Goal: Task Accomplishment & Management: Contribute content

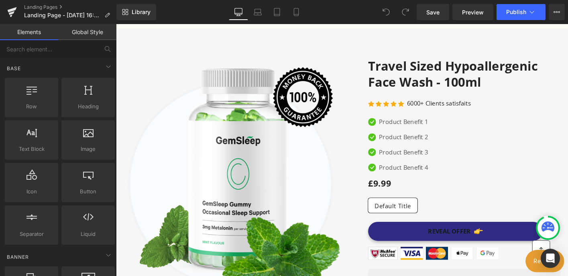
scroll to position [193, 0]
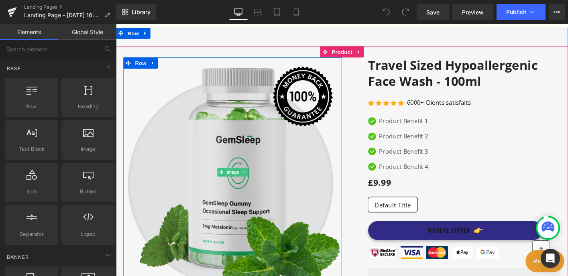
click at [268, 134] on img at bounding box center [241, 183] width 235 height 246
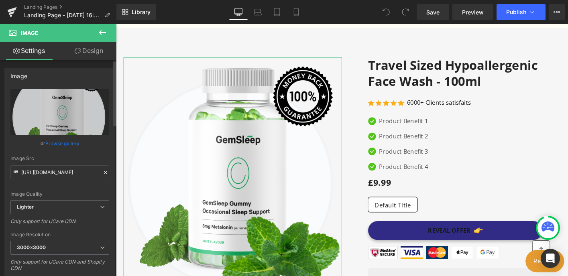
click at [62, 143] on link "Browse gallery" at bounding box center [62, 143] width 34 height 14
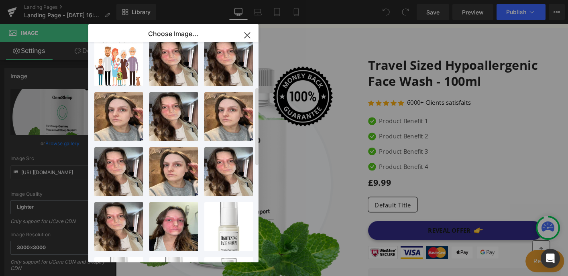
scroll to position [0, 0]
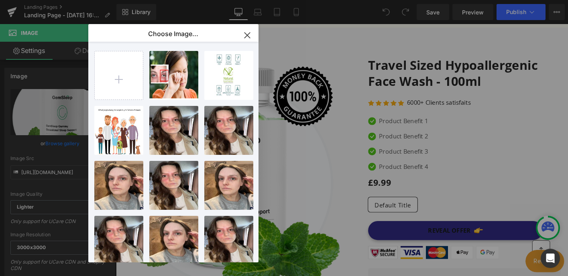
click at [246, 38] on icon "button" at bounding box center [247, 35] width 13 height 13
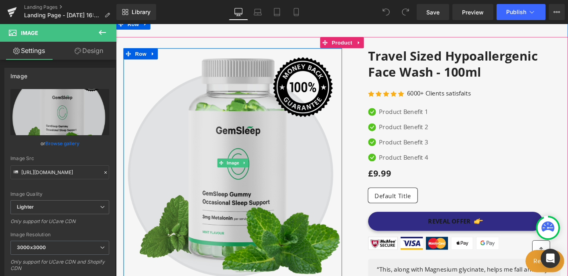
scroll to position [200, 0]
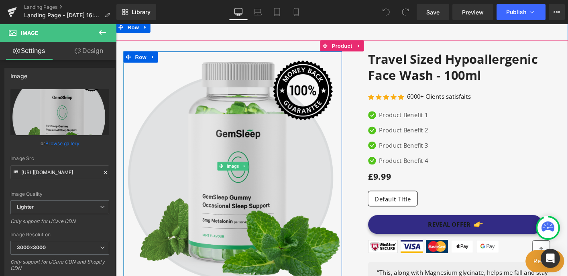
click at [243, 124] on img at bounding box center [241, 176] width 235 height 246
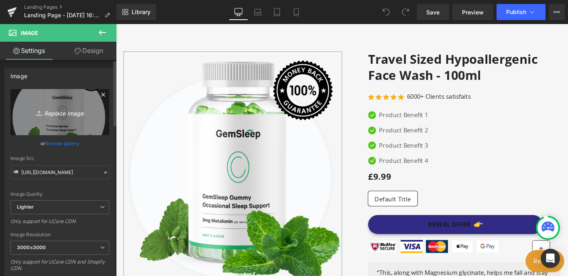
scroll to position [6, 0]
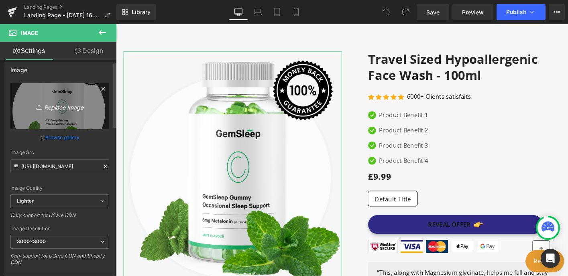
click at [61, 111] on icon "Replace Image" at bounding box center [60, 106] width 64 height 10
type input "C:\fakepath\Screenshot [DATE] 16.20.32.png"
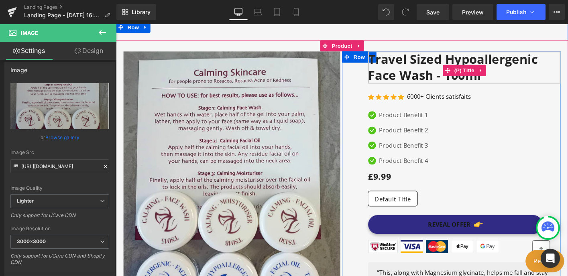
click at [460, 65] on link "Travel Sized Hypoallergenic Face Wash - 100ml" at bounding box center [490, 70] width 207 height 35
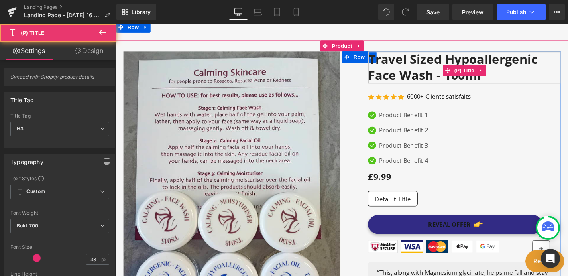
click at [442, 69] on link "Travel Sized Hypoallergenic Face Wash - 100ml" at bounding box center [490, 70] width 207 height 35
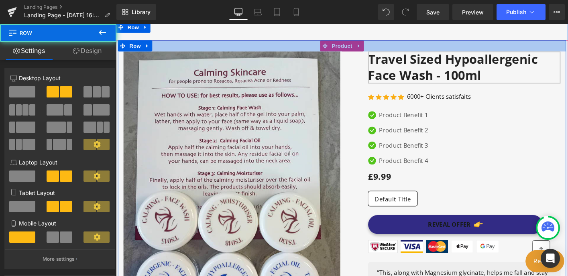
click at [366, 48] on div at bounding box center [359, 47] width 482 height 12
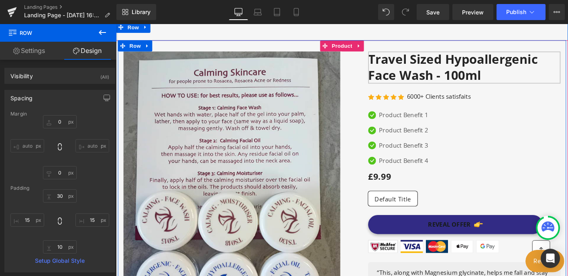
click at [366, 48] on div at bounding box center [359, 47] width 482 height 12
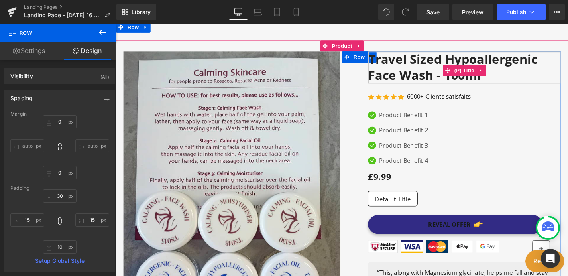
click at [445, 73] on link "Travel Sized Hypoallergenic Face Wash - 100ml" at bounding box center [490, 70] width 207 height 35
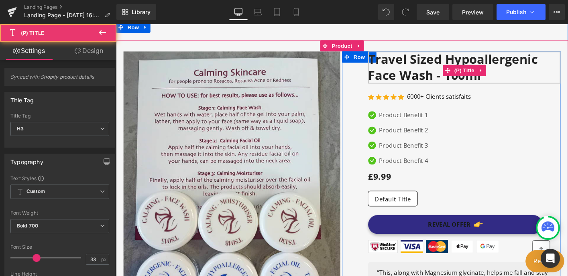
click at [445, 73] on link "Travel Sized Hypoallergenic Face Wash - 100ml" at bounding box center [490, 70] width 207 height 35
click at [446, 76] on link "Travel Sized Hypoallergenic Face Wash - 100ml" at bounding box center [490, 70] width 207 height 35
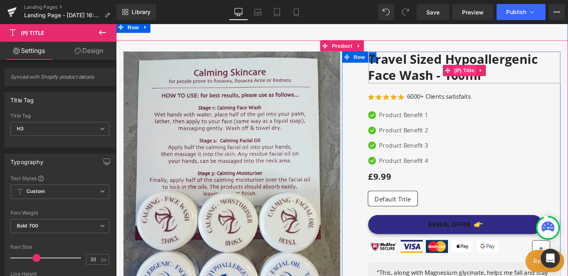
click at [501, 70] on span "(P) Title" at bounding box center [491, 74] width 26 height 12
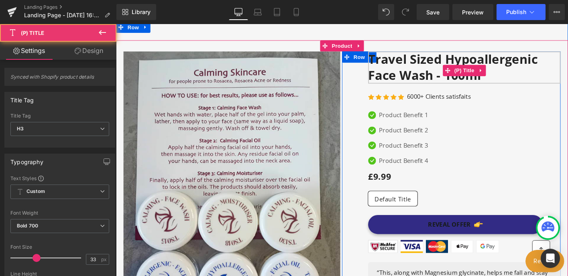
click at [452, 78] on link "Travel Sized Hypoallergenic Face Wash - 100ml" at bounding box center [490, 70] width 207 height 35
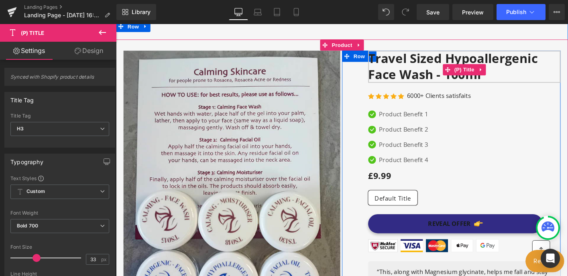
scroll to position [208, 0]
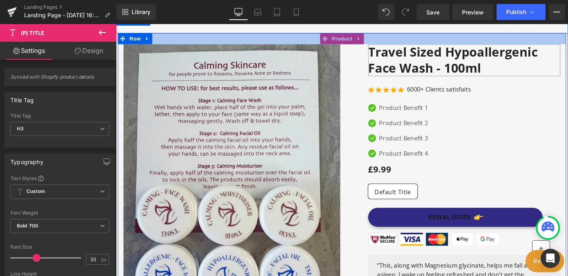
click at [365, 41] on div at bounding box center [359, 40] width 482 height 12
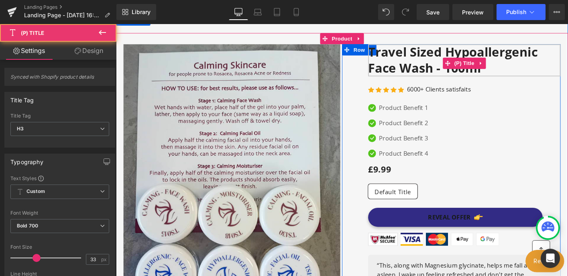
click at [401, 60] on link "Travel Sized Hypoallergenic Face Wash - 100ml" at bounding box center [490, 63] width 207 height 35
click at [421, 80] on h3 "Travel Sized Hypoallergenic Face Wash - 100ml" at bounding box center [490, 66] width 207 height 41
click at [450, 70] on link "Travel Sized Hypoallergenic Face Wash - 100ml" at bounding box center [490, 63] width 207 height 35
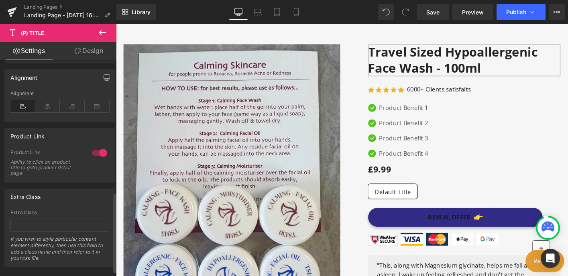
scroll to position [374, 0]
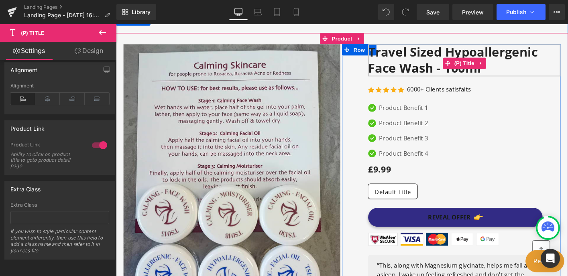
click at [521, 69] on link "Travel Sized Hypoallergenic Face Wash - 100ml" at bounding box center [490, 63] width 207 height 35
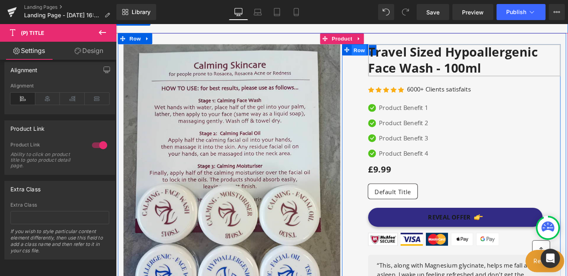
click at [374, 50] on span "Row" at bounding box center [377, 52] width 16 height 12
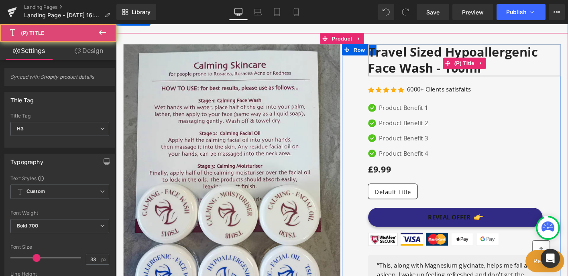
click at [462, 69] on link "Travel Sized Hypoallergenic Face Wash - 100ml" at bounding box center [490, 63] width 207 height 35
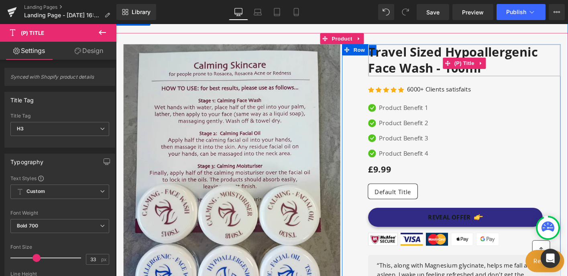
click at [491, 73] on link "Travel Sized Hypoallergenic Face Wash - 100ml" at bounding box center [490, 63] width 207 height 35
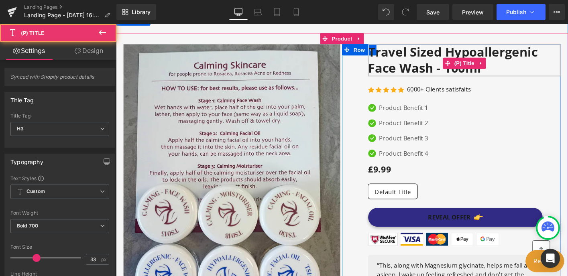
click at [491, 73] on link "Travel Sized Hypoallergenic Face Wash - 100ml" at bounding box center [490, 63] width 207 height 35
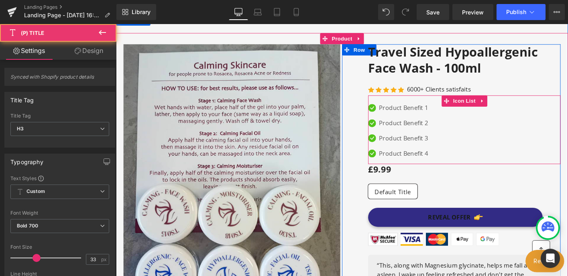
click at [487, 149] on div "Icon Product Benefit 1 Text Block Icon Product Benefit 2 Text Block Icon Produc…" at bounding box center [490, 141] width 207 height 65
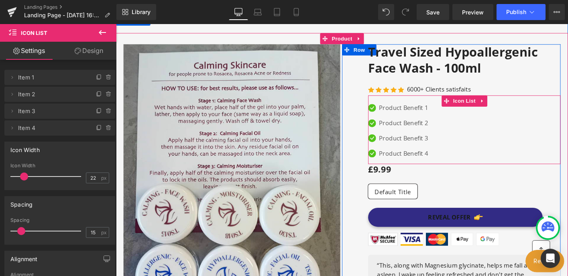
click at [427, 135] on ul "Icon Product Benefit 1 Text Block Icon Product Benefit 2 Text Block Icon Produc…" at bounding box center [419, 141] width 64 height 65
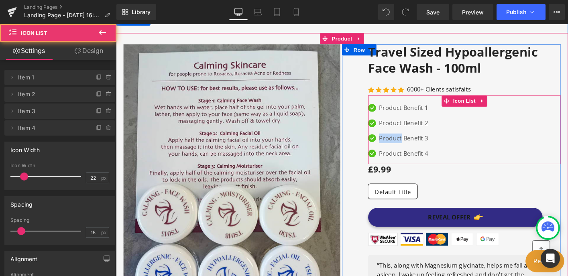
click at [427, 135] on ul "Icon Product Benefit 1 Text Block Icon Product Benefit 2 Text Block Icon Produc…" at bounding box center [419, 141] width 64 height 65
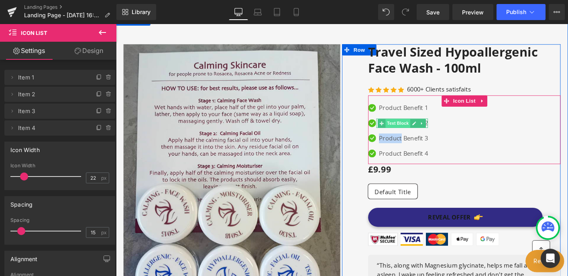
click at [426, 134] on span "Text Block" at bounding box center [419, 131] width 26 height 10
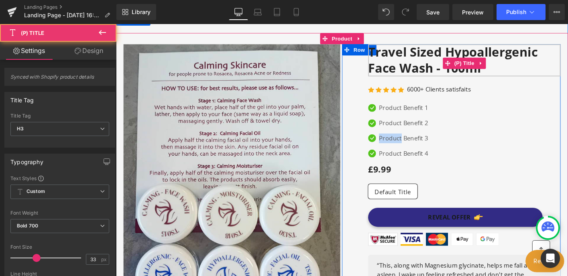
click at [475, 75] on link "Travel Sized Hypoallergenic Face Wash - 100ml" at bounding box center [490, 63] width 207 height 35
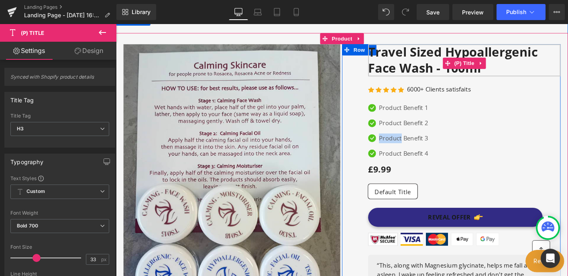
click at [514, 65] on link "Travel Sized Hypoallergenic Face Wash - 100ml" at bounding box center [490, 63] width 207 height 35
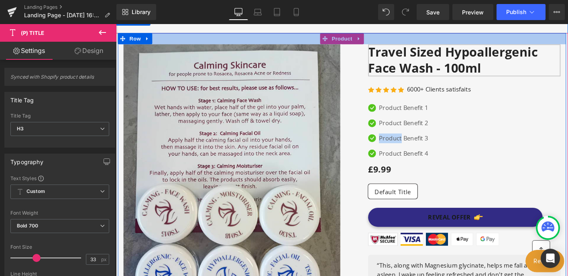
click at [355, 41] on div at bounding box center [359, 40] width 482 height 12
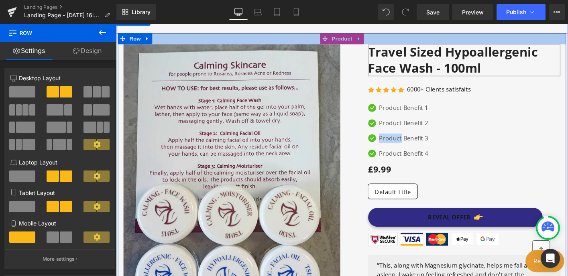
click at [355, 41] on div at bounding box center [359, 40] width 482 height 12
click at [379, 40] on div at bounding box center [359, 40] width 482 height 12
click at [376, 39] on div at bounding box center [359, 40] width 482 height 12
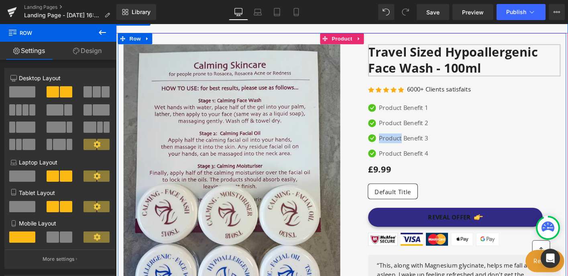
click at [372, 39] on div at bounding box center [359, 40] width 482 height 12
click at [334, 38] on div at bounding box center [359, 40] width 482 height 12
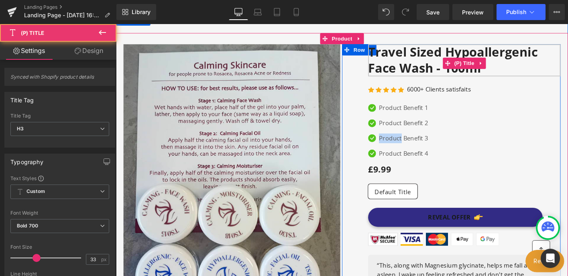
click at [419, 62] on link "Travel Sized Hypoallergenic Face Wash - 100ml" at bounding box center [490, 63] width 207 height 35
click at [434, 75] on link "Travel Sized Hypoallergenic Face Wash - 100ml" at bounding box center [490, 63] width 207 height 35
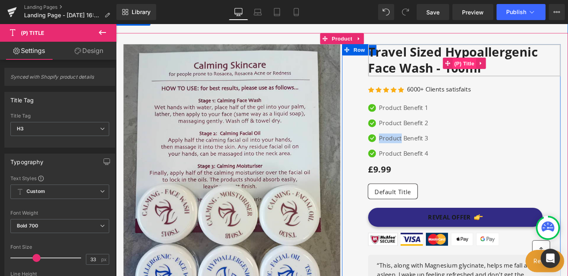
click at [493, 65] on span "(P) Title" at bounding box center [491, 67] width 26 height 12
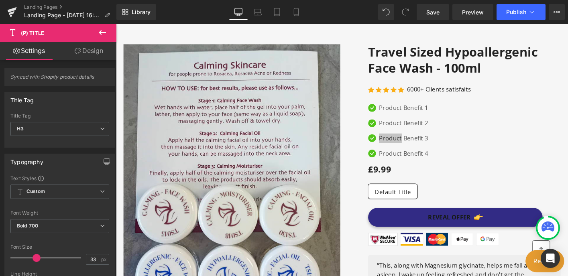
click at [98, 33] on icon at bounding box center [103, 33] width 10 height 10
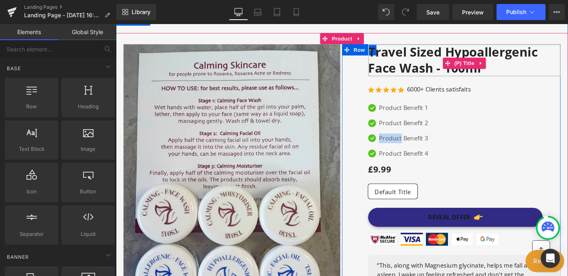
click at [434, 65] on link "Travel Sized Hypoallergenic Face Wash - 100ml" at bounding box center [490, 63] width 207 height 35
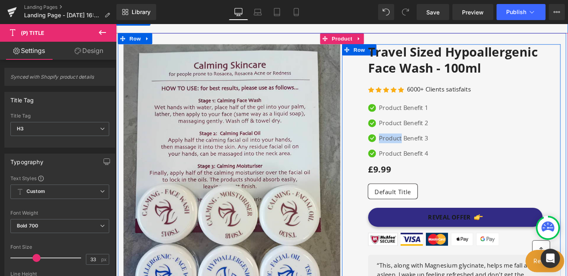
click at [369, 67] on div "Row Travel Sized Hypoallergenic Face Wash - 100ml (P) Title Icon Icon Icon Icon…" at bounding box center [476, 194] width 235 height 297
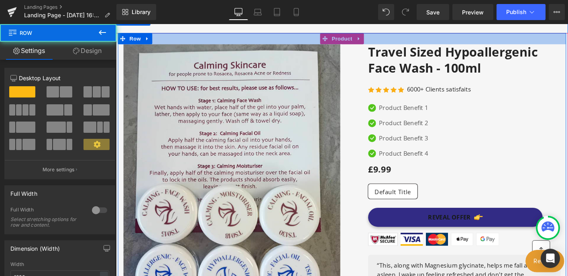
click at [342, 38] on div at bounding box center [359, 40] width 482 height 12
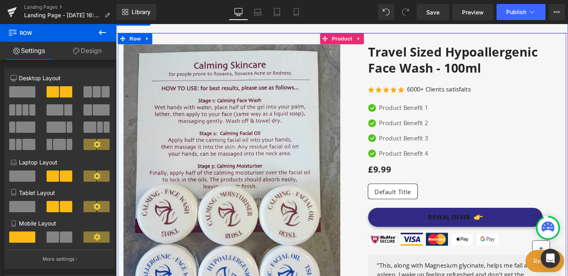
click at [304, 38] on div at bounding box center [359, 40] width 482 height 12
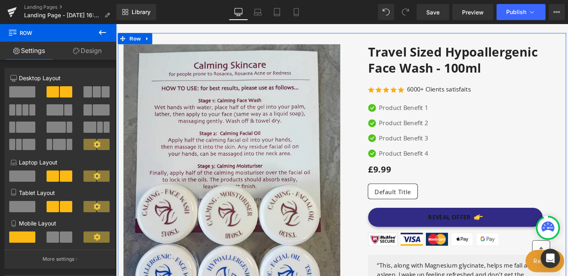
click at [35, 50] on link "Settings" at bounding box center [29, 51] width 58 height 18
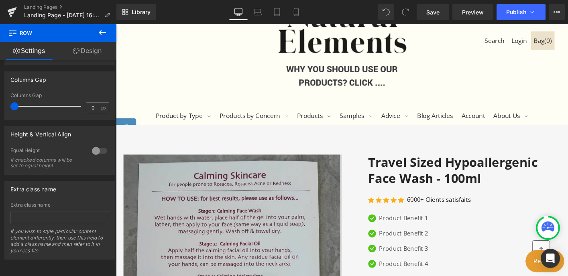
scroll to position [133, 0]
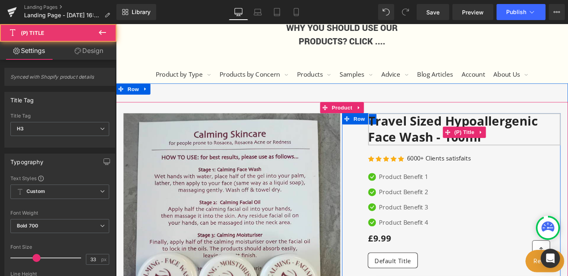
click at [416, 142] on link "Travel Sized Hypoallergenic Face Wash - 100ml" at bounding box center [490, 137] width 207 height 35
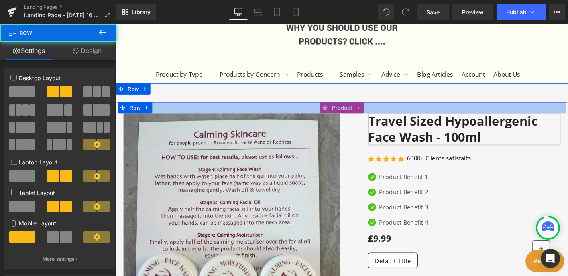
click at [365, 112] on div at bounding box center [359, 114] width 482 height 12
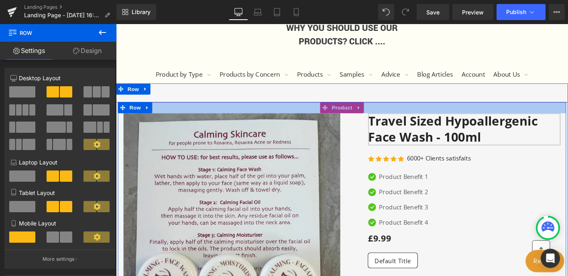
click at [376, 114] on div at bounding box center [359, 114] width 482 height 12
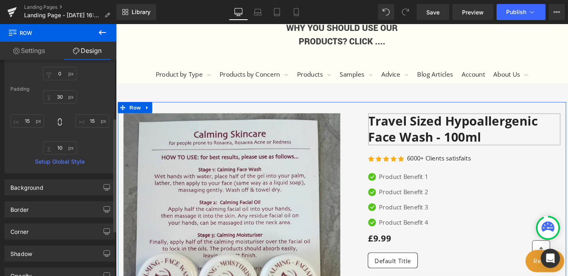
scroll to position [0, 0]
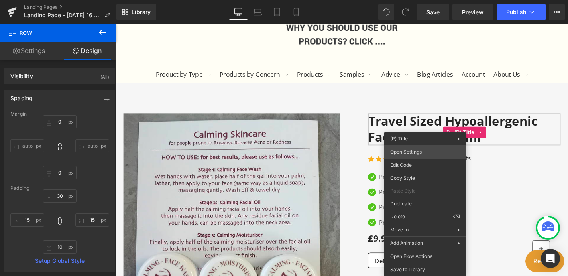
drag, startPoint x: 535, startPoint y: 176, endPoint x: 442, endPoint y: 161, distance: 94.3
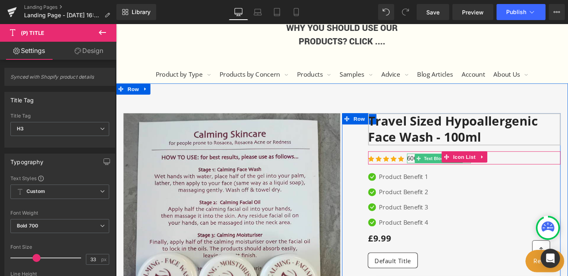
click at [449, 165] on span "Text Block" at bounding box center [458, 169] width 26 height 10
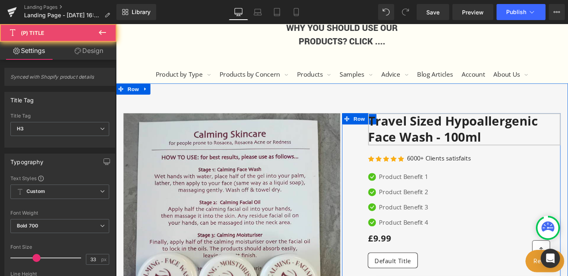
click at [464, 139] on link "Travel Sized Hypoallergenic Face Wash - 100ml" at bounding box center [490, 137] width 207 height 35
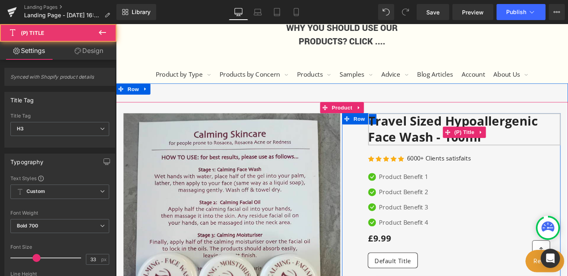
click at [446, 127] on link "Travel Sized Hypoallergenic Face Wash - 100ml" at bounding box center [490, 137] width 207 height 35
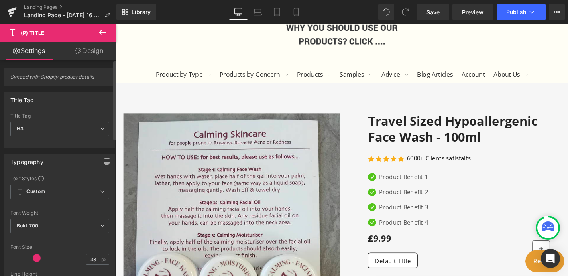
click at [74, 80] on span "Synced with Shopify product details" at bounding box center [59, 80] width 99 height 12
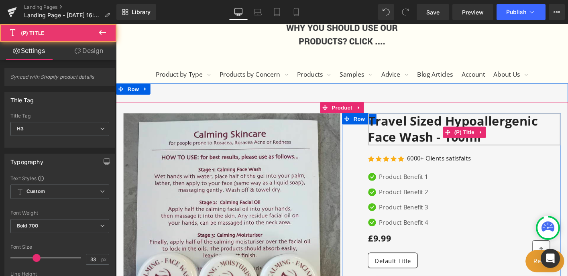
click at [435, 133] on link "Travel Sized Hypoallergenic Face Wash - 100ml" at bounding box center [490, 137] width 207 height 35
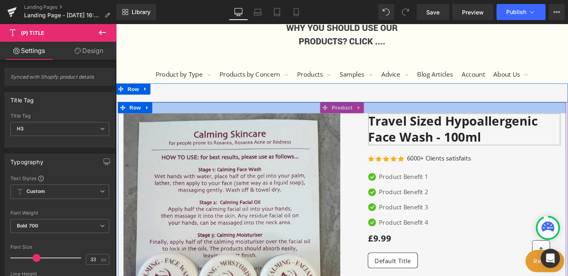
click at [360, 115] on div at bounding box center [359, 114] width 482 height 12
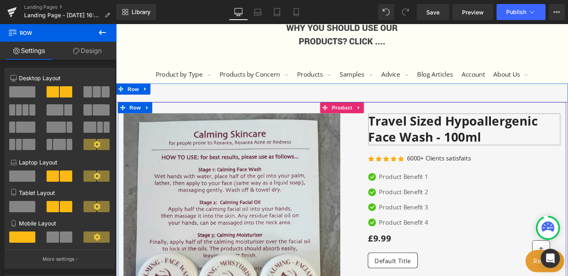
click at [377, 114] on div at bounding box center [359, 114] width 482 height 12
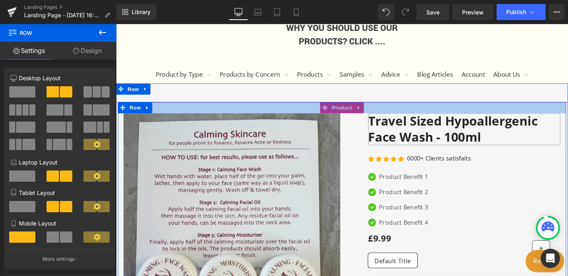
click at [375, 113] on div at bounding box center [359, 114] width 482 height 12
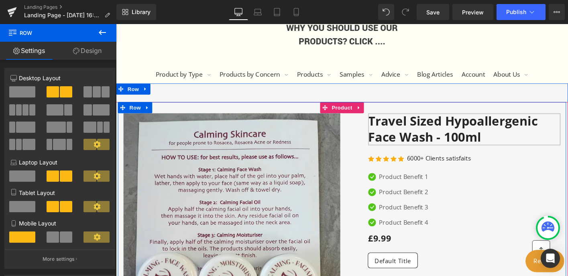
click at [375, 113] on div at bounding box center [359, 114] width 482 height 12
click at [335, 115] on div at bounding box center [359, 114] width 482 height 12
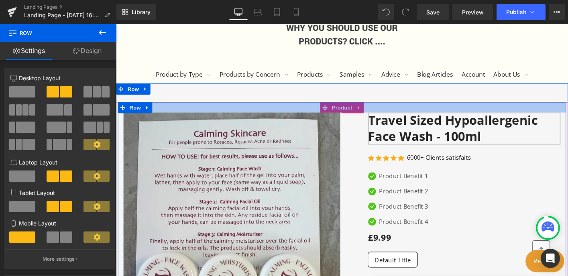
click at [333, 114] on div at bounding box center [359, 113] width 482 height 11
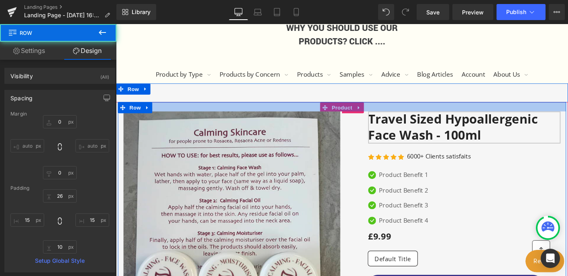
click at [376, 114] on div at bounding box center [359, 113] width 482 height 10
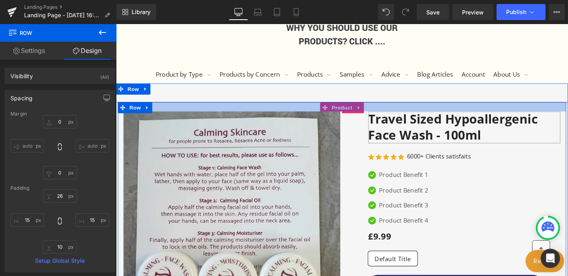
click at [375, 112] on div at bounding box center [359, 113] width 482 height 10
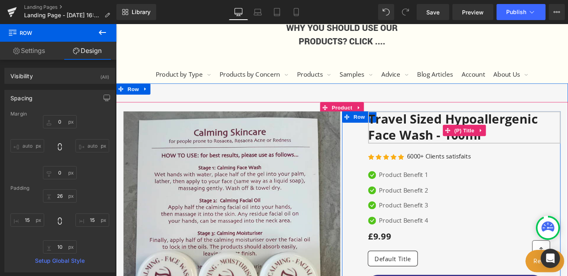
click at [428, 149] on link "Travel Sized Hypoallergenic Face Wash - 100ml" at bounding box center [490, 135] width 207 height 35
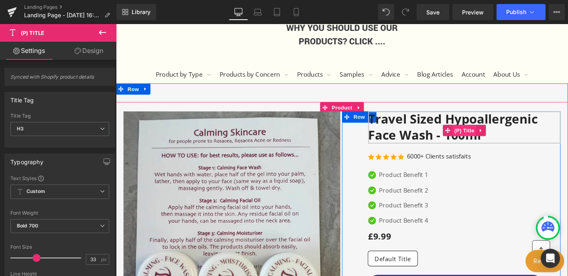
click at [478, 135] on span "(P) Title" at bounding box center [491, 138] width 26 height 12
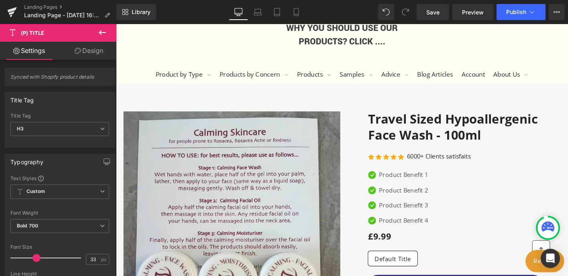
click at [100, 31] on icon at bounding box center [102, 32] width 7 height 5
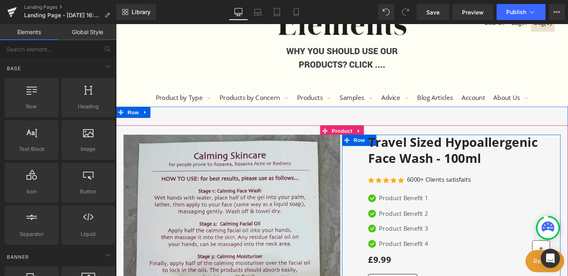
scroll to position [106, 0]
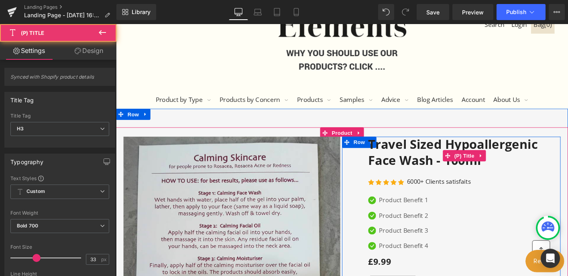
click at [491, 183] on h3 "Travel Sized Hypoallergenic Face Wash - 100ml" at bounding box center [490, 165] width 207 height 41
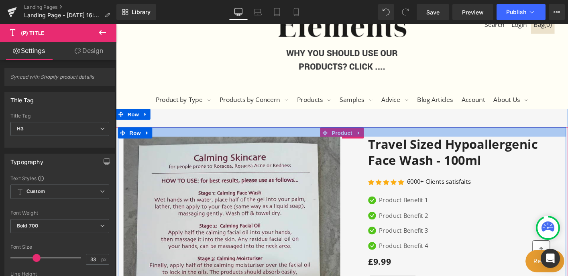
click at [376, 140] on div at bounding box center [359, 140] width 482 height 10
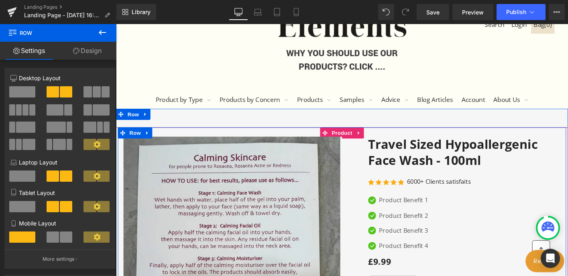
click at [339, 144] on div at bounding box center [359, 140] width 482 height 10
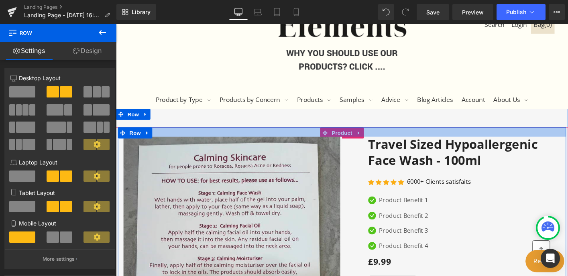
click at [339, 144] on div at bounding box center [359, 140] width 482 height 10
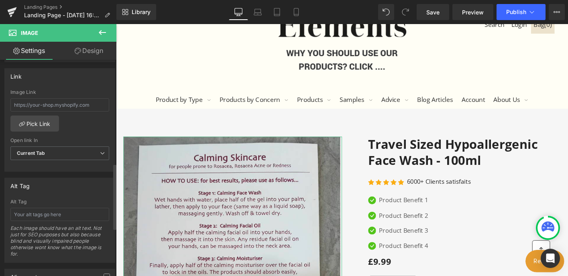
scroll to position [336, 0]
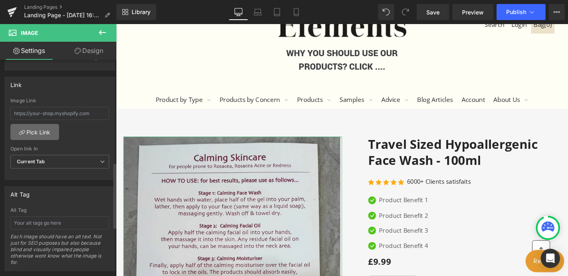
click at [47, 137] on link "Pick Link" at bounding box center [34, 132] width 49 height 16
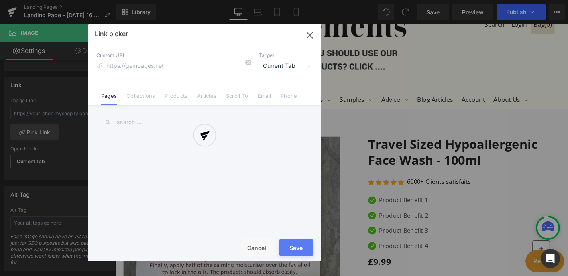
click at [179, 95] on div at bounding box center [204, 142] width 233 height 237
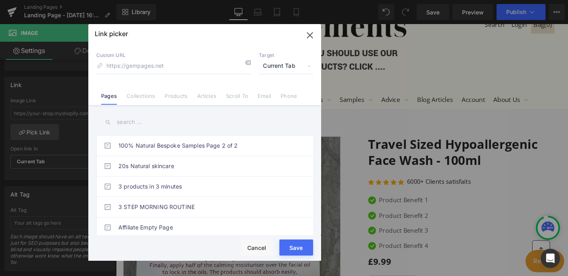
click at [179, 95] on link "Products" at bounding box center [176, 99] width 23 height 12
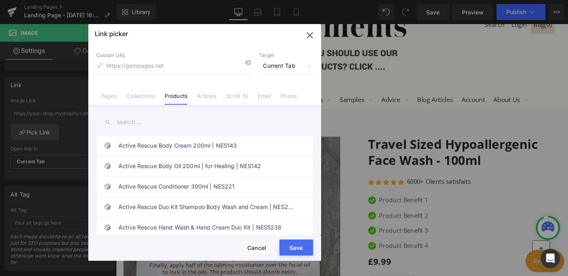
click at [135, 122] on input "text" at bounding box center [204, 122] width 217 height 18
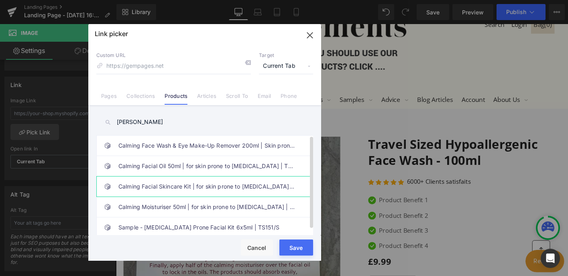
scroll to position [6, 0]
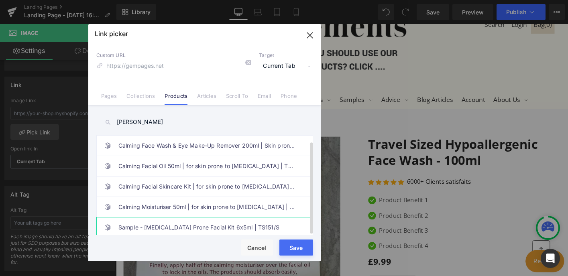
type input "rosa"
click at [116, 222] on li "Sample - Rosacea Prone Facial Kit 6x5ml | TS151/S" at bounding box center [206, 227] width 220 height 20
click at [301, 245] on div "Loading Product" at bounding box center [284, 244] width 44 height 9
click at [298, 249] on button "Save" at bounding box center [296, 248] width 34 height 16
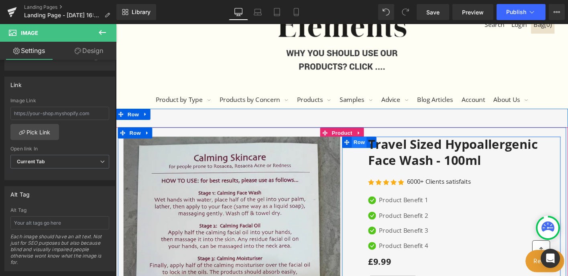
click at [381, 149] on span "Row" at bounding box center [377, 151] width 16 height 12
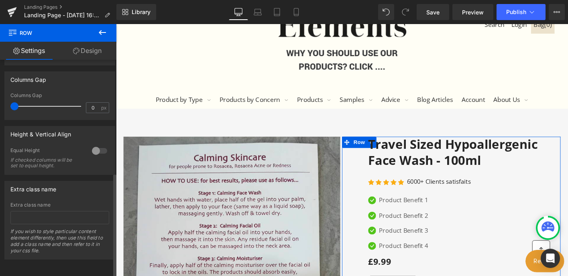
scroll to position [234, 0]
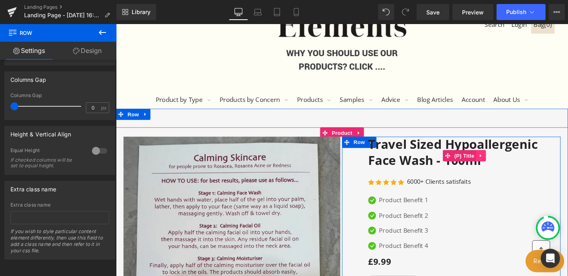
click at [507, 165] on icon at bounding box center [508, 166] width 2 height 4
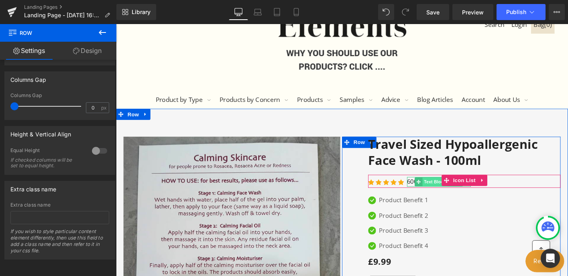
click at [460, 193] on span "Text Block" at bounding box center [458, 194] width 26 height 10
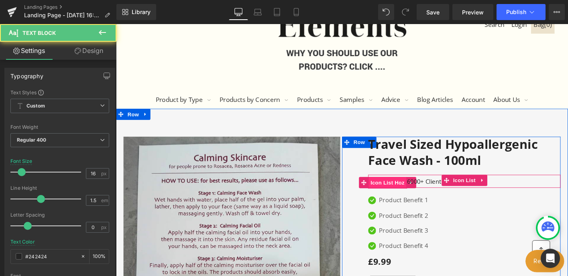
click at [405, 197] on span "Icon List Hoz" at bounding box center [407, 195] width 41 height 12
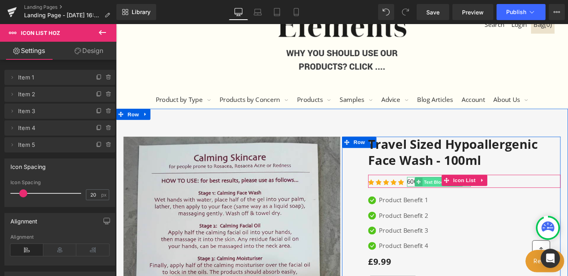
click at [446, 191] on span "Text Block" at bounding box center [458, 194] width 26 height 10
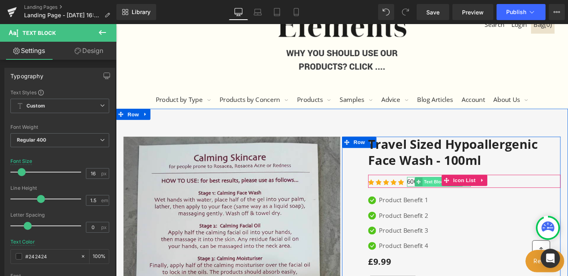
click at [454, 191] on span "Text Block" at bounding box center [458, 194] width 26 height 10
click at [432, 193] on p "6000+ Clients satisfaits" at bounding box center [463, 194] width 69 height 10
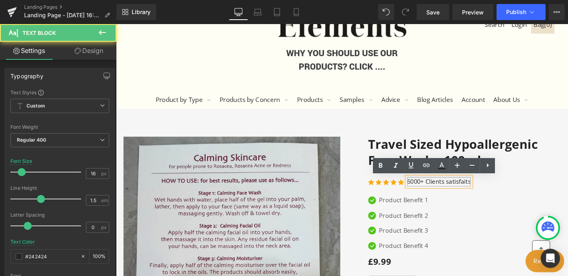
click at [430, 195] on p "6000+ Clients satisfaits" at bounding box center [463, 194] width 69 height 10
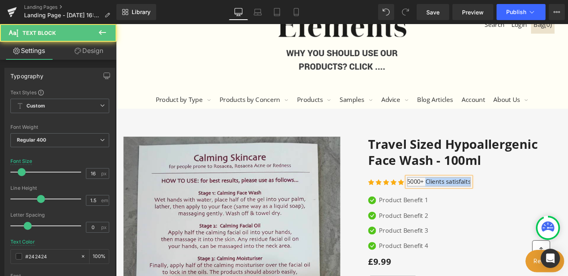
drag, startPoint x: 448, startPoint y: 194, endPoint x: 497, endPoint y: 196, distance: 48.6
click at [497, 196] on div "5000+ Clients satisfaits" at bounding box center [463, 194] width 69 height 10
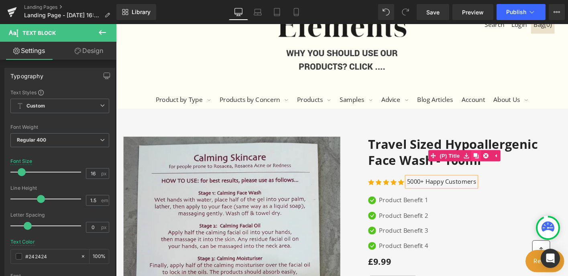
click at [503, 164] on icon at bounding box center [503, 166] width 6 height 6
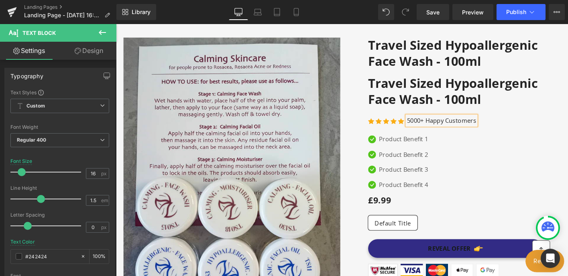
scroll to position [236, 0]
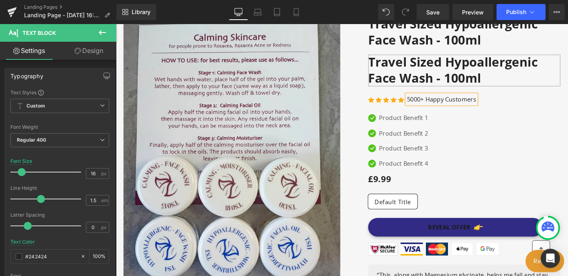
click at [513, 64] on link "Travel Sized Hypoallergenic Face Wash - 100ml" at bounding box center [490, 74] width 207 height 35
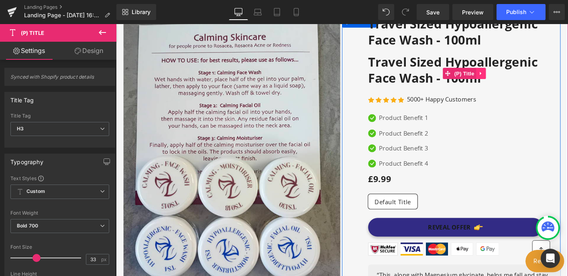
click at [507, 76] on icon at bounding box center [508, 77] width 2 height 4
click at [513, 76] on icon at bounding box center [514, 77] width 6 height 6
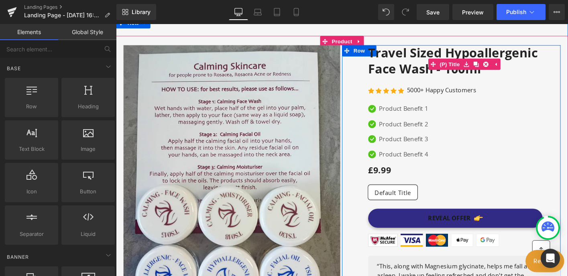
scroll to position [202, 0]
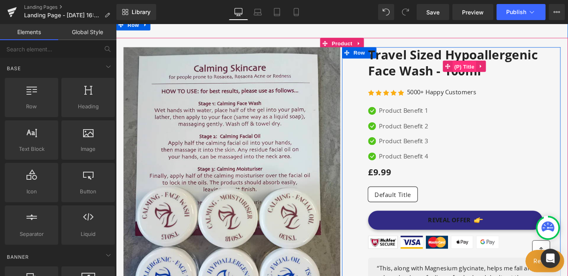
click at [471, 67] on link "(P) Title" at bounding box center [485, 69] width 36 height 12
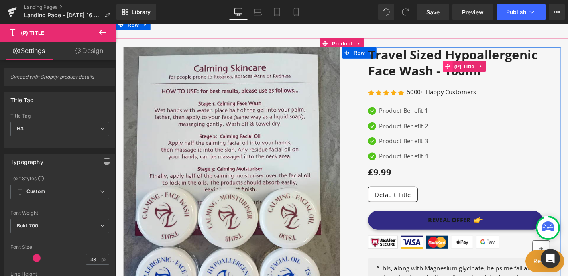
click at [470, 67] on icon at bounding box center [473, 70] width 6 height 6
click at [455, 65] on link "Travel Sized Hypoallergenic Face Wash - 100ml" at bounding box center [490, 66] width 207 height 35
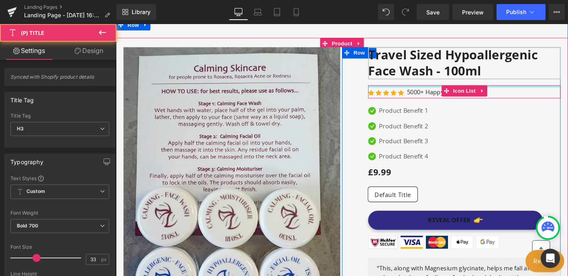
click at [561, 92] on div at bounding box center [490, 91] width 207 height 2
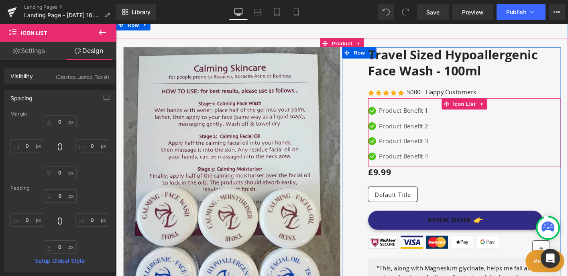
click at [568, 146] on div "Icon Product Benefit 1 Text Block Icon Product Benefit 2 Text Block Icon Produc…" at bounding box center [490, 144] width 207 height 65
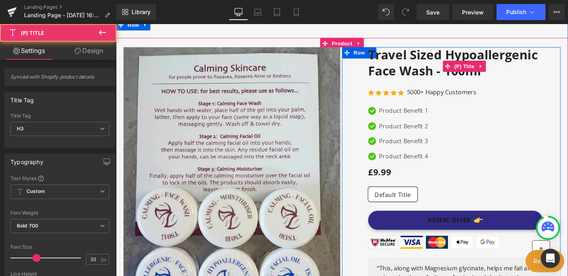
click at [539, 86] on h3 "Travel Sized Hypoallergenic Face Wash - 100ml" at bounding box center [490, 69] width 207 height 41
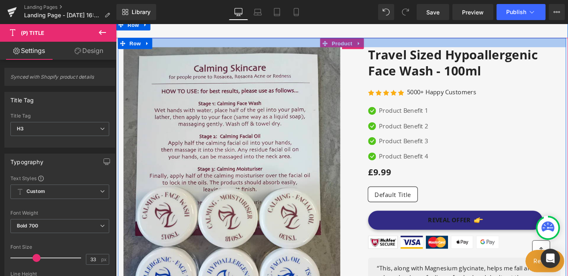
click at [548, 47] on div at bounding box center [359, 44] width 482 height 10
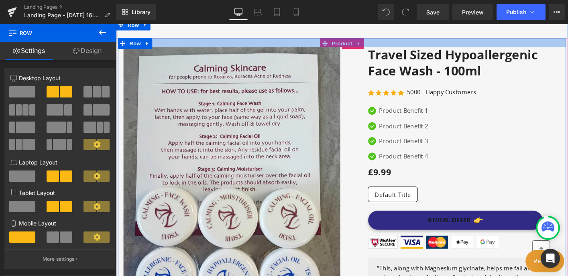
click at [360, 44] on div at bounding box center [359, 44] width 482 height 10
click at [375, 44] on div at bounding box center [359, 44] width 482 height 10
click at [375, 45] on div at bounding box center [359, 44] width 482 height 10
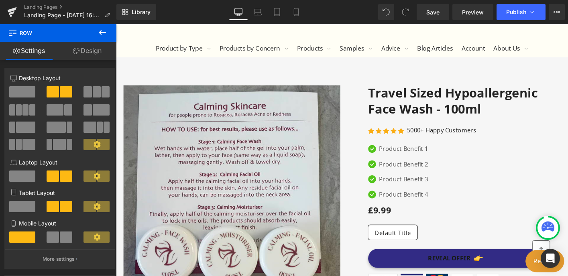
scroll to position [161, 0]
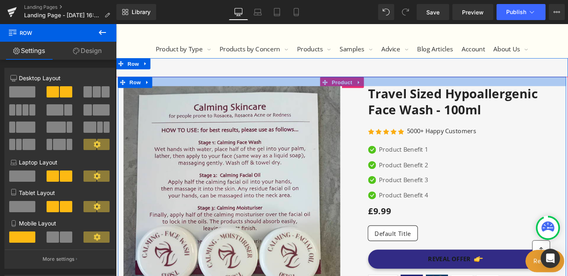
click at [356, 87] on div at bounding box center [359, 86] width 482 height 10
click at [377, 86] on div at bounding box center [359, 86] width 482 height 10
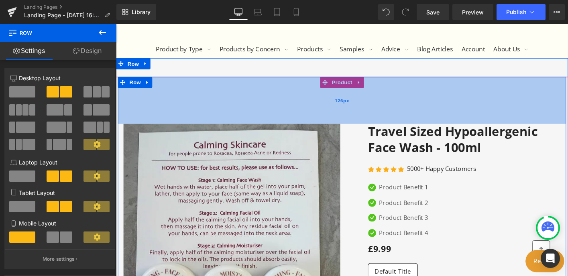
drag, startPoint x: 377, startPoint y: 86, endPoint x: 380, endPoint y: 126, distance: 39.9
click at [380, 126] on div "126px" at bounding box center [359, 106] width 482 height 51
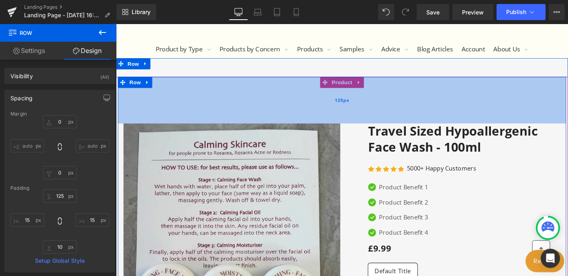
click at [377, 88] on div "125px" at bounding box center [359, 106] width 482 height 50
click at [347, 86] on div "125px" at bounding box center [359, 106] width 482 height 50
click at [338, 85] on div "125px" at bounding box center [359, 106] width 482 height 50
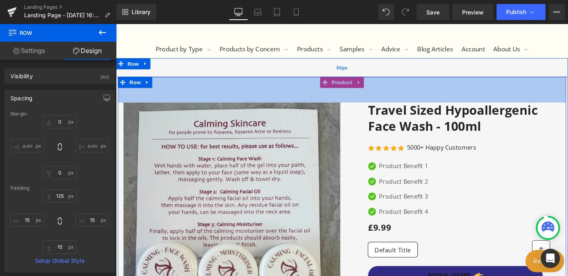
drag, startPoint x: 338, startPoint y: 85, endPoint x: 338, endPoint y: 63, distance: 21.7
click at [338, 63] on div "Image Image Free Shipping Text Block On oders over $70 Text Block Icon List Ima…" at bounding box center [359, 271] width 486 height 421
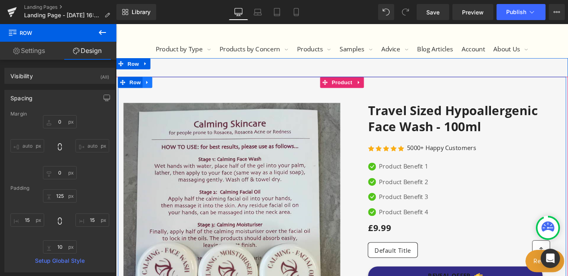
click at [149, 85] on icon at bounding box center [150, 87] width 2 height 4
click at [169, 81] on link at bounding box center [170, 87] width 10 height 12
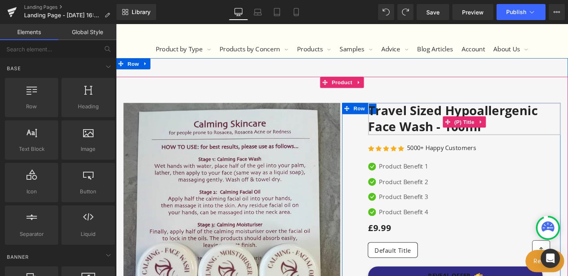
click at [564, 120] on link "Travel Sized Hypoallergenic Face Wash - 100ml" at bounding box center [490, 126] width 207 height 35
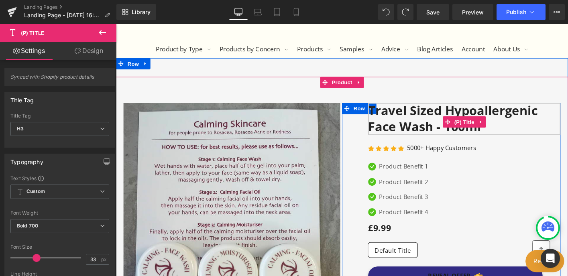
click at [564, 120] on link "Travel Sized Hypoallergenic Face Wash - 100ml" at bounding box center [490, 126] width 207 height 35
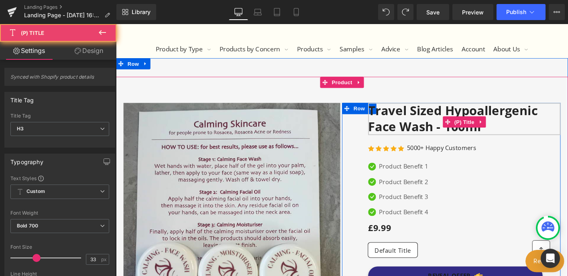
click at [564, 120] on link "Travel Sized Hypoallergenic Face Wash - 100ml" at bounding box center [490, 126] width 207 height 35
click at [558, 120] on link "Travel Sized Hypoallergenic Face Wash - 100ml" at bounding box center [490, 126] width 207 height 35
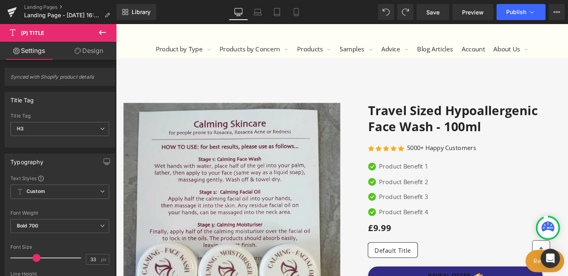
click at [102, 31] on icon at bounding box center [103, 33] width 10 height 10
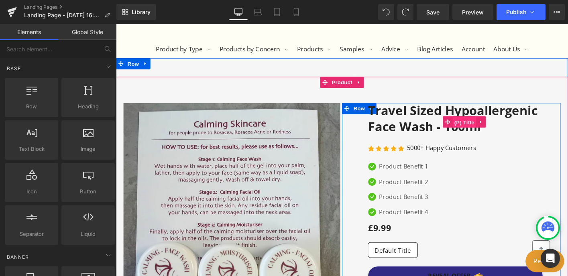
click at [478, 124] on span "(P) Title" at bounding box center [491, 130] width 26 height 12
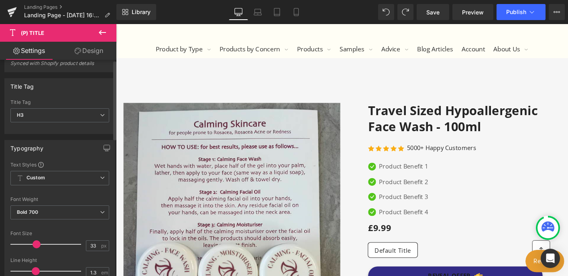
scroll to position [0, 0]
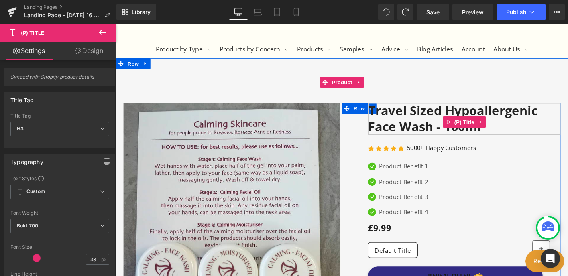
click at [550, 116] on link "Travel Sized Hypoallergenic Face Wash - 100ml" at bounding box center [490, 126] width 207 height 35
click at [509, 128] on icon at bounding box center [508, 129] width 6 height 6
click at [471, 128] on link "(P) Title" at bounding box center [470, 129] width 36 height 12
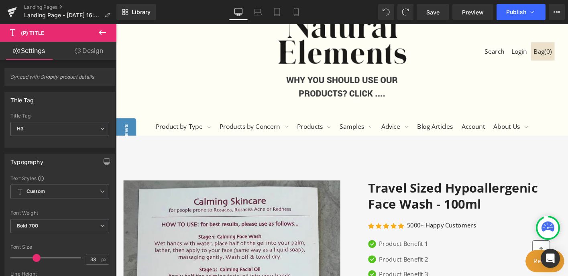
scroll to position [77, 0]
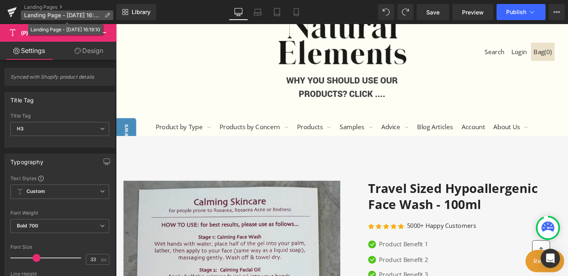
click at [108, 14] on icon at bounding box center [107, 15] width 6 height 6
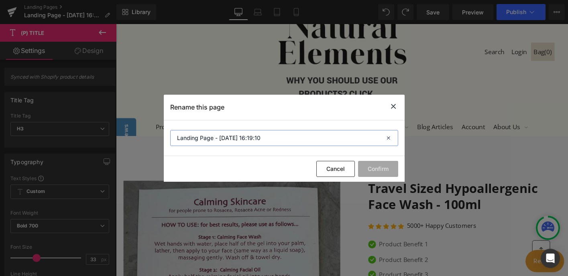
drag, startPoint x: 267, startPoint y: 138, endPoint x: 160, endPoint y: 116, distance: 109.7
click at [160, 116] on div "Rename this page Landing Page - Sep 30, 16:19:10 Cancel Confirm" at bounding box center [284, 138] width 568 height 276
type input "New Rosacea landing page"
click at [389, 166] on button "Confirm" at bounding box center [378, 169] width 40 height 16
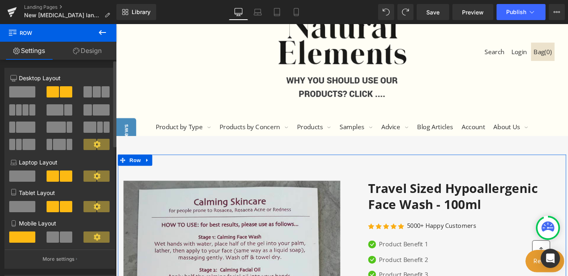
click at [28, 90] on span at bounding box center [22, 91] width 26 height 11
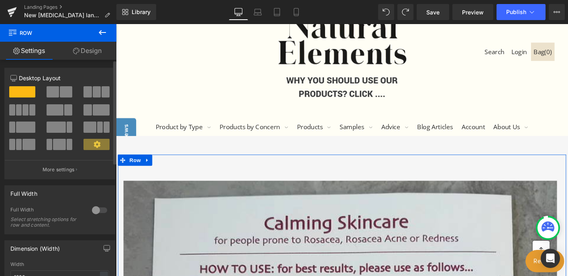
click at [60, 91] on span at bounding box center [66, 91] width 12 height 11
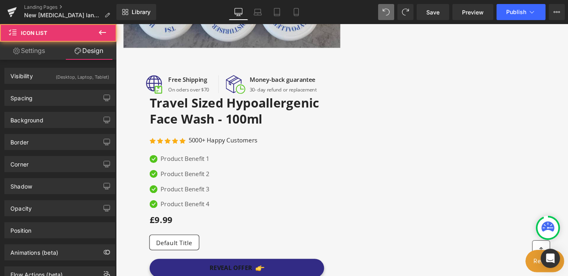
scroll to position [524, 0]
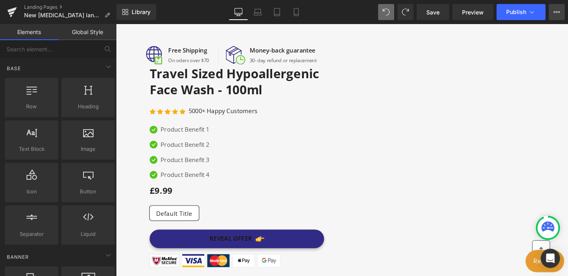
click at [558, 15] on icon at bounding box center [557, 12] width 6 height 6
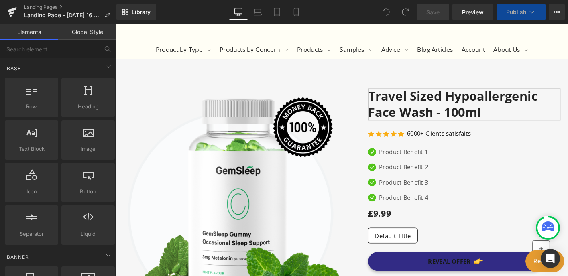
click at [489, 117] on div "Travel Sized Hypoallergenic Face Wash - 100ml (P) Title" at bounding box center [490, 113] width 207 height 41
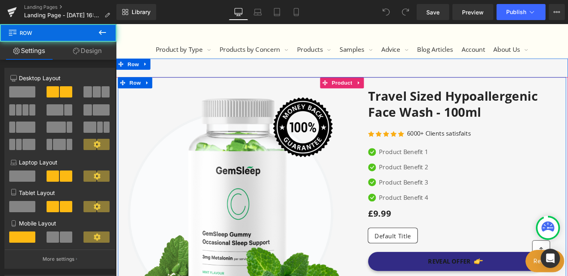
click at [360, 86] on div "Image Image Free Shipping Text Block On oders over $70 Text Block Icon List Ima…" at bounding box center [359, 237] width 482 height 313
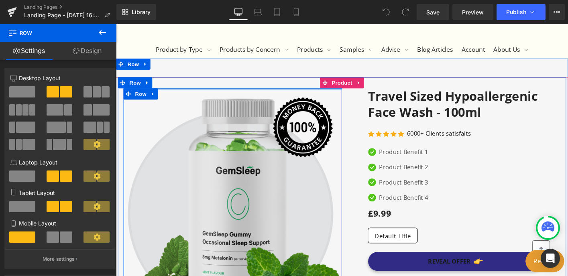
click at [354, 93] on div at bounding box center [241, 94] width 235 height 2
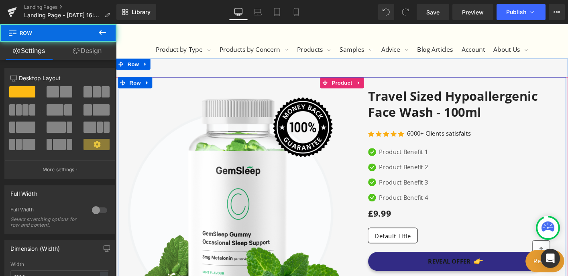
click at [354, 90] on div "Image Image Free Shipping Text Block On oders over $70 Text Block Icon List Ima…" at bounding box center [359, 237] width 482 height 313
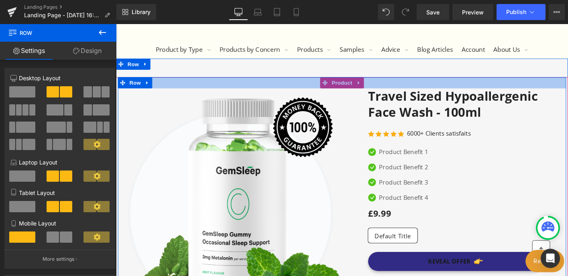
click at [364, 86] on div at bounding box center [359, 87] width 482 height 12
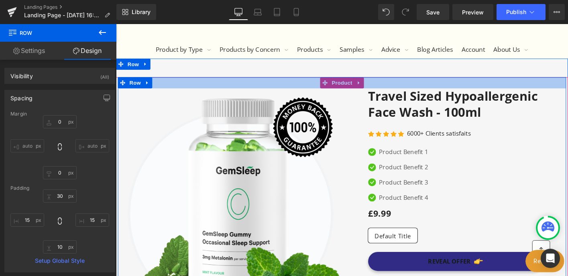
click at [377, 86] on div at bounding box center [359, 87] width 482 height 12
click at [356, 87] on div at bounding box center [359, 87] width 482 height 12
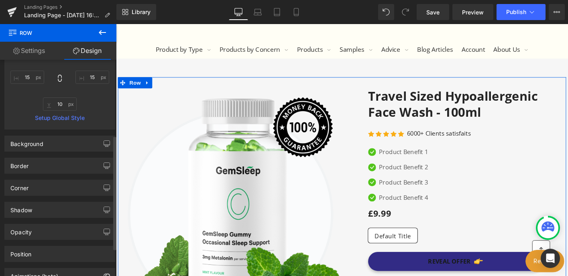
scroll to position [112, 0]
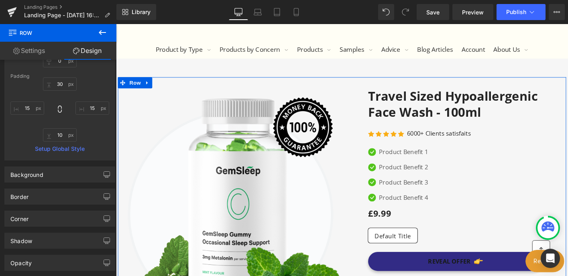
click at [39, 50] on link "Settings" at bounding box center [29, 51] width 58 height 18
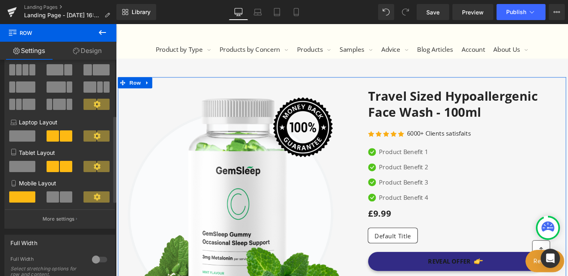
scroll to position [0, 0]
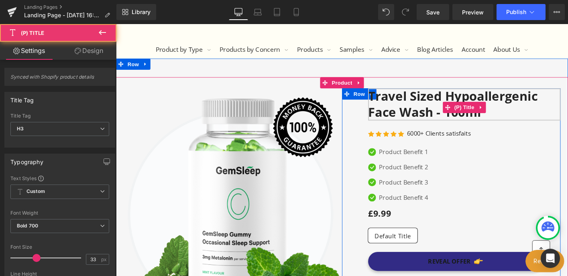
click at [438, 111] on link "Travel Sized Hypoallergenic Face Wash - 100ml" at bounding box center [490, 110] width 207 height 35
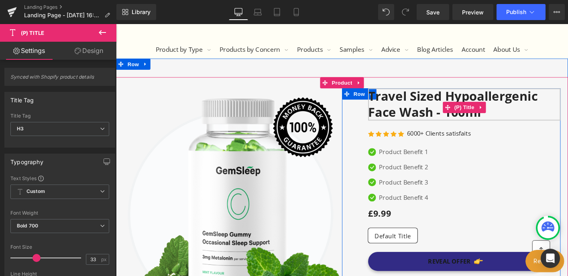
click at [438, 112] on link "Travel Sized Hypoallergenic Face Wash - 100ml" at bounding box center [490, 110] width 207 height 35
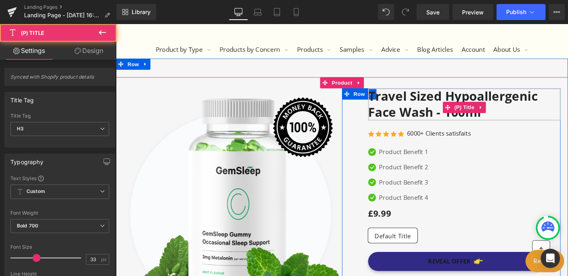
click at [438, 112] on link "Travel Sized Hypoallergenic Face Wash - 100ml" at bounding box center [490, 110] width 207 height 35
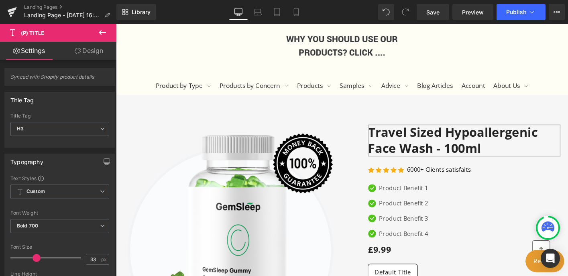
scroll to position [123, 0]
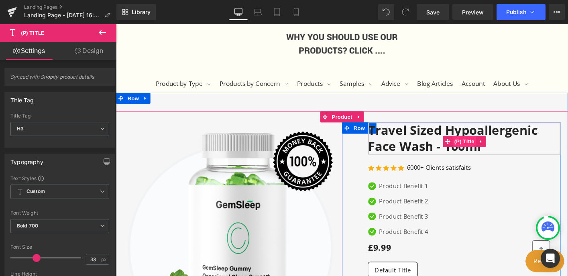
click at [497, 150] on span "(P) Title" at bounding box center [491, 151] width 26 height 12
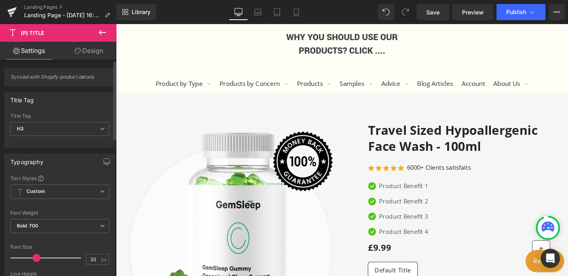
click at [61, 78] on span "Synced with Shopify product details" at bounding box center [59, 80] width 99 height 12
click at [105, 30] on icon at bounding box center [103, 33] width 10 height 10
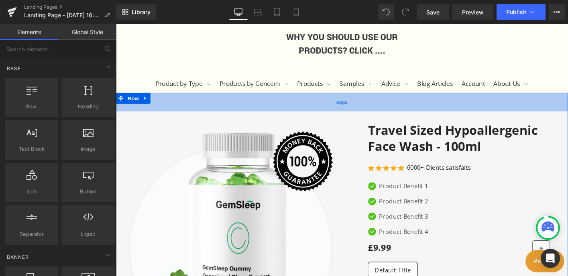
click at [414, 110] on div "50px" at bounding box center [359, 108] width 486 height 20
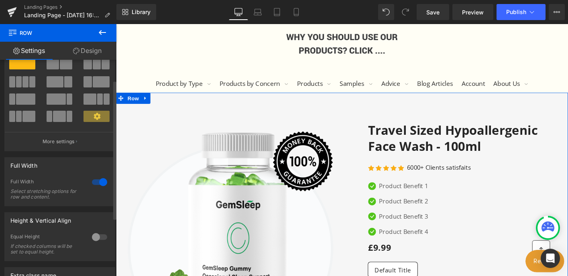
scroll to position [26, 0]
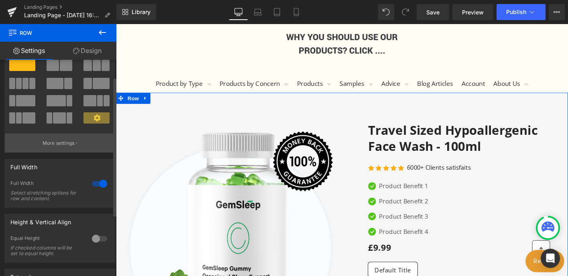
click at [54, 144] on p "More settings" at bounding box center [59, 143] width 32 height 7
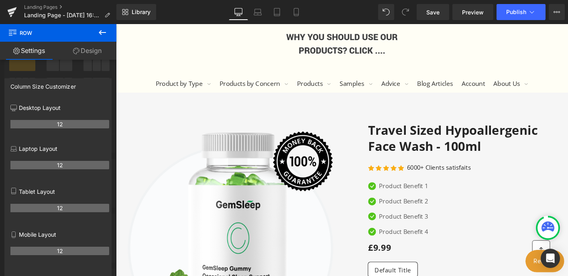
click at [102, 30] on icon at bounding box center [103, 33] width 10 height 10
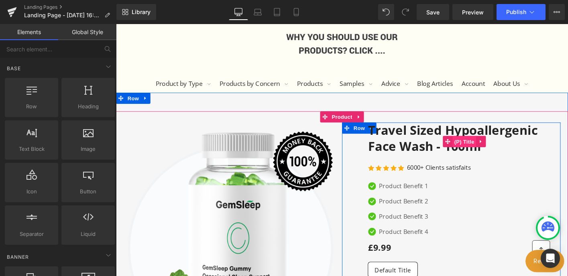
click at [489, 148] on span "(P) Title" at bounding box center [491, 151] width 26 height 12
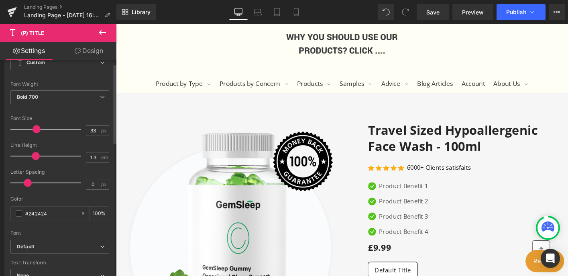
scroll to position [0, 0]
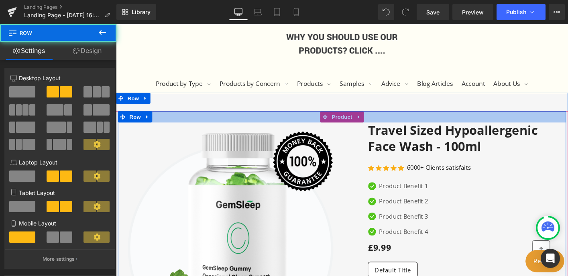
click at [360, 125] on div at bounding box center [359, 124] width 482 height 12
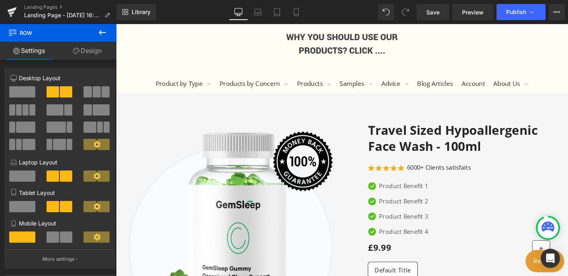
click at [103, 32] on icon at bounding box center [103, 33] width 10 height 10
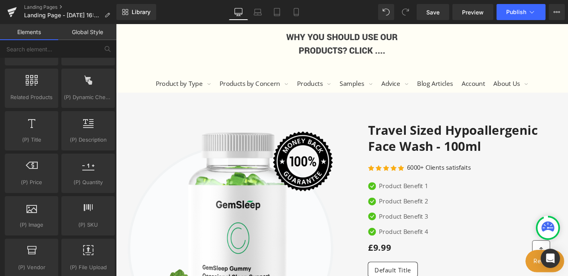
scroll to position [699, 0]
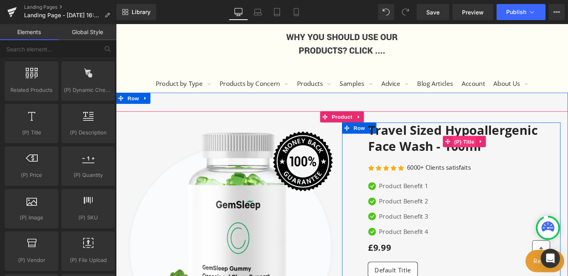
click at [490, 148] on span "(P) Title" at bounding box center [491, 151] width 26 height 12
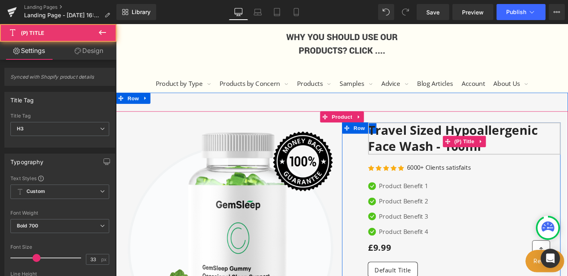
click at [438, 155] on link "Travel Sized Hypoallergenic Face Wash - 100ml" at bounding box center [490, 147] width 207 height 35
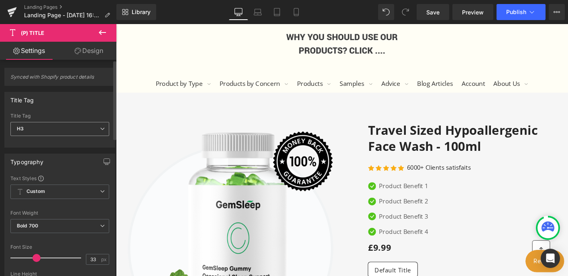
click at [92, 129] on span "H3" at bounding box center [59, 129] width 99 height 14
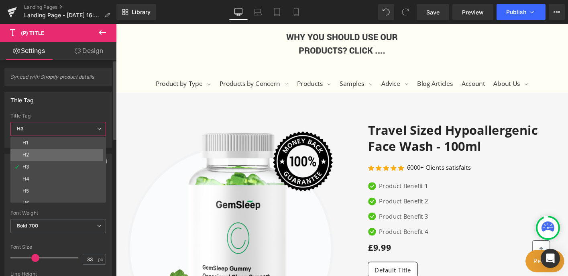
click at [81, 149] on li "H2" at bounding box center [59, 155] width 99 height 12
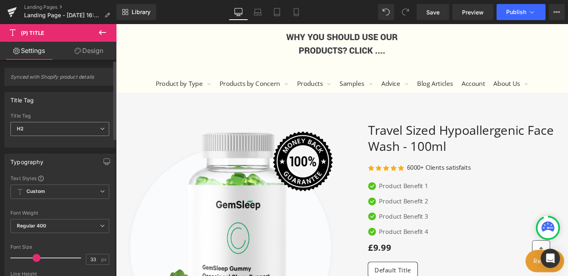
click at [94, 128] on span "H2" at bounding box center [59, 129] width 99 height 14
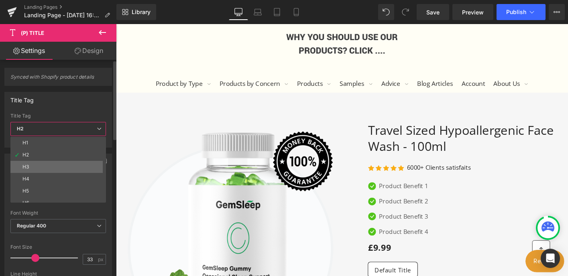
click at [80, 165] on li "H3" at bounding box center [59, 167] width 99 height 12
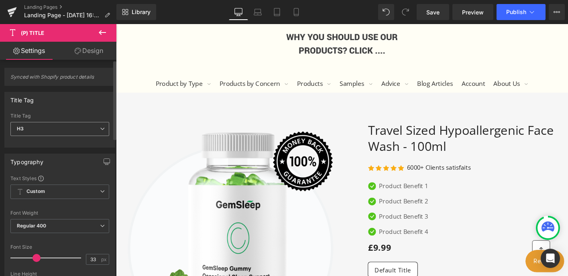
scroll to position [10, 0]
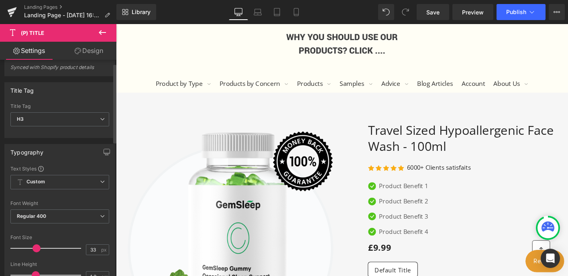
click at [72, 68] on span "Synced with Shopify product details" at bounding box center [59, 70] width 99 height 12
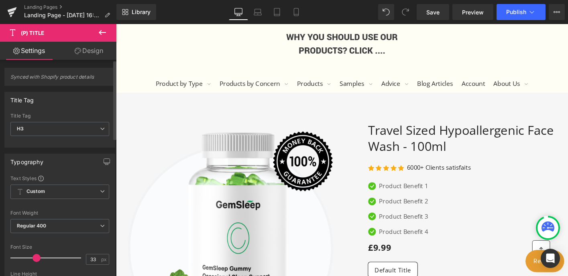
click at [74, 80] on span "Synced with Shopify product details" at bounding box center [59, 80] width 99 height 12
click at [102, 30] on icon at bounding box center [103, 33] width 10 height 10
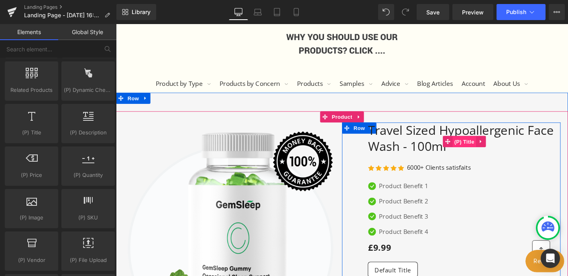
click at [495, 150] on span "(P) Title" at bounding box center [491, 151] width 26 height 12
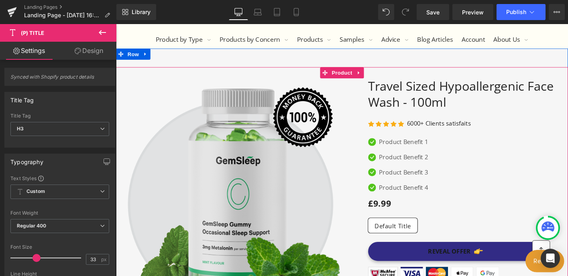
scroll to position [170, 0]
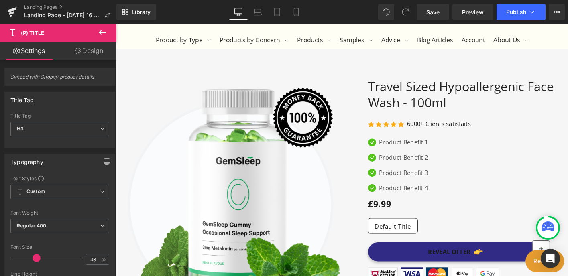
click at [102, 31] on icon at bounding box center [103, 33] width 10 height 10
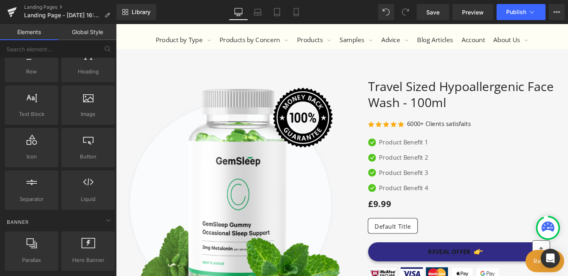
scroll to position [0, 0]
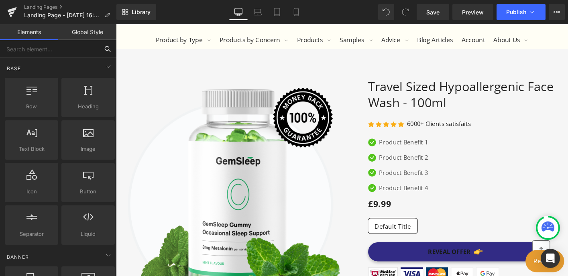
click at [39, 48] on input "text" at bounding box center [49, 49] width 99 height 18
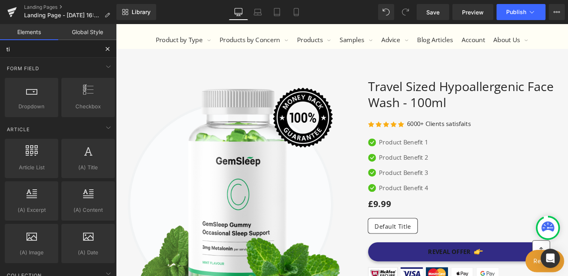
type input "tit"
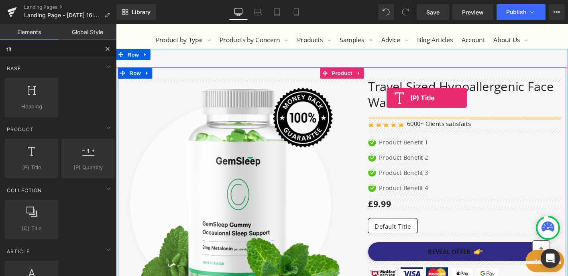
drag, startPoint x: 151, startPoint y: 174, endPoint x: 407, endPoint y: 104, distance: 264.9
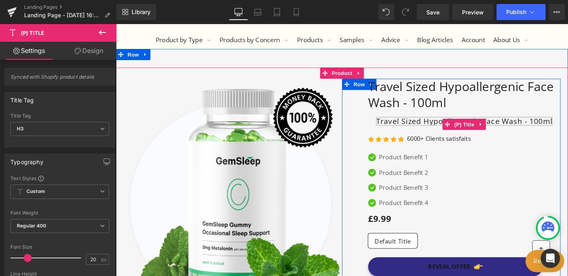
click at [443, 127] on link "Travel Sized Hypoallergenic Face Wash - 100ml" at bounding box center [490, 129] width 190 height 10
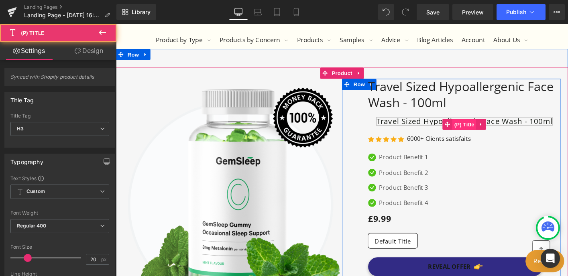
click at [486, 134] on span "(P) Title" at bounding box center [491, 132] width 26 height 12
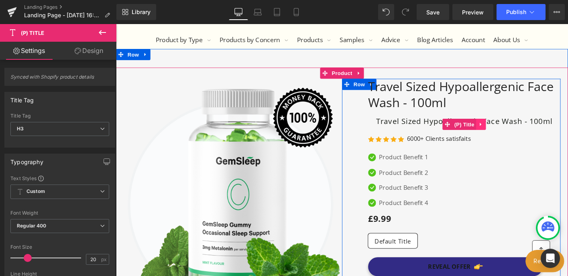
click at [505, 132] on icon at bounding box center [508, 132] width 6 height 6
click at [512, 130] on icon at bounding box center [514, 132] width 6 height 6
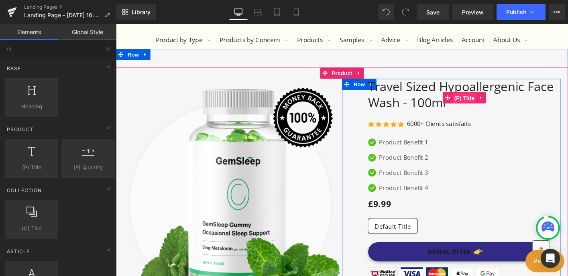
click at [483, 99] on span "(P) Title" at bounding box center [491, 104] width 26 height 12
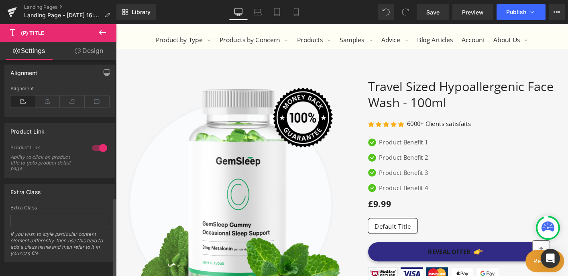
scroll to position [374, 0]
click at [98, 139] on div at bounding box center [99, 145] width 19 height 13
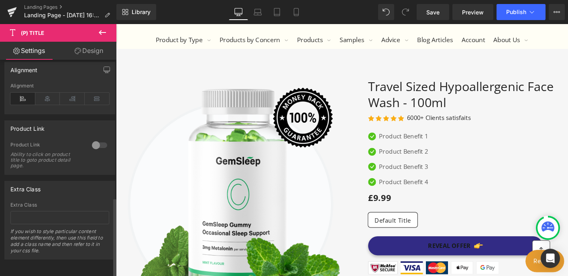
click at [98, 139] on div at bounding box center [99, 145] width 19 height 13
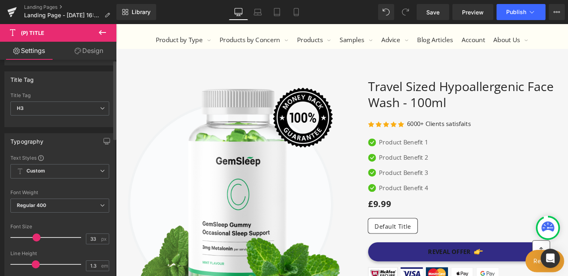
scroll to position [0, 0]
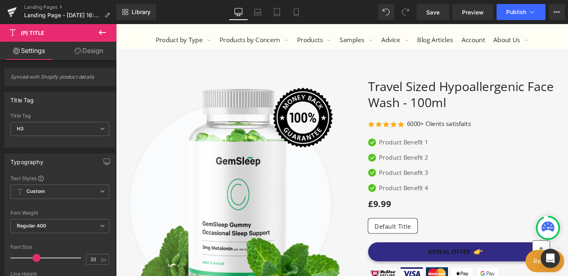
click at [88, 51] on link "Design" at bounding box center [89, 51] width 58 height 18
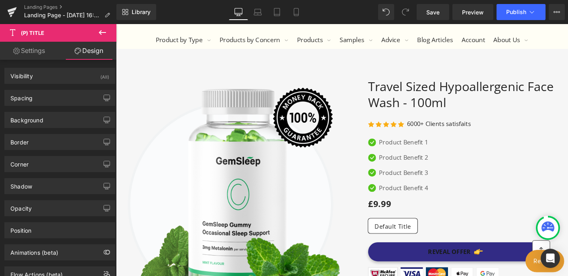
click at [99, 30] on icon at bounding box center [103, 33] width 10 height 10
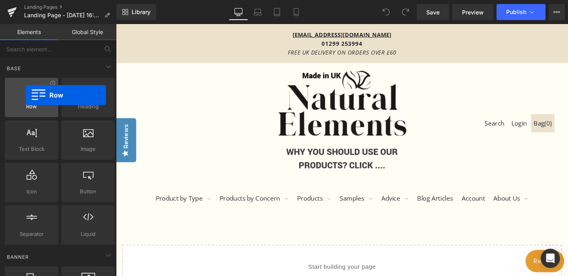
click at [26, 95] on div at bounding box center [31, 93] width 49 height 18
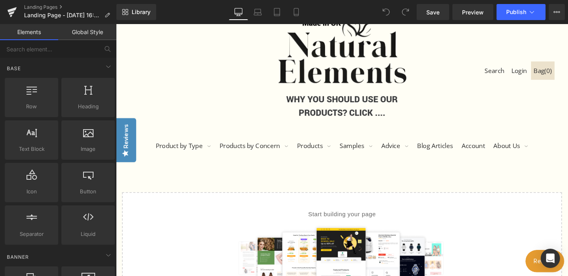
scroll to position [57, 0]
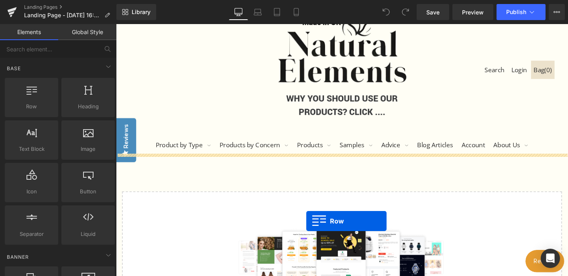
drag, startPoint x: 156, startPoint y: 127, endPoint x: 320, endPoint y: 236, distance: 197.3
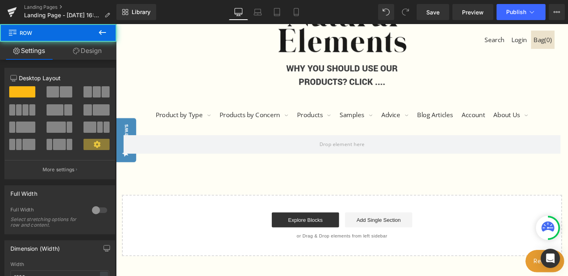
scroll to position [91, 0]
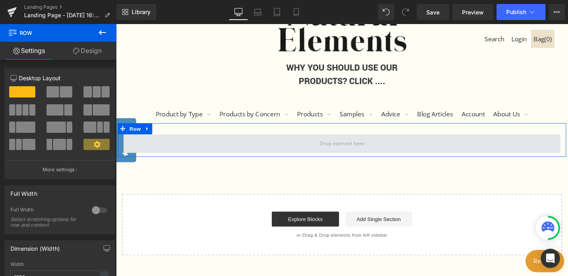
drag, startPoint x: 178, startPoint y: 116, endPoint x: 250, endPoint y: 161, distance: 85.2
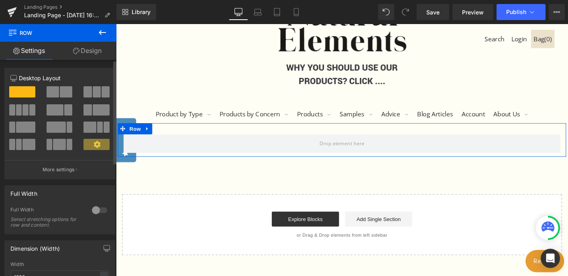
click at [65, 95] on span at bounding box center [66, 91] width 12 height 11
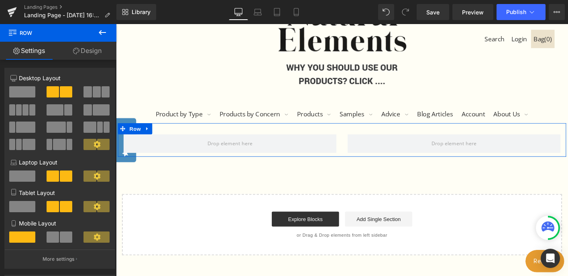
click at [91, 47] on link "Design" at bounding box center [87, 51] width 58 height 18
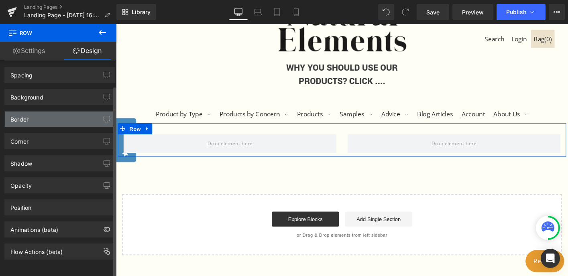
scroll to position [18, 0]
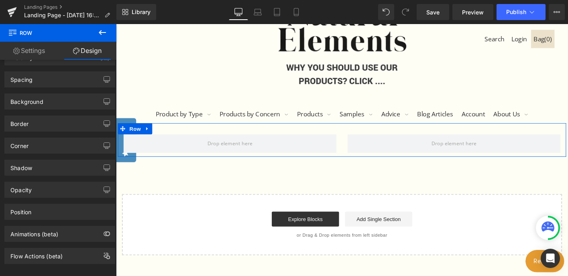
click at [34, 51] on link "Settings" at bounding box center [29, 51] width 58 height 18
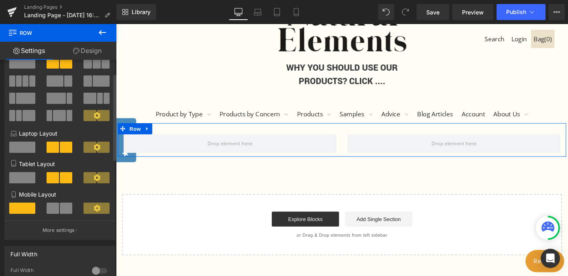
scroll to position [36, 0]
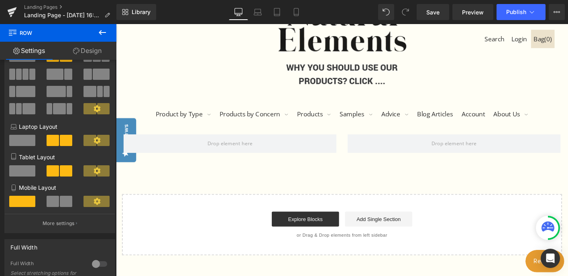
click at [102, 31] on icon at bounding box center [103, 33] width 10 height 10
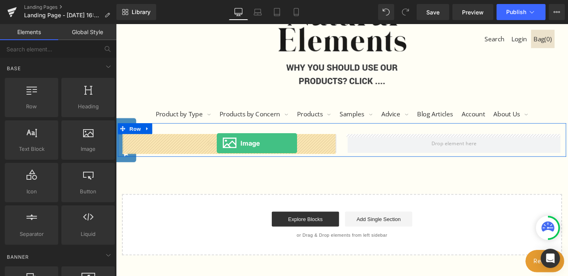
drag, startPoint x: 201, startPoint y: 172, endPoint x: 224, endPoint y: 152, distance: 31.0
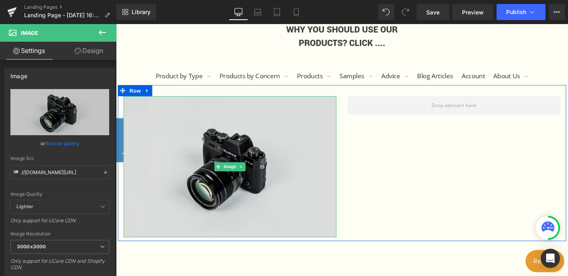
scroll to position [132, 0]
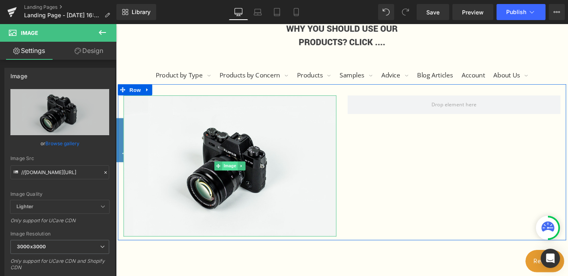
click at [230, 180] on span "Image" at bounding box center [238, 177] width 17 height 10
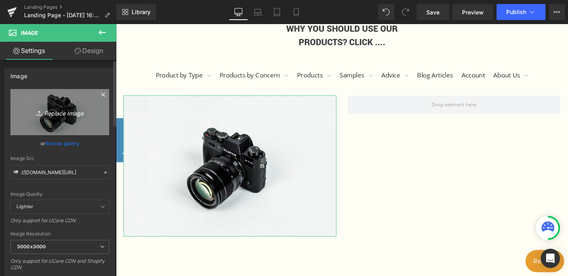
click at [58, 110] on icon "Replace Image" at bounding box center [60, 112] width 64 height 10
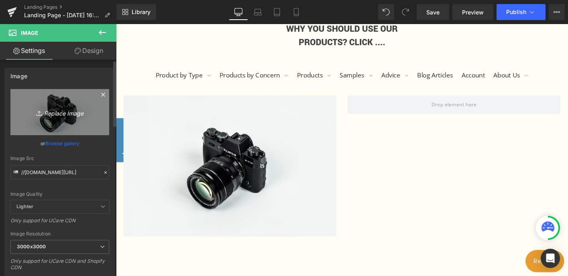
type input "C:\fakepath\Screenshot [DATE] 16.20.32.png"
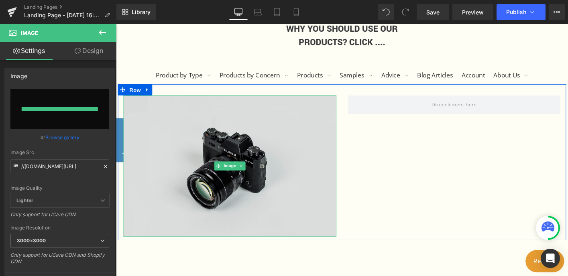
type input "[URL][DOMAIN_NAME]"
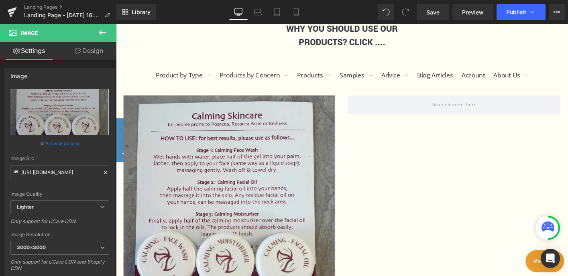
click at [102, 32] on icon at bounding box center [103, 33] width 10 height 10
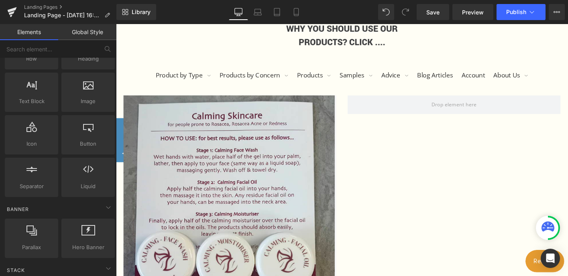
scroll to position [47, 0]
click at [32, 102] on span "Text Block" at bounding box center [31, 102] width 49 height 8
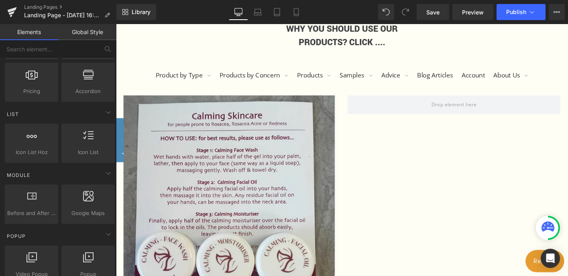
scroll to position [275, 0]
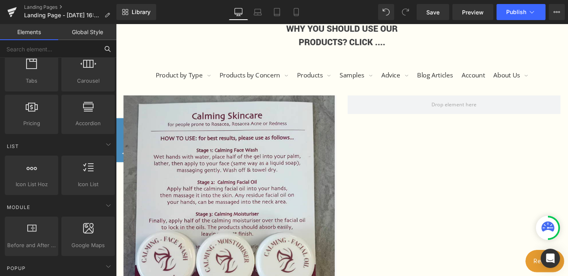
click at [72, 45] on input "text" at bounding box center [49, 49] width 99 height 18
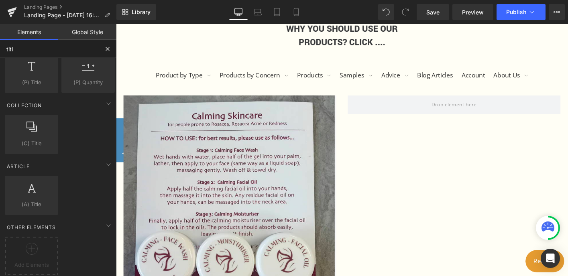
type input "title"
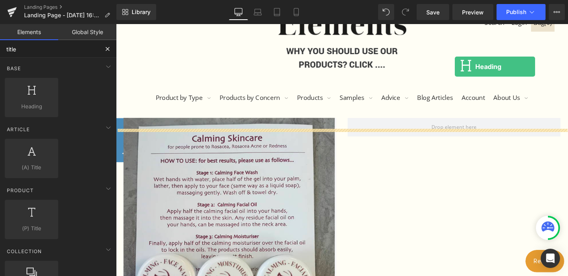
scroll to position [84, 0]
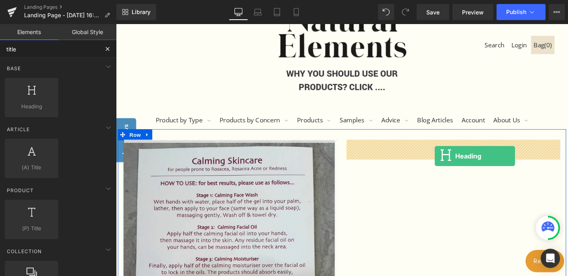
drag, startPoint x: 144, startPoint y: 116, endPoint x: 458, endPoint y: 166, distance: 318.3
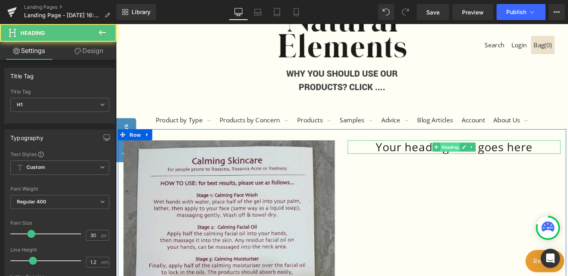
click at [474, 155] on span "Heading" at bounding box center [475, 157] width 22 height 10
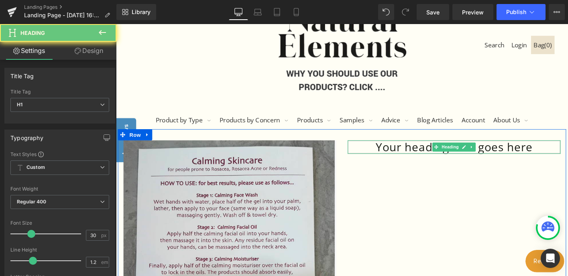
click at [435, 158] on h1 "Your heading text goes here" at bounding box center [479, 156] width 229 height 14
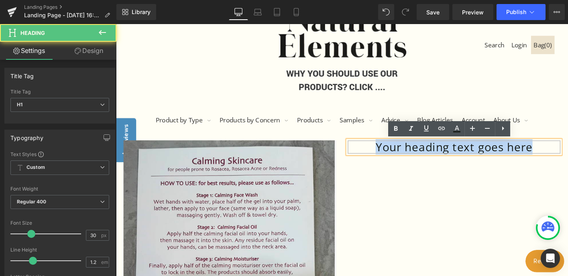
drag, startPoint x: 567, startPoint y: 159, endPoint x: 391, endPoint y: 162, distance: 176.7
click at [391, 162] on h1 "Your heading text goes here" at bounding box center [479, 156] width 229 height 14
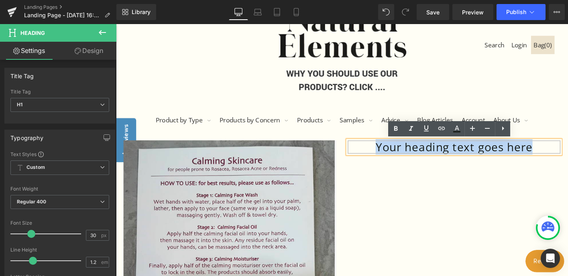
paste div
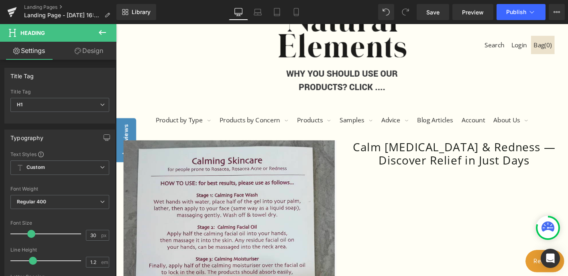
click at [98, 31] on icon at bounding box center [103, 33] width 10 height 10
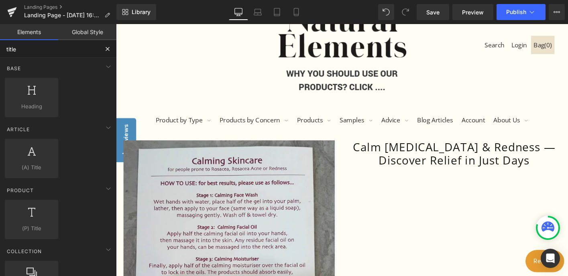
drag, startPoint x: 28, startPoint y: 55, endPoint x: -8, endPoint y: 48, distance: 36.4
click at [0, 48] on html "Heading You are previewing how the will restyle your page. You can not edit Ele…" at bounding box center [284, 138] width 568 height 276
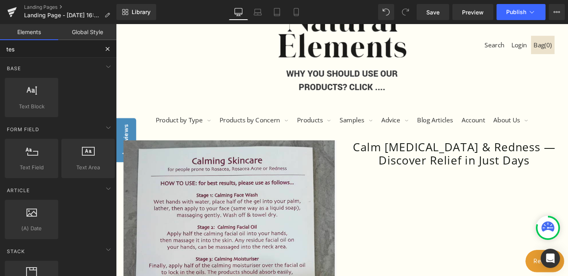
type input "test"
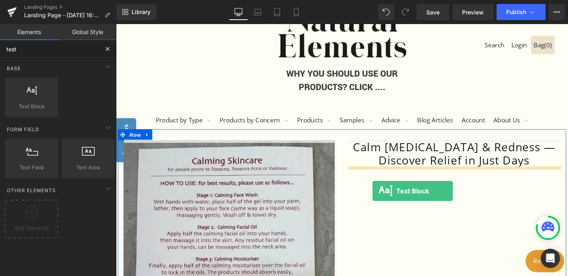
drag, startPoint x: 147, startPoint y: 115, endPoint x: 392, endPoint y: 204, distance: 260.8
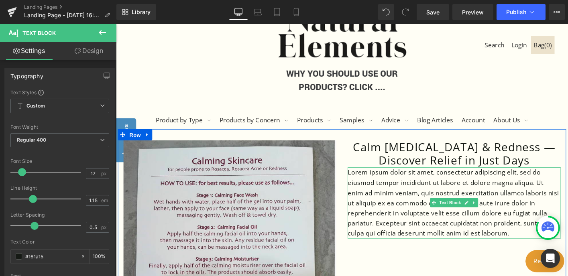
scroll to position [101, 0]
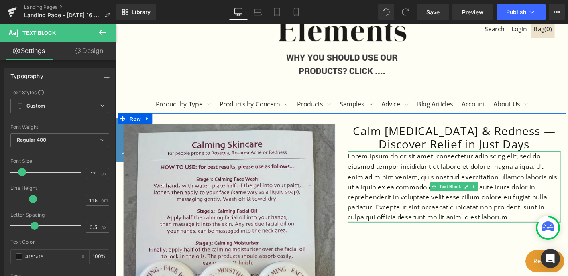
click at [541, 217] on p "Lorem ipsum dolor sit amet, consectetur adipiscing elit, sed do eiusmod tempor …" at bounding box center [479, 199] width 229 height 76
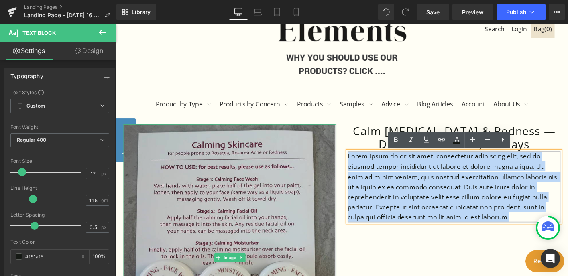
drag, startPoint x: 546, startPoint y: 231, endPoint x: 348, endPoint y: 165, distance: 208.4
click at [348, 165] on div "Image Calm [MEDICAL_DATA] & Redness — Discover Relief in Just Days Heading Lore…" at bounding box center [359, 271] width 482 height 302
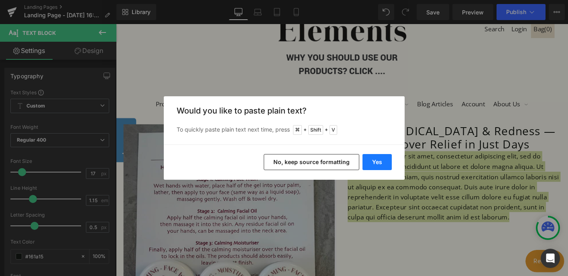
click at [381, 166] on button "Yes" at bounding box center [376, 162] width 29 height 16
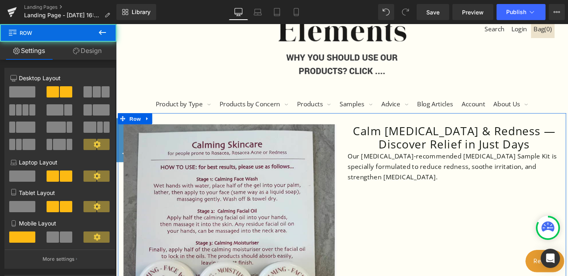
click at [401, 250] on div "Image Calm [MEDICAL_DATA] & Redness — Discover Relief in Just Days Heading Our …" at bounding box center [359, 271] width 482 height 302
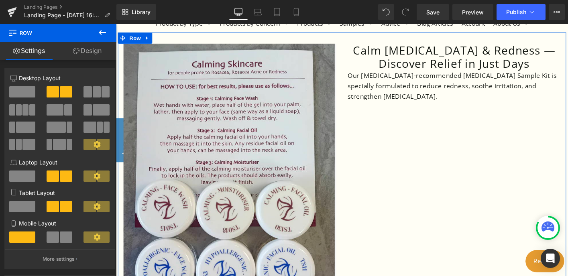
scroll to position [189, 0]
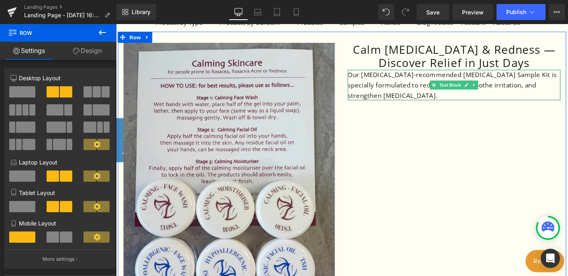
click at [384, 91] on p "Our [MEDICAL_DATA]-recommended [MEDICAL_DATA] Sample Kit is specially formulate…" at bounding box center [479, 89] width 229 height 33
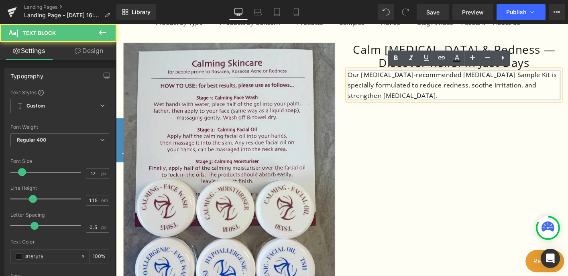
click at [366, 79] on p "Our [MEDICAL_DATA]-recommended [MEDICAL_DATA] Sample Kit is specially formulate…" at bounding box center [479, 89] width 229 height 33
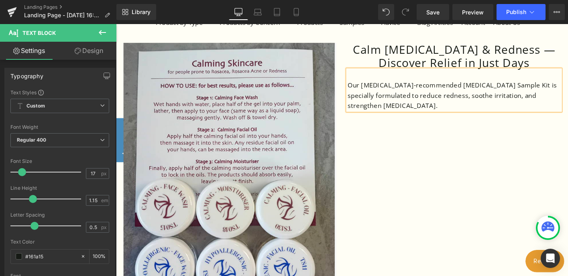
click at [412, 169] on div "Image Calm [MEDICAL_DATA] & Redness — Discover Relief in Just Days Heading Our …" at bounding box center [359, 183] width 482 height 302
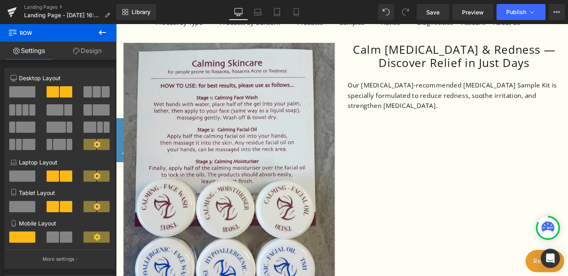
click at [103, 31] on icon at bounding box center [103, 33] width 10 height 10
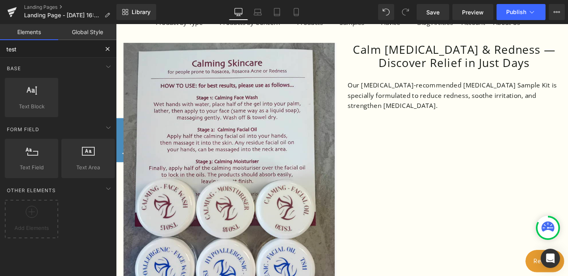
click at [53, 48] on input "test" at bounding box center [49, 49] width 99 height 18
drag, startPoint x: 53, startPoint y: 48, endPoint x: -8, endPoint y: 45, distance: 61.1
click at [0, 45] on html "Text Block You are previewing how the will restyle your page. You can not edit …" at bounding box center [284, 138] width 568 height 276
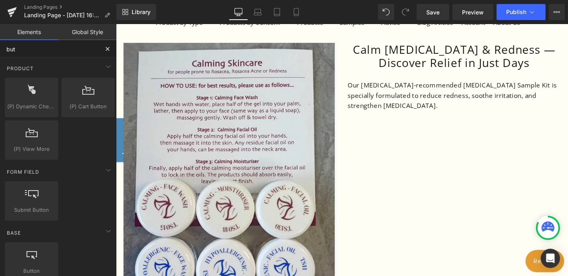
type input "butt"
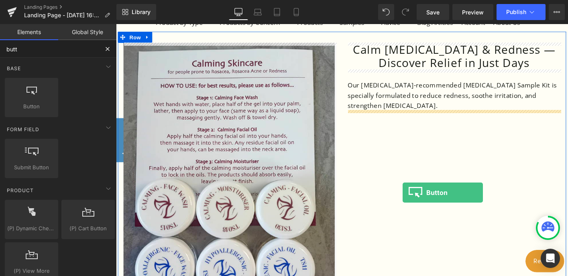
drag, startPoint x: 145, startPoint y: 121, endPoint x: 424, endPoint y: 205, distance: 290.9
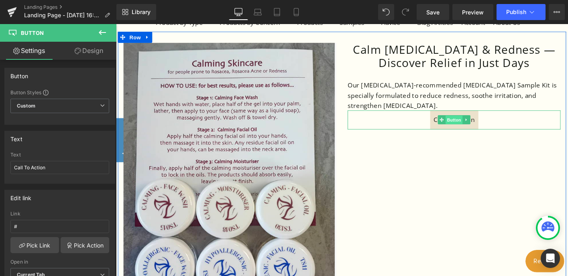
click at [478, 129] on span "Button" at bounding box center [479, 127] width 18 height 10
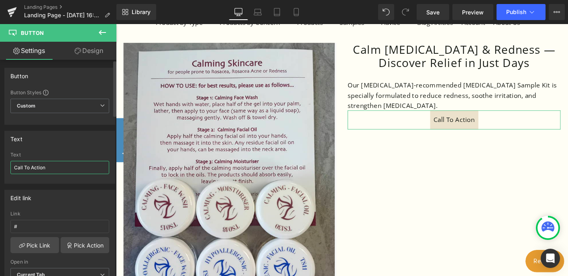
drag, startPoint x: 60, startPoint y: 167, endPoint x: 6, endPoint y: 163, distance: 54.4
click at [6, 163] on div "Call To Action Text Call To Action" at bounding box center [60, 167] width 110 height 31
type input "Order Your Sample Kit [DATE]"
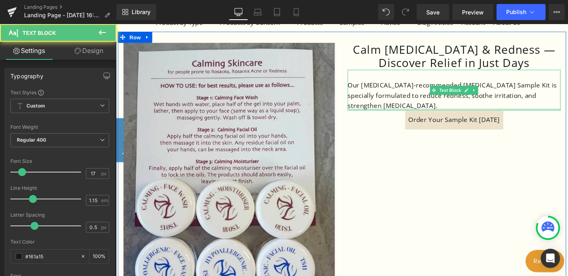
click at [416, 115] on div "Our [MEDICAL_DATA]-recommended [MEDICAL_DATA] Sample Kit is specially formulate…" at bounding box center [479, 95] width 229 height 44
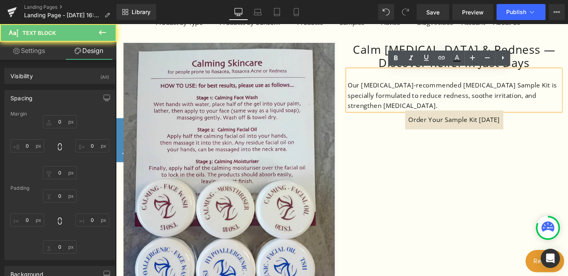
type input "0"
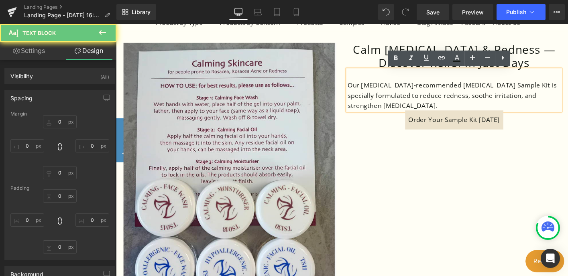
type input "0"
click at [417, 108] on p "Our [MEDICAL_DATA]-recommended [MEDICAL_DATA] Sample Kit is specially formulate…" at bounding box center [479, 100] width 229 height 33
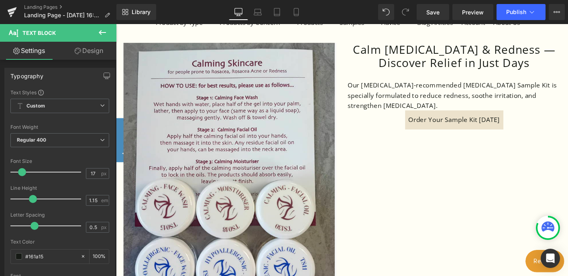
click at [100, 31] on icon at bounding box center [102, 32] width 7 height 5
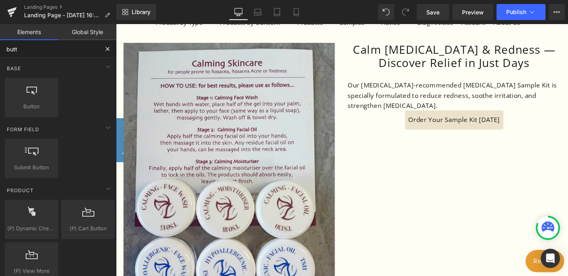
drag, startPoint x: 34, startPoint y: 51, endPoint x: -3, endPoint y: 47, distance: 37.2
click at [0, 47] on html "Button You are previewing how the will restyle your page. You can not edit Elem…" at bounding box center [284, 138] width 568 height 276
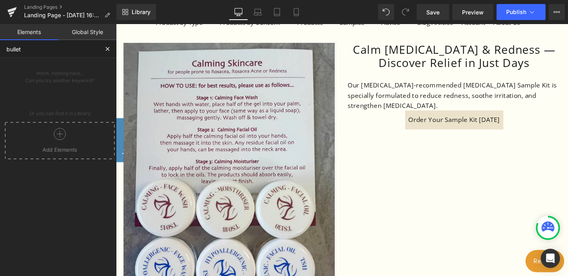
type input "bullets"
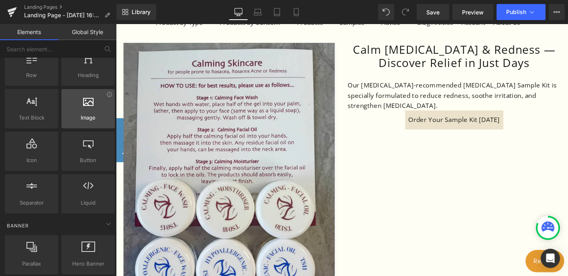
scroll to position [0, 0]
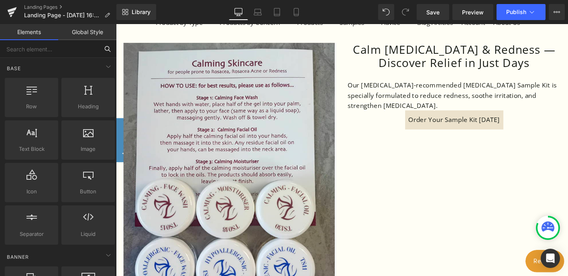
click at [45, 47] on input "text" at bounding box center [49, 49] width 99 height 18
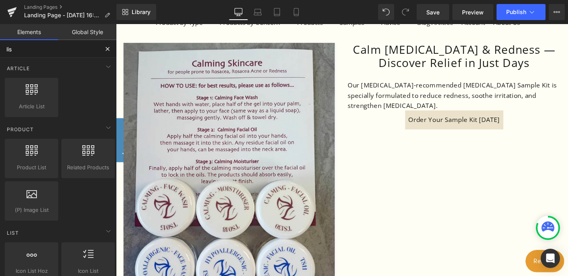
type input "list"
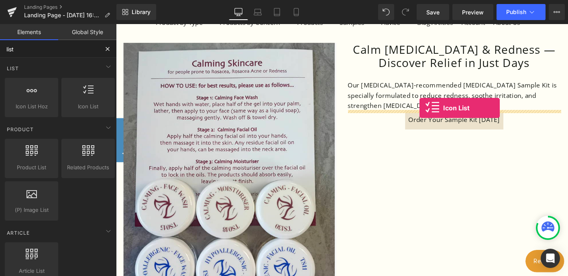
drag, startPoint x: 193, startPoint y: 120, endPoint x: 442, endPoint y: 114, distance: 249.0
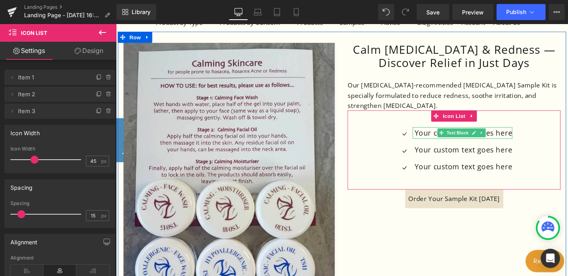
click at [458, 140] on p "Your custom text goes here" at bounding box center [489, 141] width 105 height 12
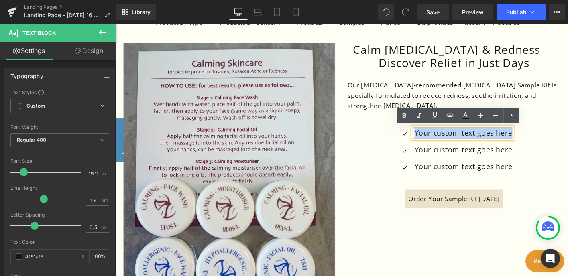
drag, startPoint x: 538, startPoint y: 141, endPoint x: 435, endPoint y: 143, distance: 102.8
click at [435, 143] on div "Your custom text goes here" at bounding box center [488, 141] width 107 height 12
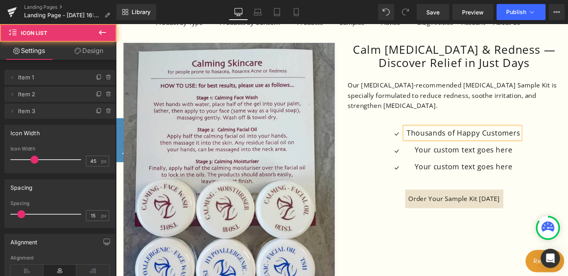
click at [491, 152] on ul "Icon Thousands of Happy Customers Text Block Icon Your custom text goes here Te…" at bounding box center [479, 162] width 142 height 55
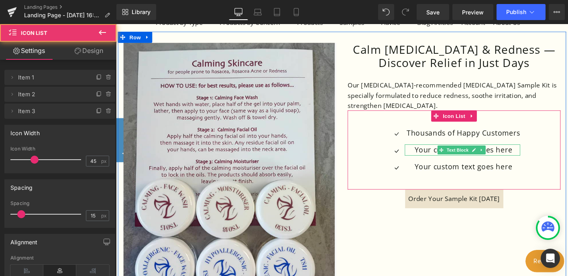
click at [491, 159] on span "Text Block" at bounding box center [483, 160] width 26 height 10
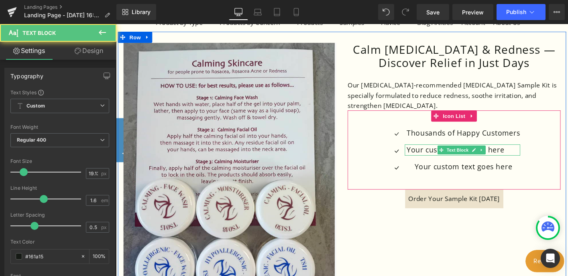
click at [535, 160] on p "Your custom text goes here" at bounding box center [489, 159] width 122 height 12
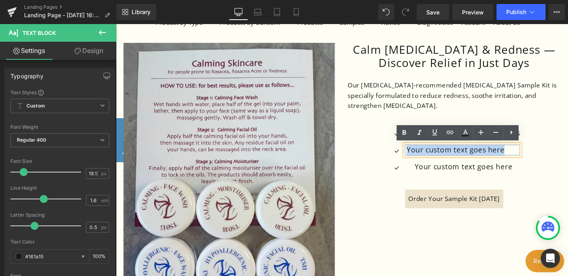
drag, startPoint x: 533, startPoint y: 160, endPoint x: 424, endPoint y: 161, distance: 108.8
click at [426, 161] on div "Your custom text goes here" at bounding box center [488, 159] width 124 height 12
drag, startPoint x: 537, startPoint y: 160, endPoint x: 429, endPoint y: 158, distance: 108.4
click at [429, 158] on p "Your custom text goes here" at bounding box center [489, 159] width 122 height 12
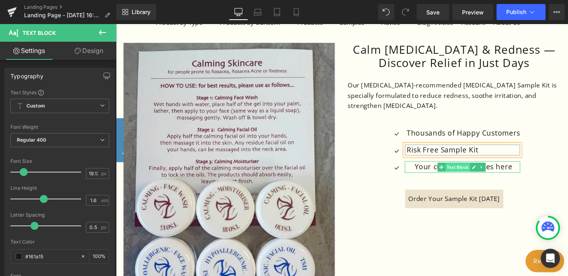
click at [476, 178] on span "Text Block" at bounding box center [483, 178] width 26 height 10
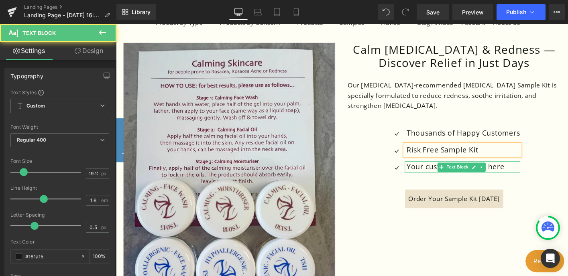
click at [447, 178] on p "Your custom text goes here" at bounding box center [489, 177] width 122 height 12
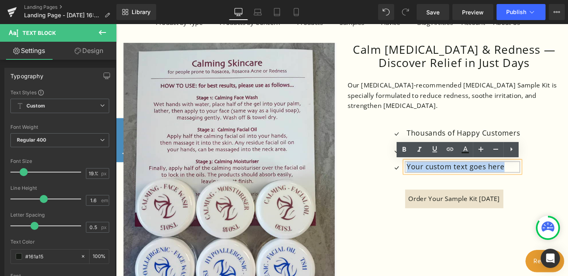
drag, startPoint x: 539, startPoint y: 178, endPoint x: 427, endPoint y: 182, distance: 112.1
click at [427, 182] on div "Your custom text goes here" at bounding box center [488, 177] width 124 height 12
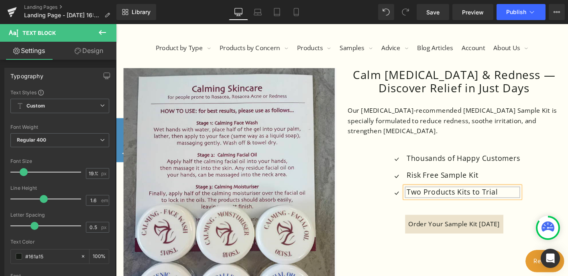
scroll to position [156, 0]
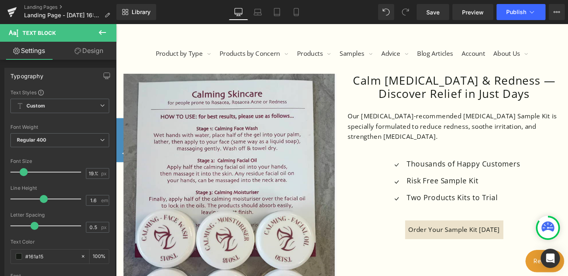
click at [100, 32] on icon at bounding box center [103, 33] width 10 height 10
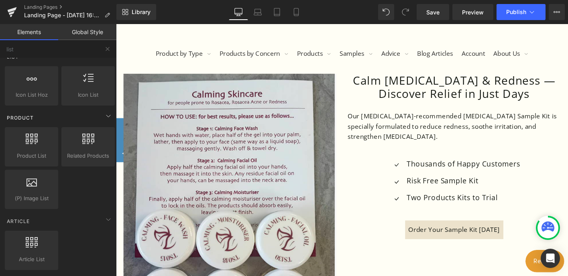
scroll to position [0, 0]
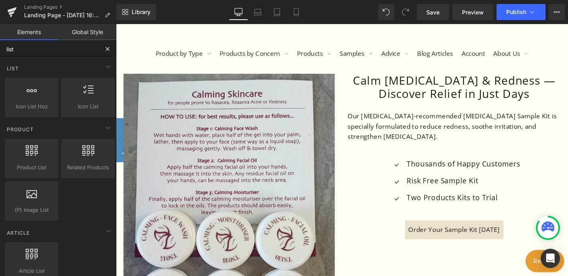
drag, startPoint x: 46, startPoint y: 45, endPoint x: -3, endPoint y: 45, distance: 49.0
click at [0, 45] on html "Text Block You are previewing how the will restyle your page. You can not edit …" at bounding box center [284, 138] width 568 height 276
drag, startPoint x: 18, startPoint y: 49, endPoint x: 4, endPoint y: 47, distance: 14.6
click at [4, 48] on input "list" at bounding box center [49, 49] width 99 height 18
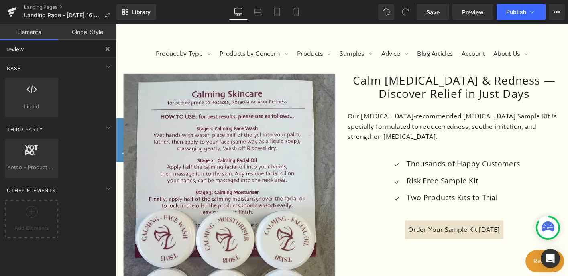
type input "reviews"
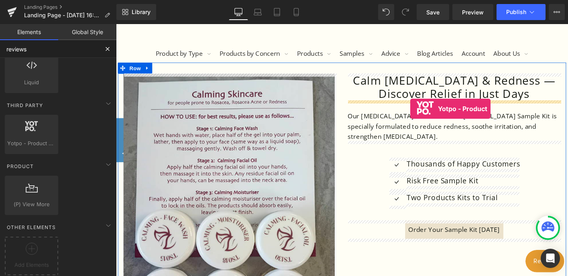
drag, startPoint x: 145, startPoint y: 153, endPoint x: 432, endPoint y: 115, distance: 289.5
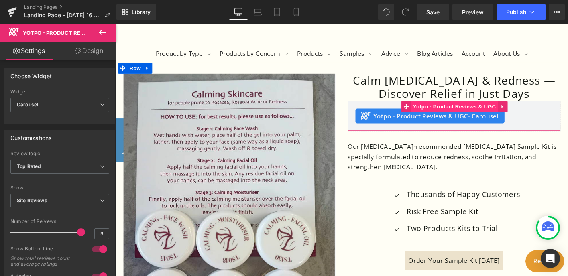
click at [465, 111] on span "Yotpo - Product Reviews & UGC" at bounding box center [479, 113] width 93 height 12
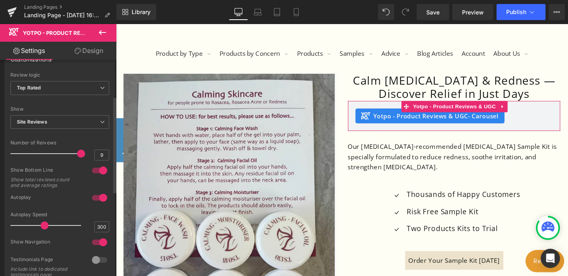
scroll to position [83, 0]
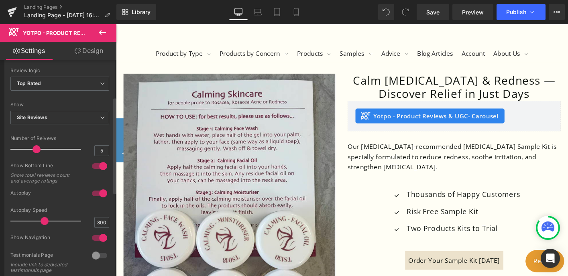
type input "6"
drag, startPoint x: 77, startPoint y: 151, endPoint x: 40, endPoint y: 147, distance: 37.1
click at [40, 147] on div at bounding box center [47, 149] width 67 height 16
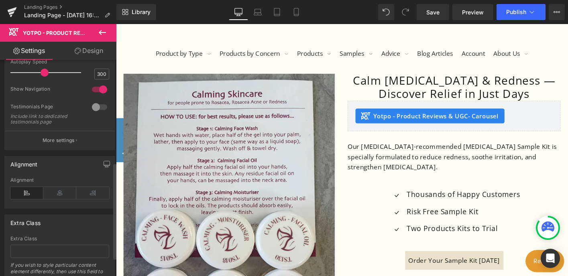
scroll to position [230, 0]
click at [93, 108] on div at bounding box center [99, 108] width 19 height 13
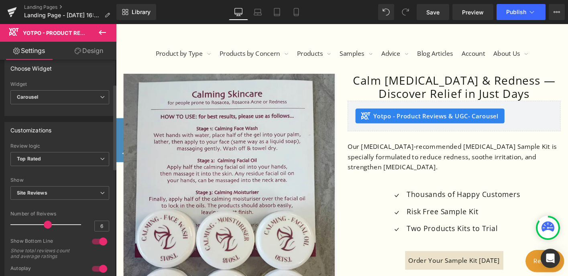
scroll to position [0, 0]
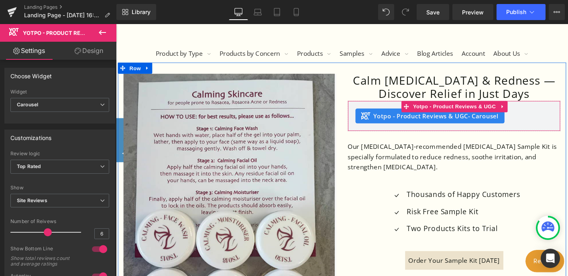
click at [432, 122] on span "Yotpo - Product Reviews & UGC - Carousel" at bounding box center [460, 123] width 134 height 10
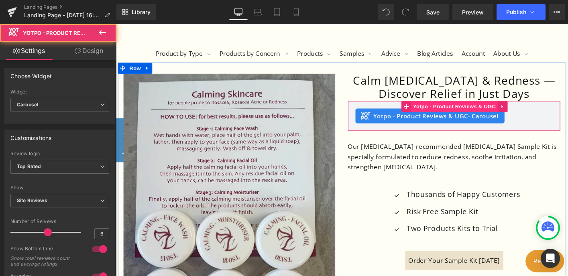
click at [464, 115] on span "Yotpo - Product Reviews & UGC" at bounding box center [479, 113] width 93 height 12
click at [444, 128] on div "Yotpo - Product Reviews & UGC - Carousel" at bounding box center [453, 123] width 160 height 16
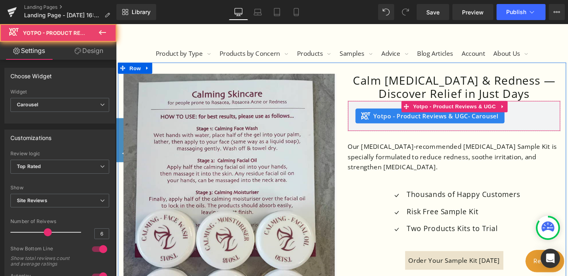
click at [444, 128] on div "Yotpo - Product Reviews & UGC - Carousel" at bounding box center [453, 123] width 160 height 16
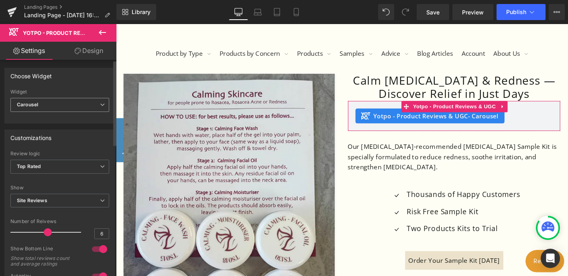
click at [53, 102] on span "Carousel" at bounding box center [59, 105] width 99 height 14
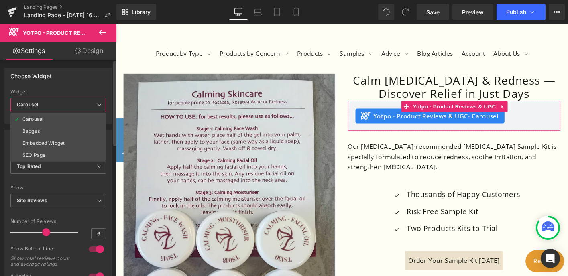
click at [67, 78] on div "Choose Widget" at bounding box center [58, 75] width 107 height 15
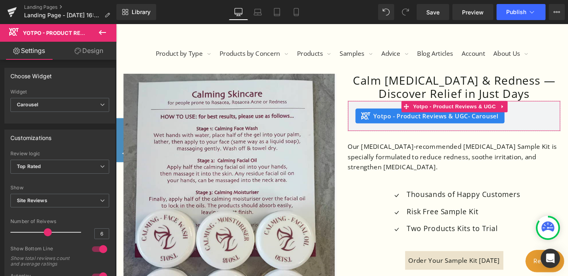
click at [94, 51] on link "Design" at bounding box center [89, 51] width 58 height 18
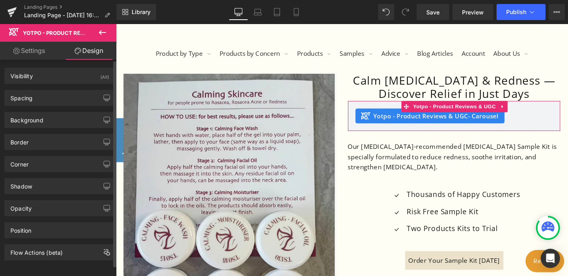
scroll to position [7, 0]
click at [36, 48] on link "Settings" at bounding box center [29, 51] width 58 height 18
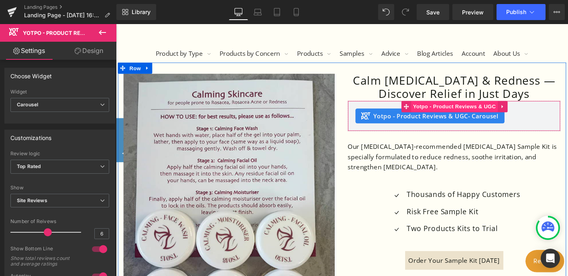
click at [505, 112] on span "Yotpo - Product Reviews & UGC" at bounding box center [479, 113] width 93 height 12
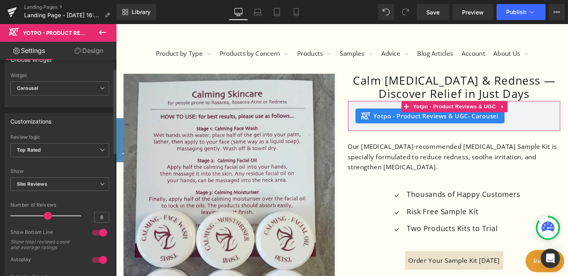
scroll to position [21, 0]
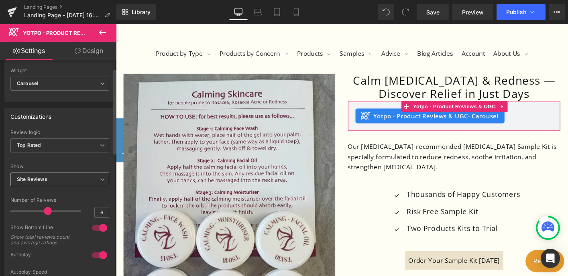
click at [93, 178] on span "Site Reviews" at bounding box center [59, 180] width 99 height 14
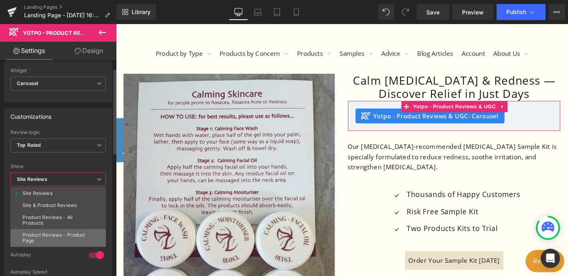
click at [62, 233] on div "Product Reviews - Product Page" at bounding box center [57, 237] width 71 height 11
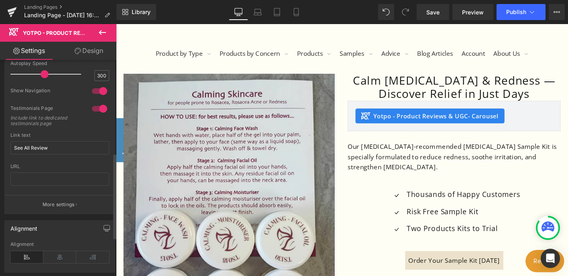
scroll to position [236, 0]
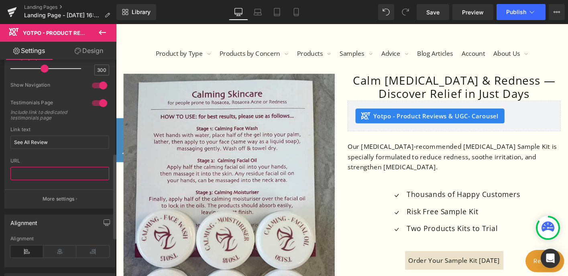
click at [87, 173] on input "text" at bounding box center [59, 173] width 99 height 13
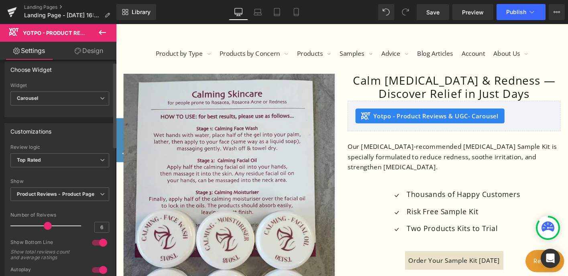
scroll to position [7, 0]
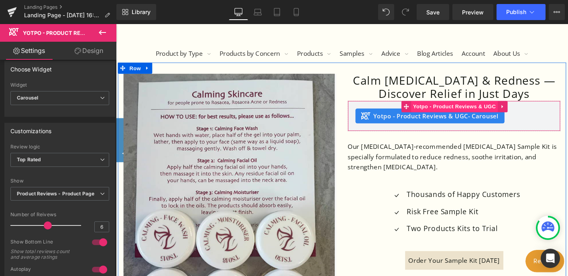
click at [487, 113] on span "Yotpo - Product Reviews & UGC" at bounding box center [479, 113] width 93 height 12
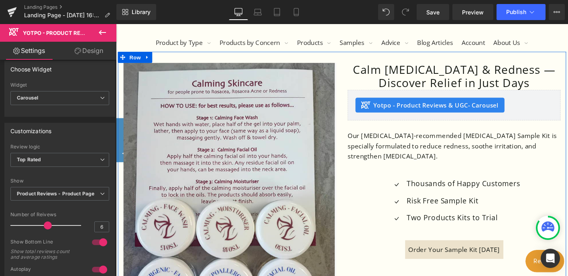
scroll to position [177, 0]
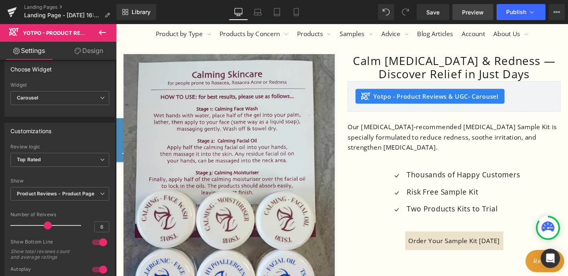
click at [482, 8] on span "Preview" at bounding box center [473, 12] width 22 height 8
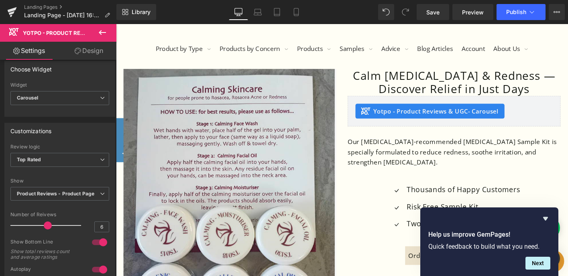
scroll to position [185, 0]
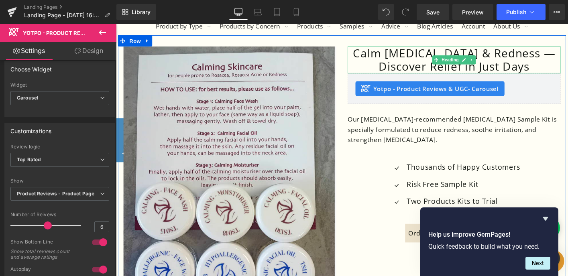
click at [514, 55] on h1 "Calm [MEDICAL_DATA] & Redness — Discover Relief in Just Days" at bounding box center [479, 62] width 229 height 29
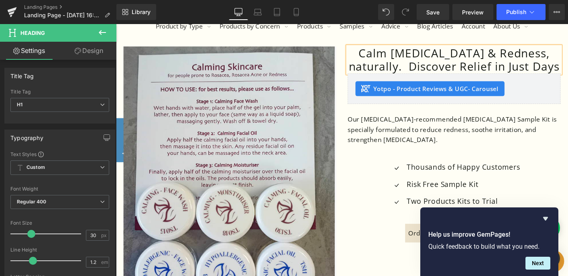
click at [533, 55] on h1 "Calm [MEDICAL_DATA] & Redness, naturally. Discover Relief in Just Days" at bounding box center [479, 62] width 229 height 29
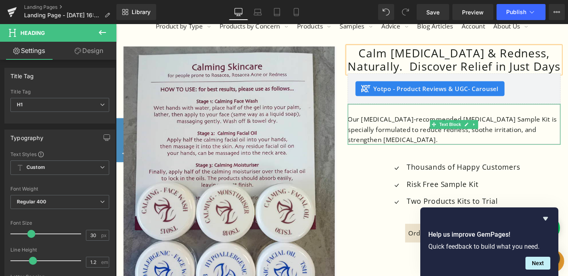
click at [464, 124] on p "Our [MEDICAL_DATA]-recommended [MEDICAL_DATA] Sample Kit is specially formulate…" at bounding box center [479, 137] width 229 height 33
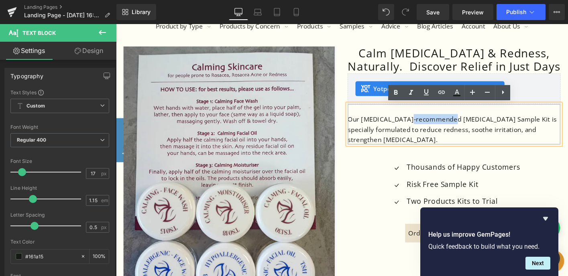
drag, startPoint x: 477, startPoint y: 126, endPoint x: 429, endPoint y: 128, distance: 48.2
click at [429, 128] on p "Our [MEDICAL_DATA]-recommended [MEDICAL_DATA] Sample Kit is specially formulate…" at bounding box center [479, 137] width 229 height 33
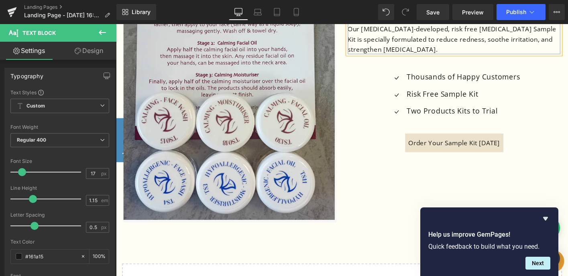
scroll to position [285, 0]
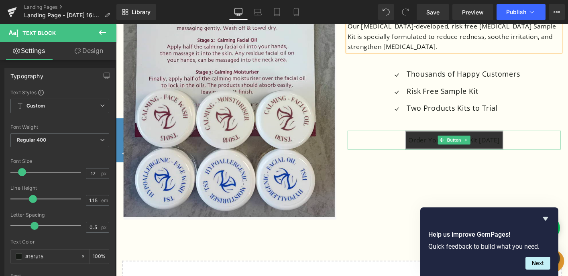
click at [450, 150] on span "Order Your Sample Kit [DATE]" at bounding box center [479, 149] width 98 height 20
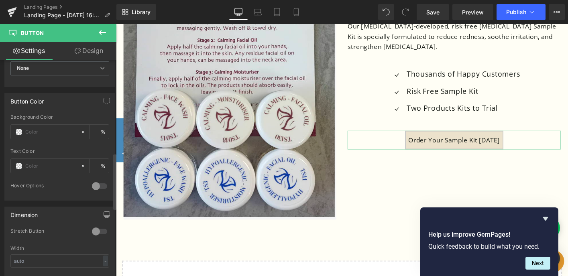
scroll to position [370, 0]
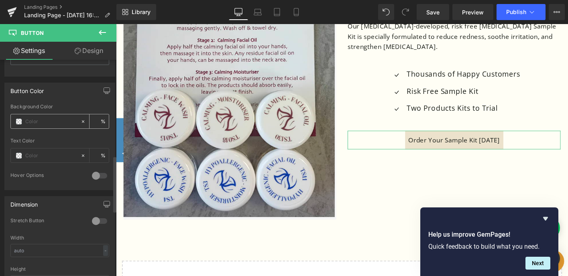
click at [67, 117] on input "text" at bounding box center [50, 121] width 51 height 9
click at [51, 120] on input "text" at bounding box center [50, 121] width 51 height 9
type input "0"
click at [19, 122] on span at bounding box center [19, 121] width 6 height 6
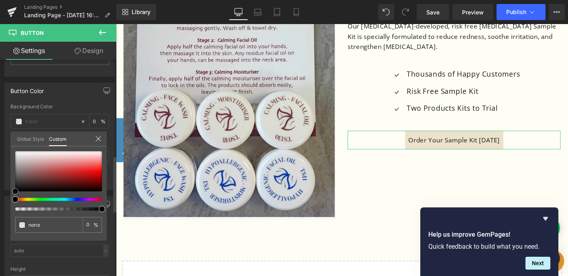
type input "#662323"
type input "100"
type input "#662323"
type input "100"
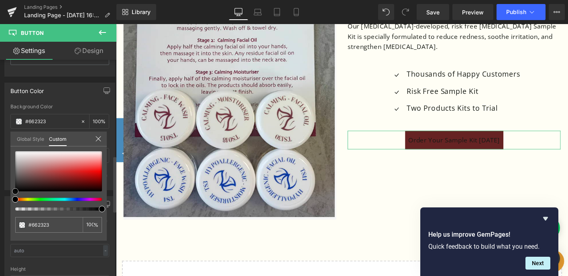
click at [58, 181] on div at bounding box center [58, 171] width 87 height 40
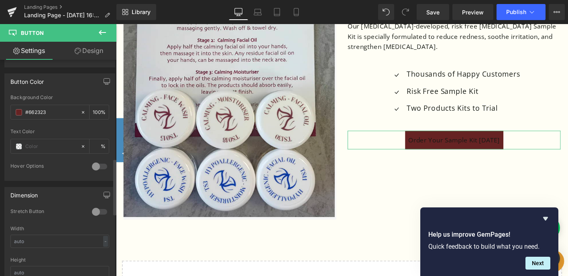
scroll to position [381, 0]
click at [56, 144] on input "text" at bounding box center [50, 144] width 51 height 9
click at [46, 145] on input "text" at bounding box center [50, 144] width 51 height 9
type input "0"
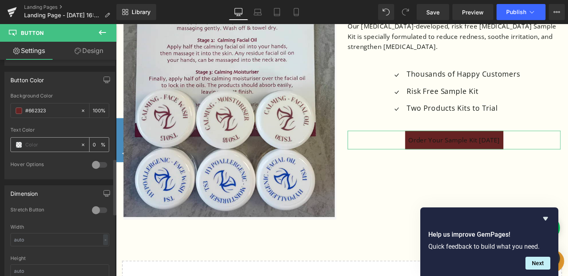
click at [18, 144] on span at bounding box center [19, 145] width 6 height 6
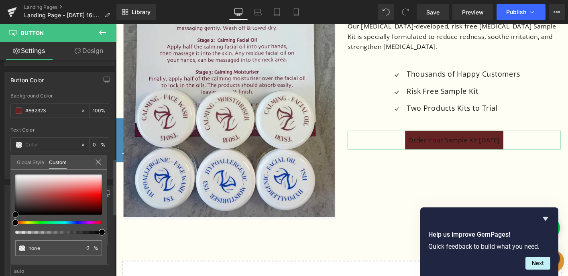
type input "#f2f1f1"
type input "100"
type input "#f2f1f1"
type input "100"
click at [18, 177] on div at bounding box center [58, 195] width 87 height 40
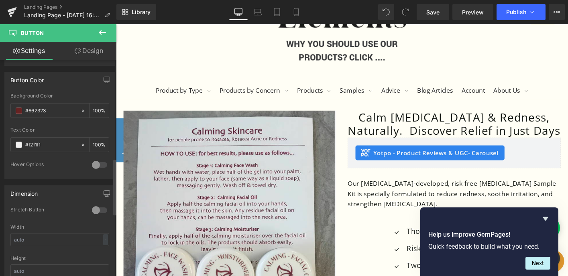
scroll to position [117, 0]
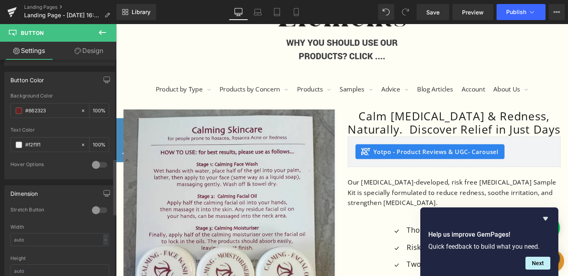
click at [104, 33] on icon at bounding box center [102, 32] width 7 height 5
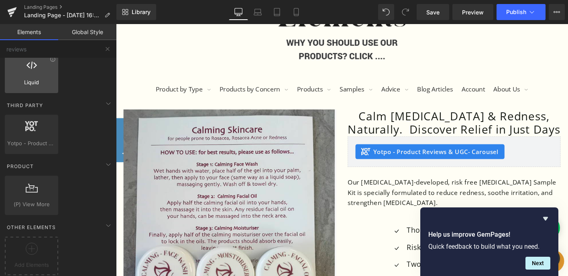
scroll to position [0, 0]
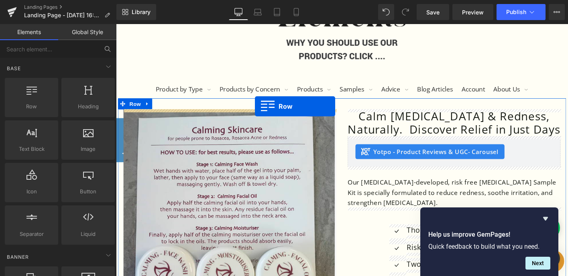
drag, startPoint x: 150, startPoint y: 120, endPoint x: 265, endPoint y: 112, distance: 115.9
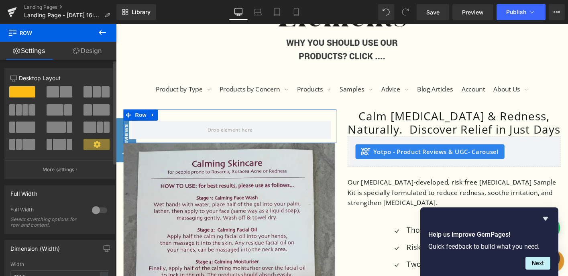
click at [26, 90] on span at bounding box center [22, 91] width 26 height 11
click at [155, 121] on icon at bounding box center [156, 122] width 2 height 4
click at [175, 122] on icon at bounding box center [177, 122] width 6 height 6
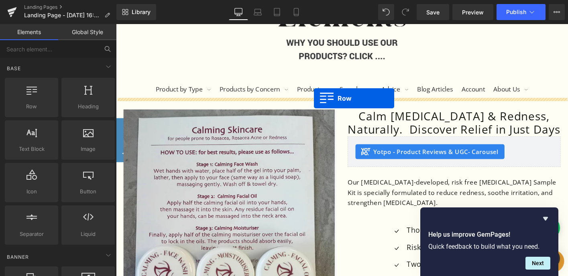
drag, startPoint x: 148, startPoint y: 124, endPoint x: 329, endPoint y: 104, distance: 182.2
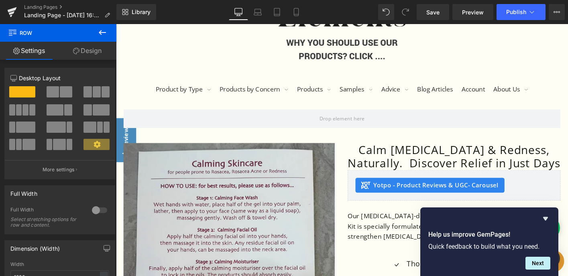
click at [101, 33] on icon at bounding box center [102, 32] width 7 height 5
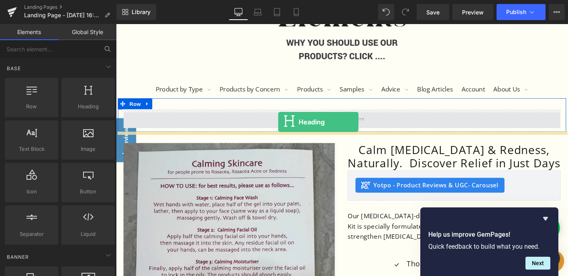
drag, startPoint x: 198, startPoint y: 127, endPoint x: 290, endPoint y: 129, distance: 91.9
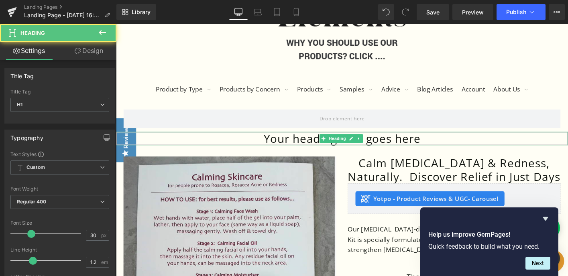
click at [305, 147] on h1 "Your heading text goes here" at bounding box center [359, 147] width 486 height 14
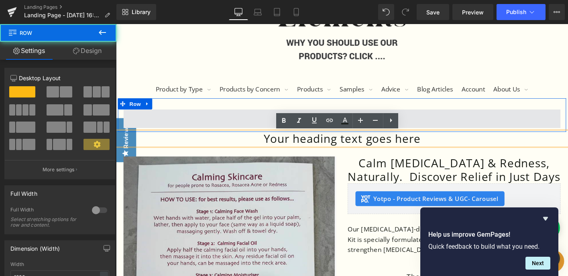
click at [269, 121] on span at bounding box center [359, 126] width 470 height 20
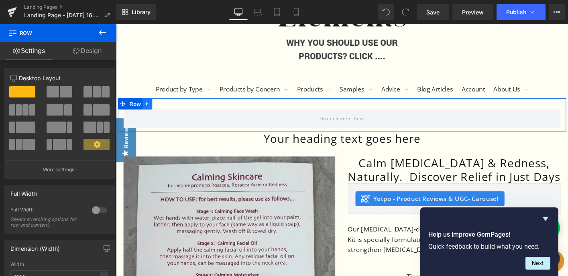
click at [150, 110] on icon at bounding box center [150, 110] width 6 height 6
click at [169, 109] on icon at bounding box center [171, 110] width 6 height 6
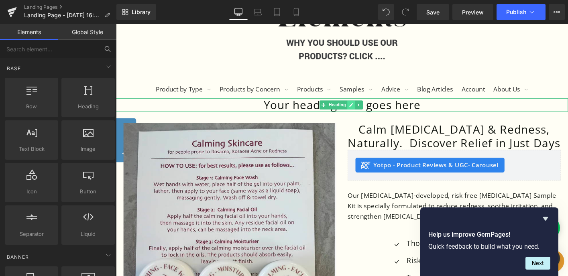
click at [364, 109] on link at bounding box center [368, 111] width 8 height 10
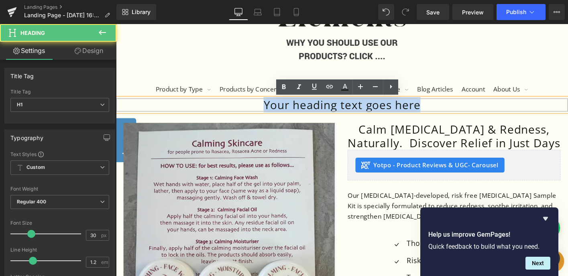
drag, startPoint x: 444, startPoint y: 113, endPoint x: 263, endPoint y: 114, distance: 180.6
click at [263, 114] on h1 "Your heading text goes here" at bounding box center [359, 111] width 486 height 14
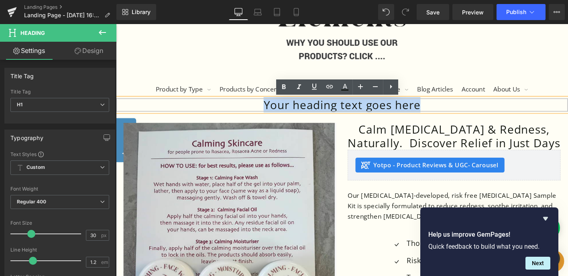
paste div
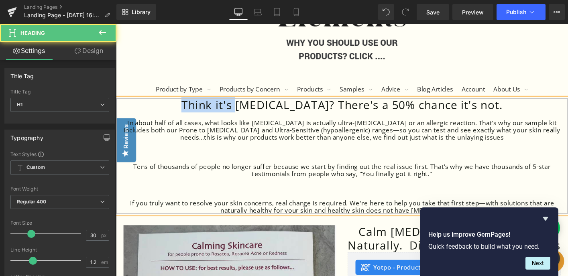
drag, startPoint x: 269, startPoint y: 111, endPoint x: 209, endPoint y: 110, distance: 60.2
click at [209, 110] on h1 "Think it's [MEDICAL_DATA]? There's a 50% chance it's not." at bounding box center [359, 111] width 486 height 14
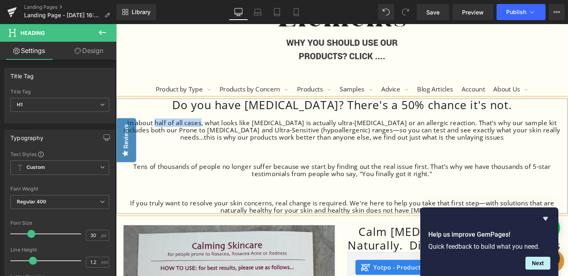
drag, startPoint x: 202, startPoint y: 129, endPoint x: 151, endPoint y: 129, distance: 51.4
click at [151, 129] on div "In about half of all cases, what looks like [MEDICAL_DATA] is actually ultra-[M…" at bounding box center [359, 138] width 486 height 24
drag, startPoint x: 523, startPoint y: 129, endPoint x: 482, endPoint y: 130, distance: 41.8
click at [482, 130] on div "In about 50% of our customers, what looks like [MEDICAL_DATA] is actually ultra…" at bounding box center [359, 138] width 486 height 24
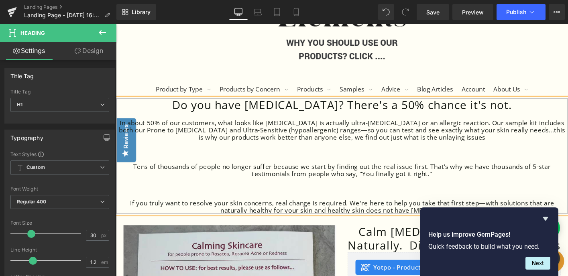
click at [336, 137] on div "In about 50% of our customers, what looks like [MEDICAL_DATA] is actually ultra…" at bounding box center [359, 138] width 486 height 24
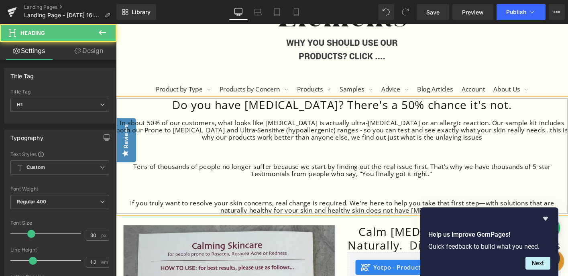
click at [537, 140] on div "In about 50% of our customers, what looks like [MEDICAL_DATA] is actually ultra…" at bounding box center [359, 138] width 486 height 24
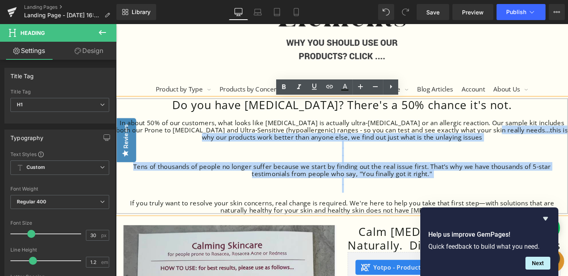
drag, startPoint x: 535, startPoint y: 139, endPoint x: 532, endPoint y: 197, distance: 58.7
click at [532, 197] on div "Do you have [MEDICAL_DATA]? There's a 50% chance it's not. In about 50% of our …" at bounding box center [359, 166] width 486 height 124
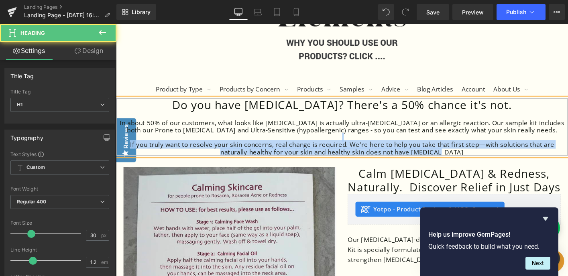
drag, startPoint x: 491, startPoint y: 163, endPoint x: 215, endPoint y: 144, distance: 276.4
click at [214, 144] on div "Do you have [MEDICAL_DATA]? There's a 50% chance it's not. In about 50% of our …" at bounding box center [359, 134] width 486 height 61
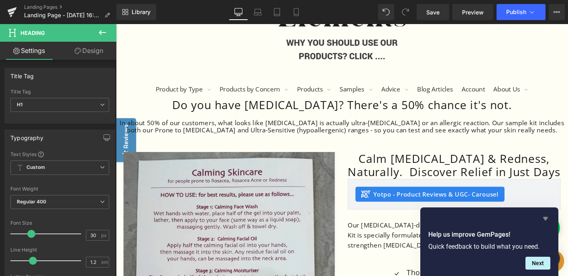
click at [544, 220] on icon "Hide survey" at bounding box center [546, 219] width 10 height 10
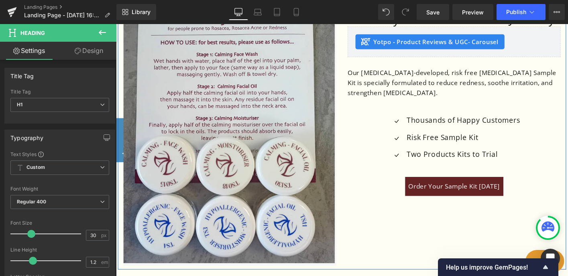
scroll to position [283, 0]
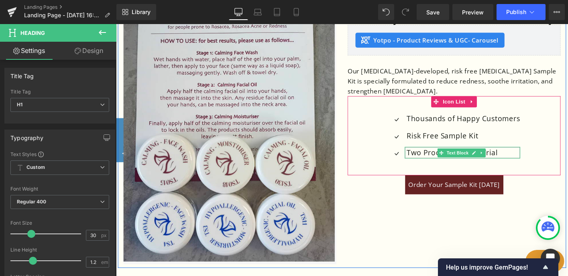
click at [458, 162] on p "Two Products Kits to Trial" at bounding box center [489, 162] width 122 height 12
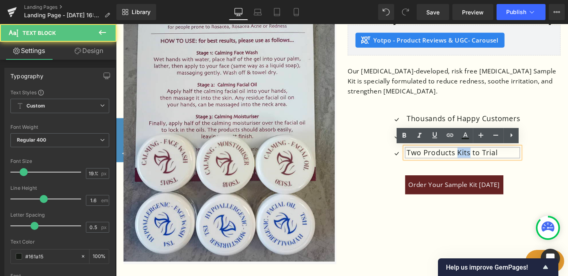
drag, startPoint x: 495, startPoint y: 162, endPoint x: 481, endPoint y: 162, distance: 13.6
click at [481, 162] on p "Two Products Kits to Trial" at bounding box center [489, 162] width 122 height 12
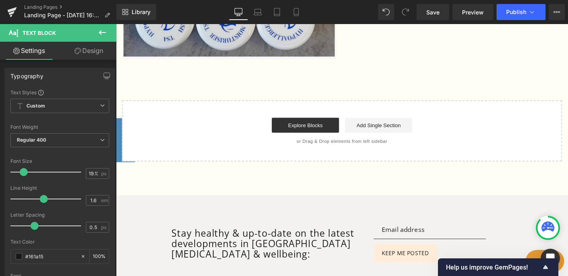
scroll to position [483, 0]
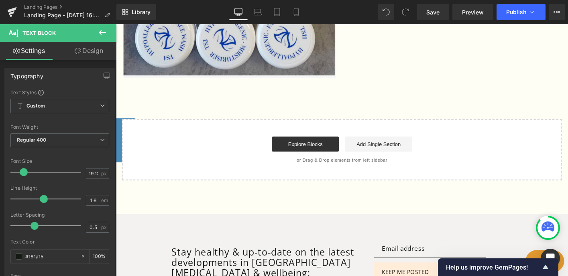
click at [103, 31] on icon at bounding box center [103, 33] width 10 height 10
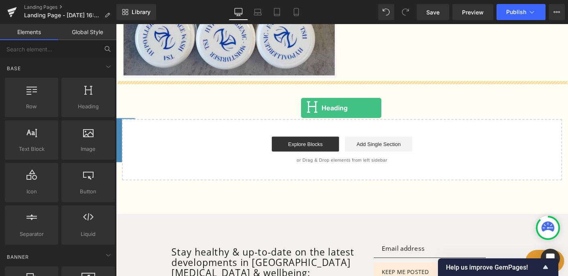
drag, startPoint x: 197, startPoint y: 119, endPoint x: 315, endPoint y: 114, distance: 117.7
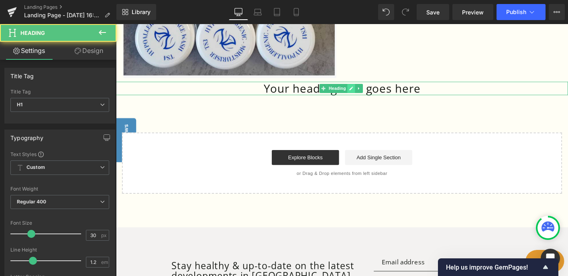
click at [365, 92] on link at bounding box center [368, 93] width 8 height 10
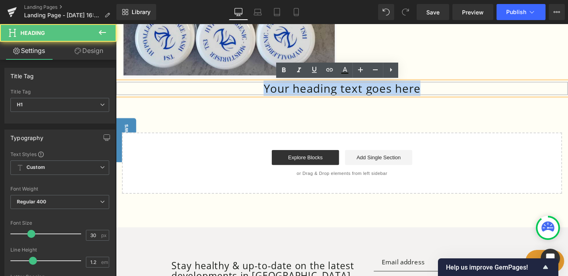
drag, startPoint x: 443, startPoint y: 95, endPoint x: 271, endPoint y: 97, distance: 172.2
click at [271, 97] on h1 "Your heading text goes here" at bounding box center [359, 93] width 486 height 14
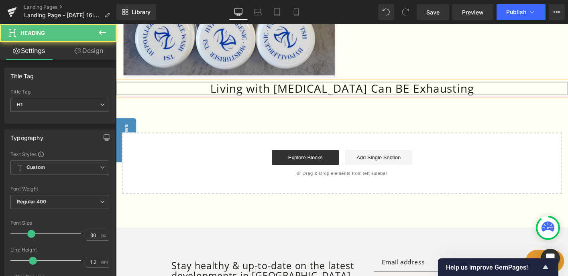
click at [403, 92] on h1 "Living with [MEDICAL_DATA] Can BE Exhausting" at bounding box center [359, 93] width 486 height 14
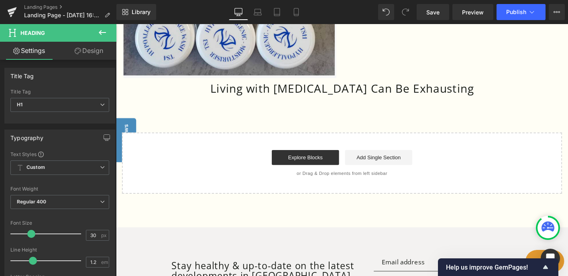
click at [102, 31] on icon at bounding box center [103, 33] width 10 height 10
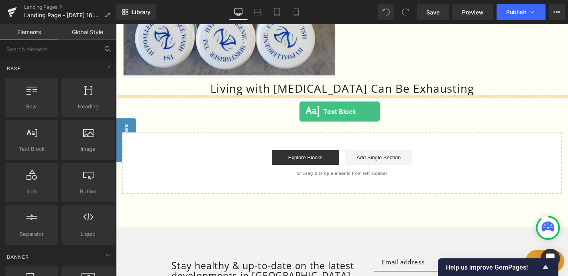
drag, startPoint x: 156, startPoint y: 169, endPoint x: 313, endPoint y: 118, distance: 165.0
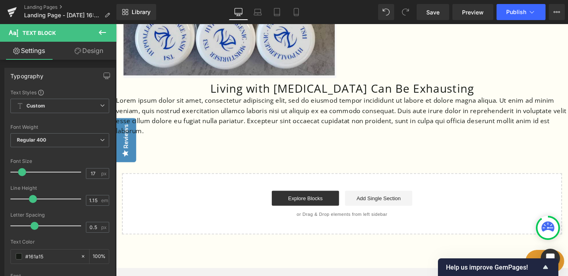
click at [101, 32] on icon at bounding box center [103, 33] width 10 height 10
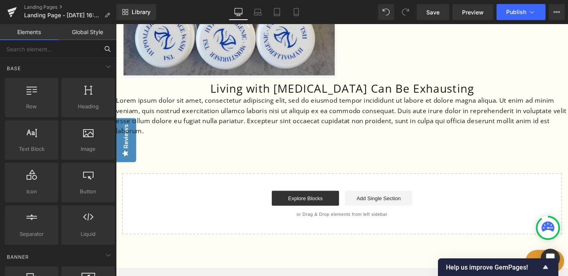
click at [35, 47] on input "text" at bounding box center [49, 49] width 99 height 18
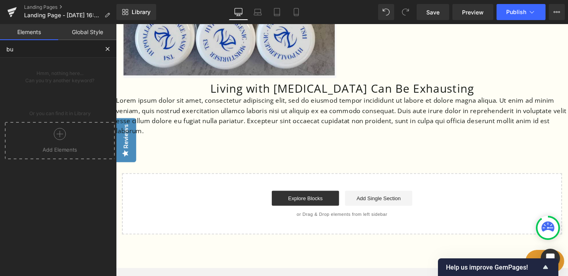
type input "b"
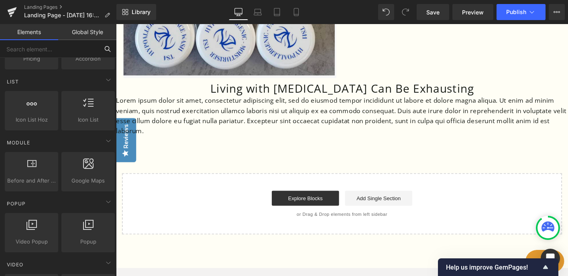
scroll to position [339, 0]
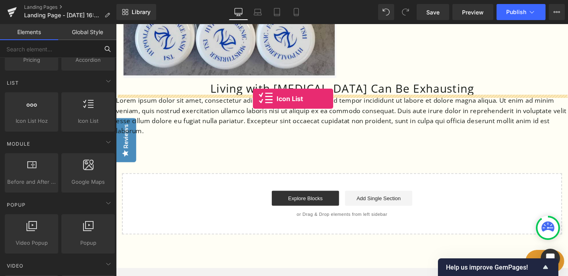
drag, startPoint x: 201, startPoint y: 136, endPoint x: 263, endPoint y: 104, distance: 69.7
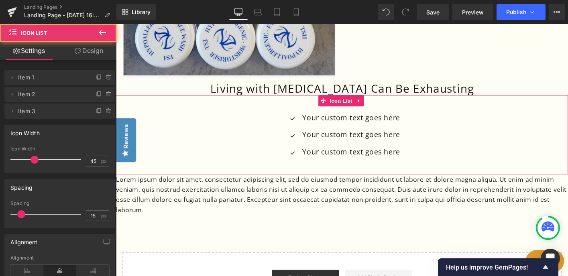
click at [388, 134] on ul "Icon Your custom text goes here Text Block Icon Your custom text goes here Text…" at bounding box center [358, 145] width 125 height 55
click at [424, 162] on div "Icon Your custom text goes here Text Block Icon Your custom text goes here Text…" at bounding box center [359, 145] width 486 height 55
click at [405, 157] on p "Your custom text goes here" at bounding box center [368, 161] width 105 height 12
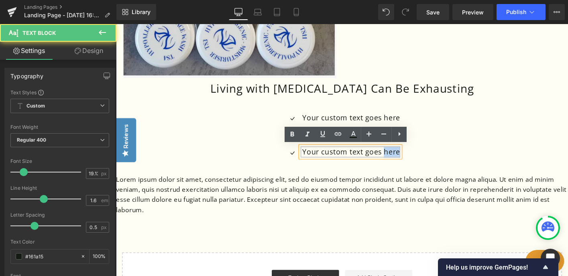
click at [405, 157] on p "Your custom text goes here" at bounding box center [368, 161] width 105 height 12
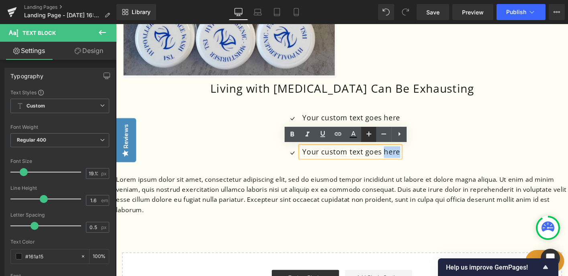
click at [382, 127] on link at bounding box center [380, 125] width 8 height 10
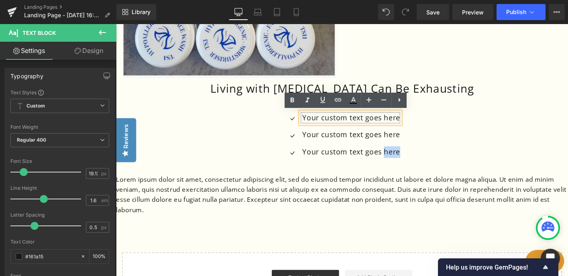
click at [365, 120] on p "Your custom text goes here" at bounding box center [368, 124] width 105 height 12
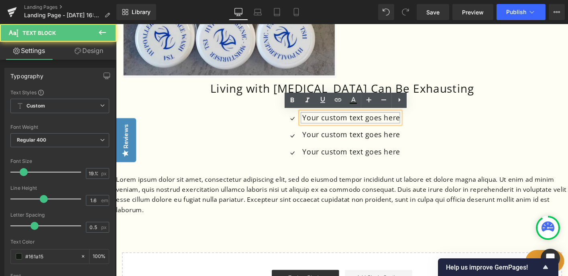
click at [316, 126] on div "Your custom text goes here" at bounding box center [367, 124] width 107 height 12
drag, startPoint x: 317, startPoint y: 124, endPoint x: 424, endPoint y: 125, distance: 106.8
click at [424, 125] on div "Icon Your custom text goes here Text Block Icon Your custom text goes here Text…" at bounding box center [359, 145] width 486 height 55
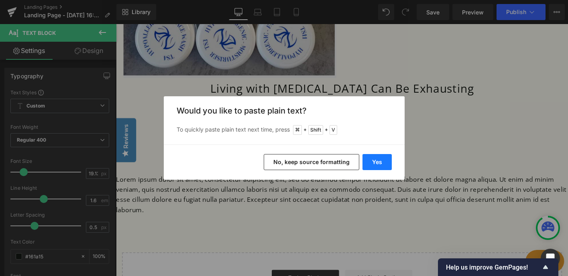
click at [382, 159] on button "Yes" at bounding box center [376, 162] width 29 height 16
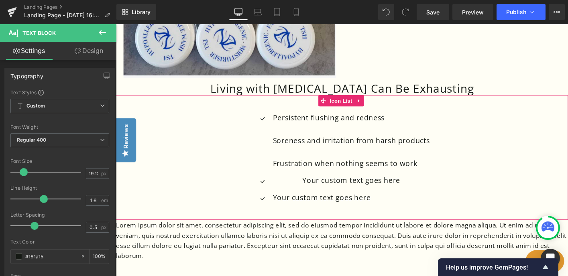
click at [360, 183] on ul "Icon Persistent flushing and redness Soreness and irritation from harsh product…" at bounding box center [359, 170] width 189 height 104
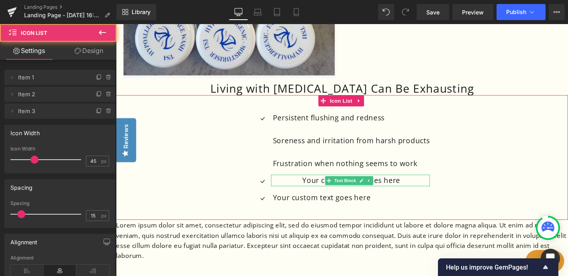
click at [339, 194] on p "Your custom text goes here" at bounding box center [369, 192] width 169 height 12
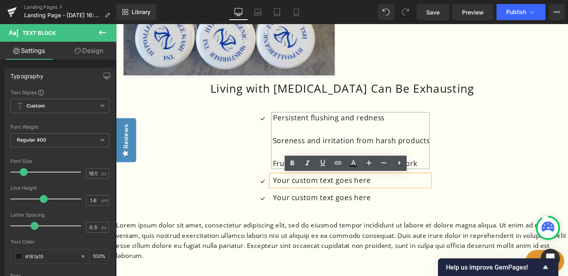
click at [399, 151] on p "Soreness and irritation from harsh products" at bounding box center [369, 149] width 169 height 12
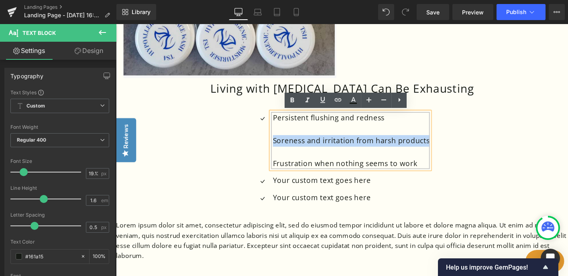
drag, startPoint x: 450, startPoint y: 149, endPoint x: 285, endPoint y: 148, distance: 165.0
click at [285, 148] on div "Persistent flushing and redness Soreness and irritation from harsh products Fru…" at bounding box center [368, 148] width 171 height 61
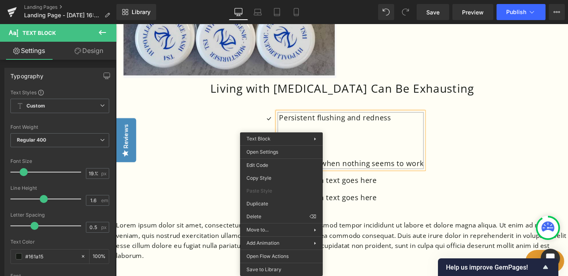
click at [393, 144] on p at bounding box center [368, 149] width 155 height 12
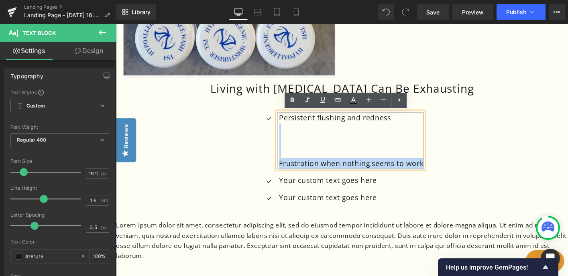
drag, startPoint x: 299, startPoint y: 131, endPoint x: 449, endPoint y: 176, distance: 157.1
click at [449, 176] on div "Icon Persistent flushing and redness Frustration when nothing seems to work Tex…" at bounding box center [359, 170] width 486 height 104
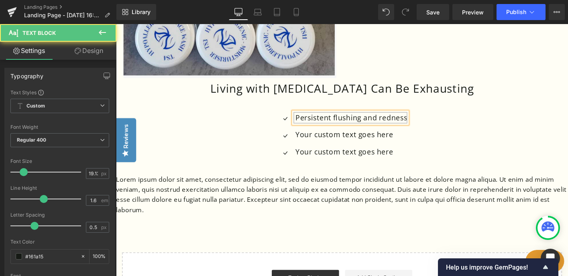
click at [334, 128] on p "Persistent flushing and redness" at bounding box center [369, 124] width 120 height 12
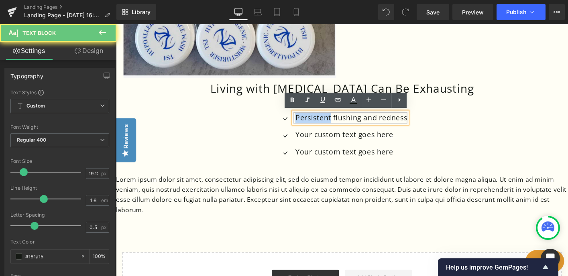
click at [334, 128] on p "Persistent flushing and redness" at bounding box center [369, 124] width 120 height 12
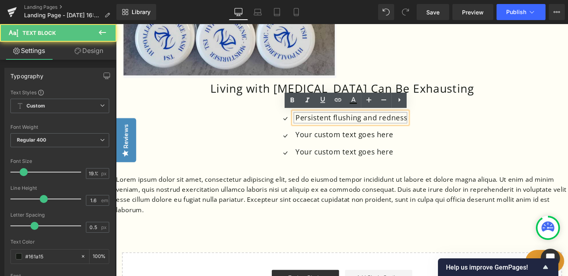
click at [311, 125] on p "Persistent flushing and redness" at bounding box center [369, 124] width 120 height 12
click at [299, 124] on span "Icon" at bounding box center [297, 127] width 13 height 10
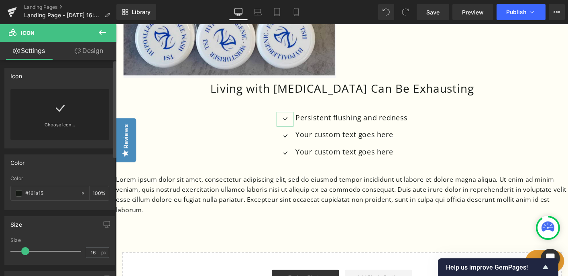
click at [61, 118] on link at bounding box center [59, 105] width 13 height 32
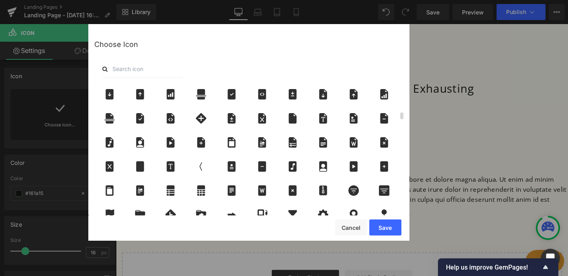
scroll to position [580, 0]
click at [167, 68] on input "text" at bounding box center [142, 69] width 80 height 18
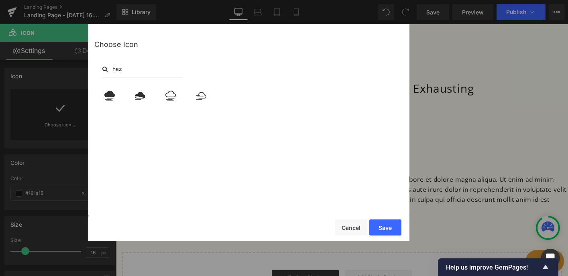
scroll to position [0, 0]
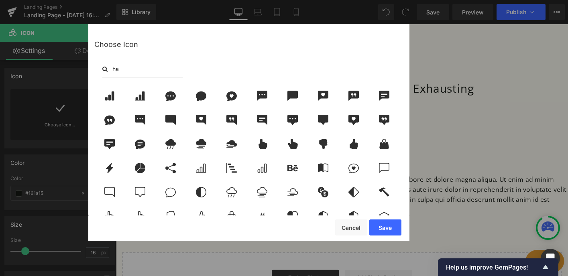
type input "h"
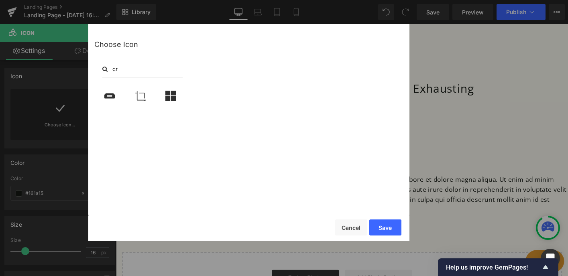
type input "c"
type input "dot"
click at [102, 94] on icon at bounding box center [109, 96] width 17 height 10
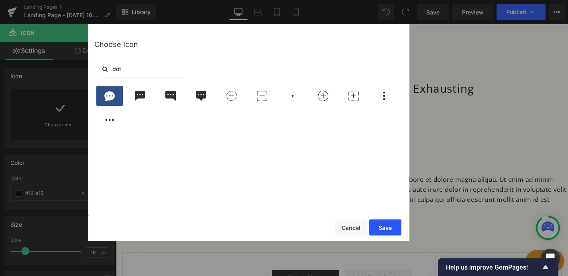
click at [389, 230] on button "Save" at bounding box center [385, 228] width 32 height 16
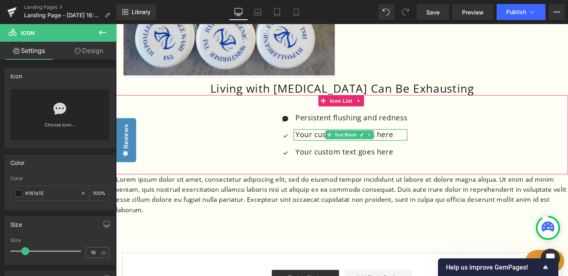
click at [315, 141] on p "Your custom text goes here" at bounding box center [369, 143] width 120 height 12
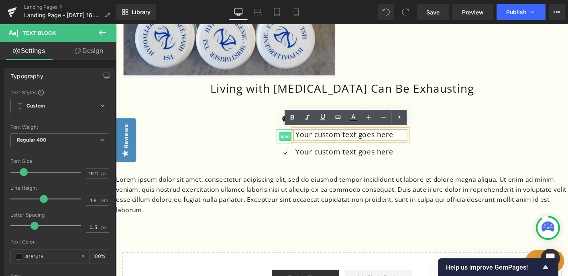
click at [299, 142] on span "Icon" at bounding box center [297, 145] width 13 height 10
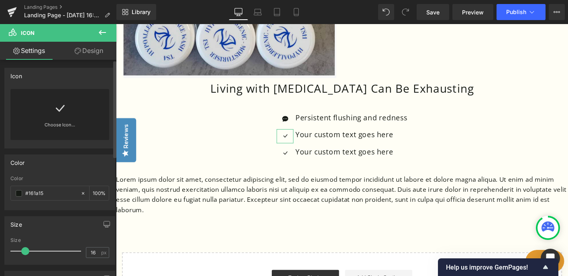
click at [61, 110] on icon at bounding box center [59, 108] width 13 height 13
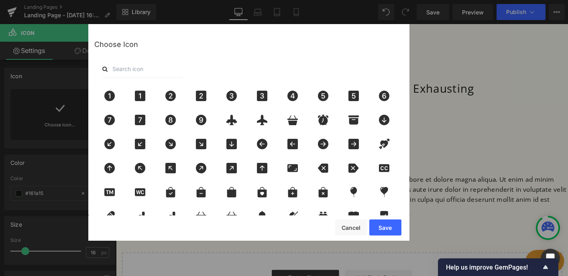
click at [145, 73] on input "text" at bounding box center [142, 69] width 80 height 18
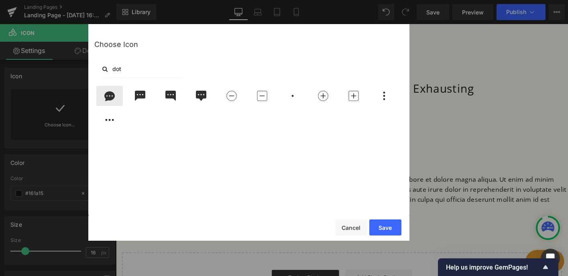
type input "dot"
click at [112, 96] on icon at bounding box center [109, 97] width 10 height 10
click at [381, 232] on button "Save" at bounding box center [385, 228] width 32 height 16
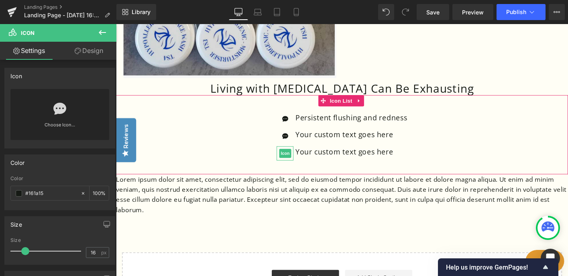
click at [299, 165] on span "Icon" at bounding box center [297, 163] width 13 height 10
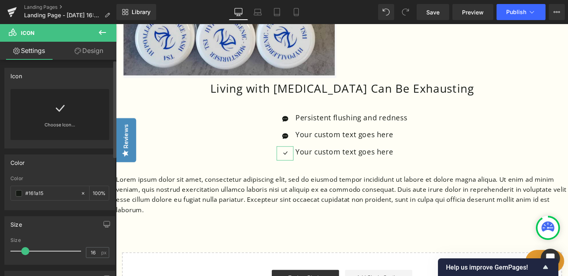
click at [68, 127] on link "Choose Icon..." at bounding box center [59, 130] width 99 height 19
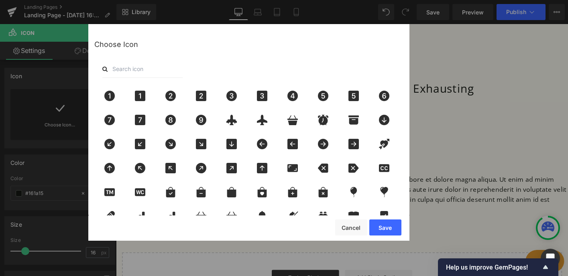
click at [146, 69] on input "text" at bounding box center [142, 69] width 80 height 18
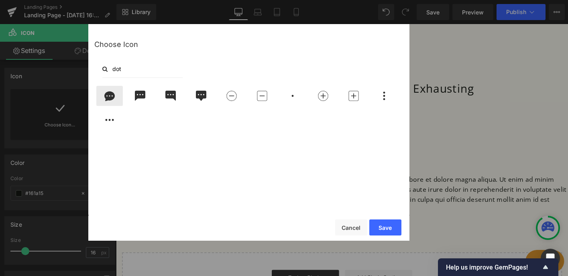
type input "dot"
click at [106, 93] on icon at bounding box center [109, 97] width 10 height 10
click at [378, 229] on button "Save" at bounding box center [385, 228] width 32 height 16
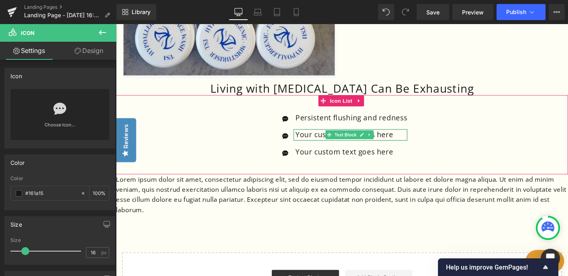
click at [395, 141] on p "Your custom text goes here" at bounding box center [369, 143] width 120 height 12
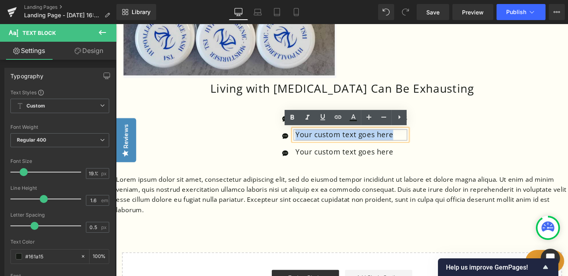
drag, startPoint x: 412, startPoint y: 142, endPoint x: 308, endPoint y: 142, distance: 104.0
click at [309, 142] on p "Your custom text goes here" at bounding box center [369, 143] width 120 height 12
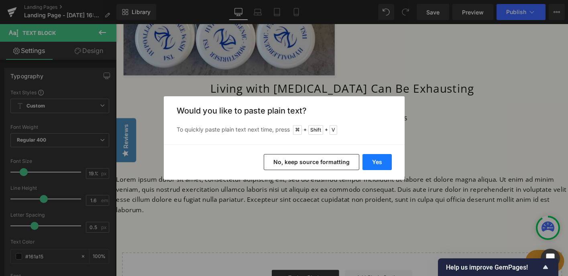
click at [376, 160] on button "Yes" at bounding box center [376, 162] width 29 height 16
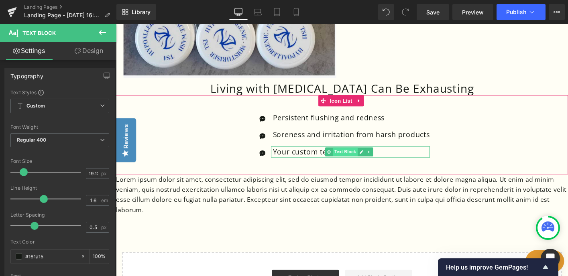
click at [367, 164] on span "Text Block" at bounding box center [362, 162] width 26 height 10
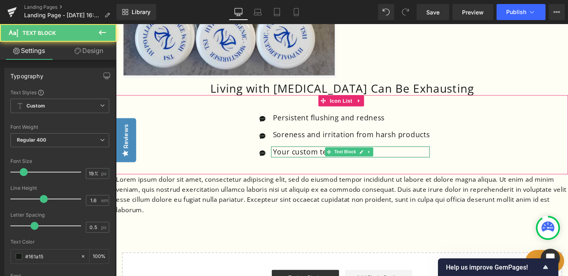
click at [408, 163] on p "Your custom text goes here" at bounding box center [369, 161] width 169 height 12
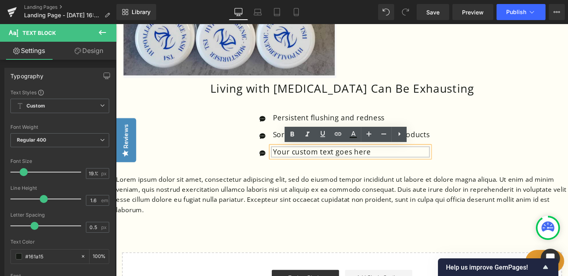
drag, startPoint x: 408, startPoint y: 163, endPoint x: 283, endPoint y: 161, distance: 125.3
click at [283, 161] on div "Your custom text goes here" at bounding box center [368, 161] width 171 height 12
drag, startPoint x: 393, startPoint y: 161, endPoint x: 286, endPoint y: 161, distance: 107.6
click at [285, 161] on p "Your custom text goes here" at bounding box center [369, 161] width 169 height 12
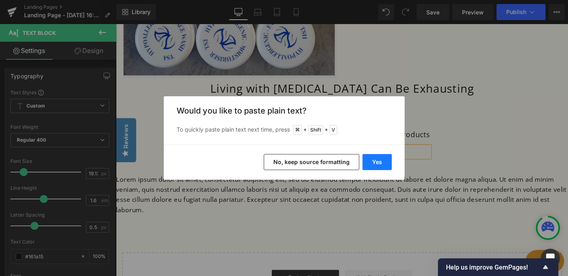
click at [376, 165] on button "Yes" at bounding box center [376, 162] width 29 height 16
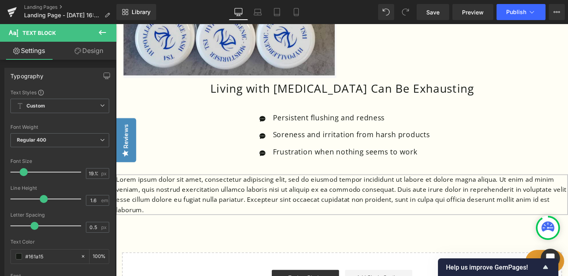
click at [220, 212] on p "Lorem ipsum dolor sit amet, consectetur adipiscing elit, sed do eiusmod tempor …" at bounding box center [359, 207] width 486 height 44
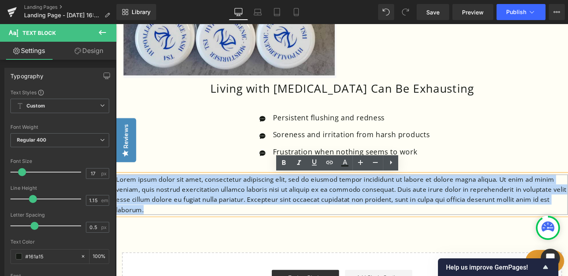
drag, startPoint x: 170, startPoint y: 222, endPoint x: 116, endPoint y: 185, distance: 65.0
click at [116, 185] on p "Lorem ipsum dolor sit amet, consectetur adipiscing elit, sed do eiusmod tempor …" at bounding box center [359, 207] width 486 height 44
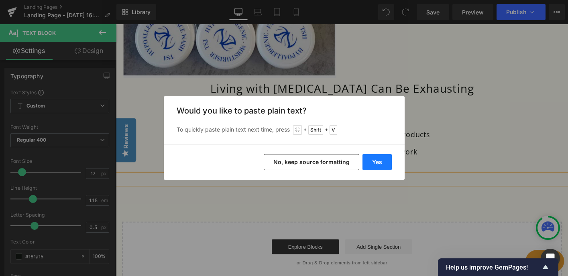
click at [375, 159] on button "Yes" at bounding box center [376, 162] width 29 height 16
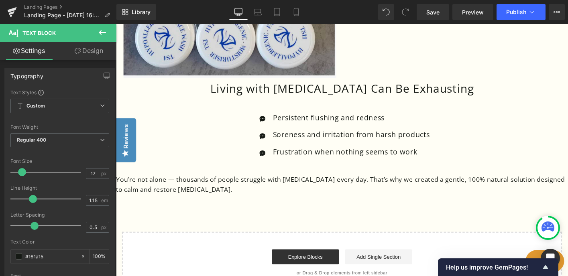
click at [322, 211] on div "Do you have [MEDICAL_DATA]? There's a 50% chance it's not. In about 50% of our …" at bounding box center [359, 25] width 486 height 575
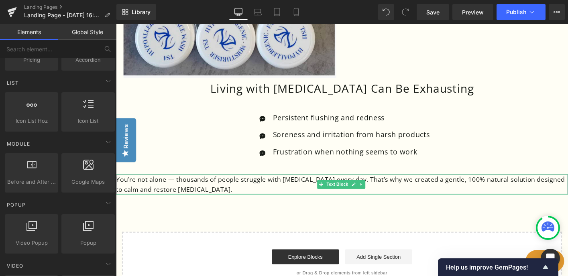
click at [181, 194] on p "You’re not alone — thousands of people struggle with [MEDICAL_DATA] every day. …" at bounding box center [359, 196] width 486 height 22
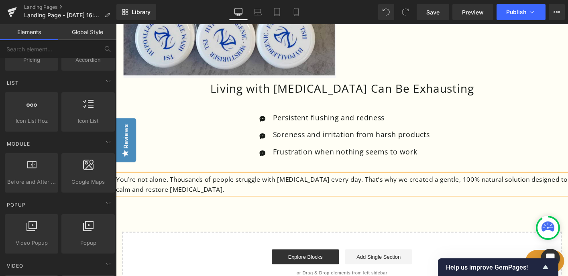
click at [246, 232] on div "Do you have [MEDICAL_DATA]? There's a 50% chance it's not. In about 50% of our …" at bounding box center [359, 25] width 486 height 575
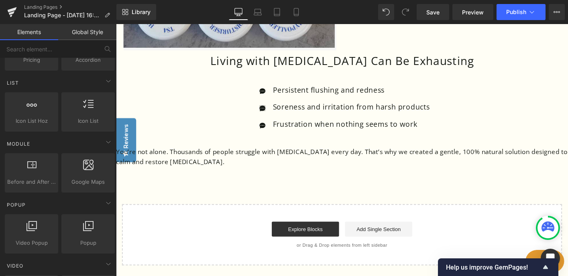
scroll to position [513, 0]
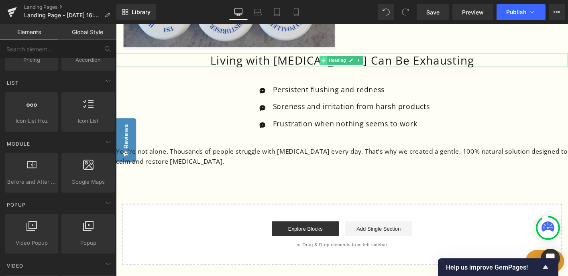
click at [338, 63] on icon at bounding box center [338, 63] width 4 height 4
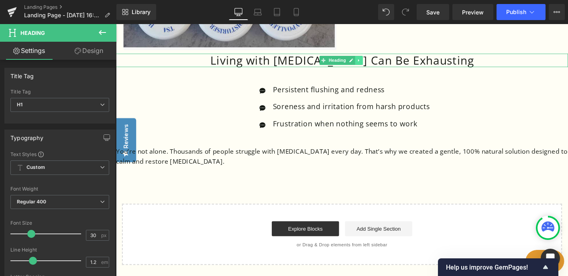
click at [377, 62] on icon at bounding box center [376, 63] width 1 height 3
click at [373, 61] on icon at bounding box center [373, 63] width 4 height 4
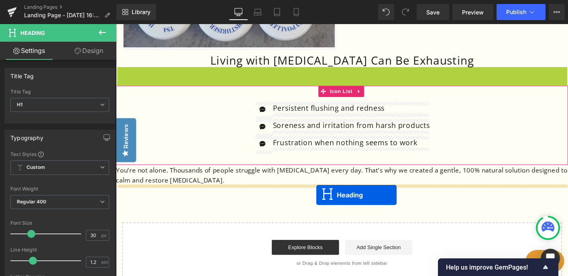
drag, startPoint x: 338, startPoint y: 76, endPoint x: 331, endPoint y: 208, distance: 131.8
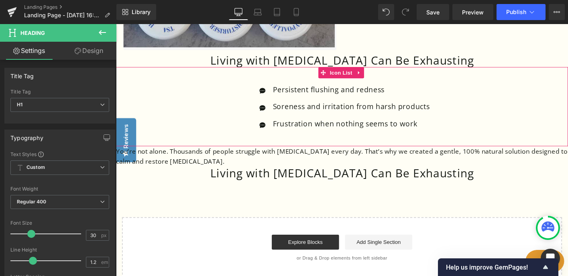
click at [326, 185] on h1 "Living with [MEDICAL_DATA] Can Be Exhausting" at bounding box center [359, 184] width 486 height 14
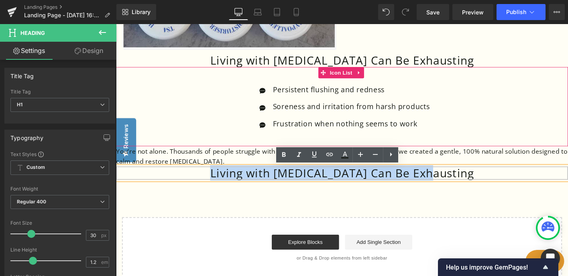
drag, startPoint x: 476, startPoint y: 184, endPoint x: 242, endPoint y: 184, distance: 234.0
click at [242, 184] on h1 "Living with [MEDICAL_DATA] Can Be Exhausting" at bounding box center [359, 184] width 486 height 14
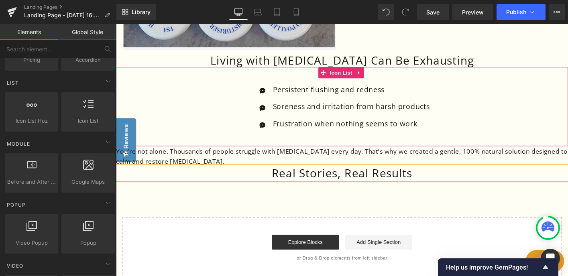
click at [210, 211] on div "Do you have [MEDICAL_DATA]? There's a 50% chance it's not. In about 50% of our …" at bounding box center [359, 3] width 486 height 590
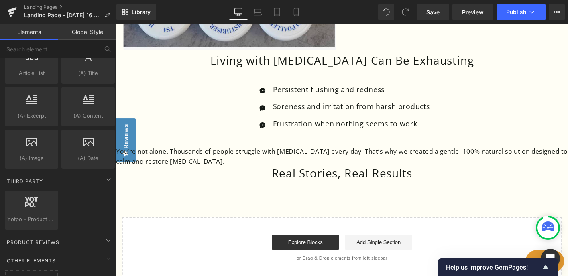
scroll to position [1553, 0]
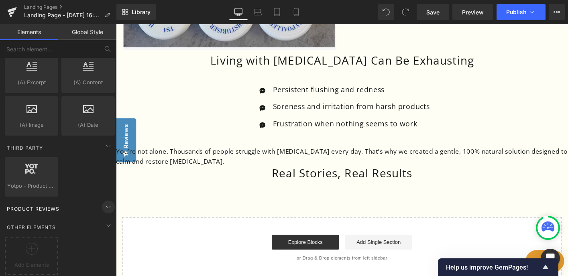
click at [106, 202] on icon at bounding box center [109, 207] width 10 height 10
click at [27, 205] on span "Product Reviews" at bounding box center [33, 209] width 54 height 8
click at [33, 205] on span "Product Reviews" at bounding box center [33, 209] width 54 height 8
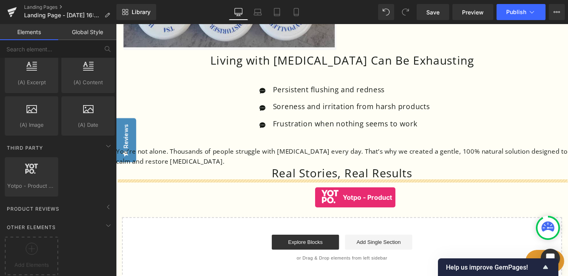
drag, startPoint x: 155, startPoint y: 200, endPoint x: 330, endPoint y: 210, distance: 175.0
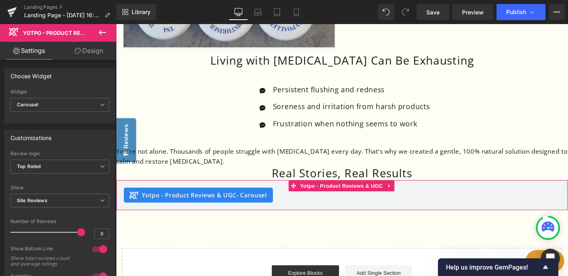
click at [253, 216] on div "Yotpo - Product Reviews & UGC - Carousel" at bounding box center [204, 208] width 160 height 16
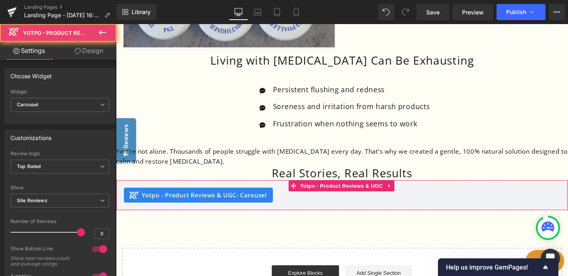
click at [249, 207] on span "- Carousel" at bounding box center [262, 208] width 33 height 9
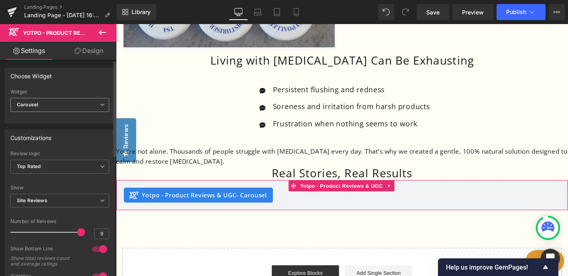
click at [95, 107] on span "Carousel" at bounding box center [59, 105] width 99 height 14
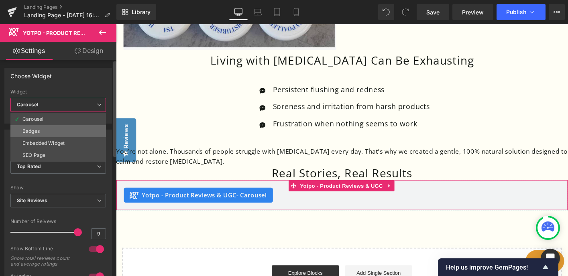
click at [77, 129] on li "Badges" at bounding box center [58, 131] width 96 height 12
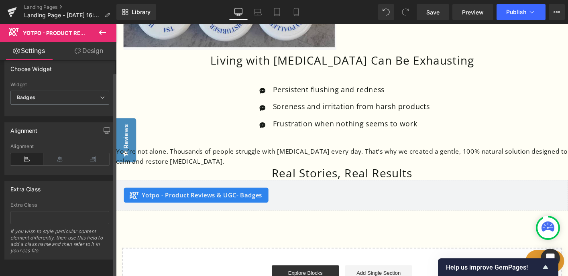
scroll to position [13, 0]
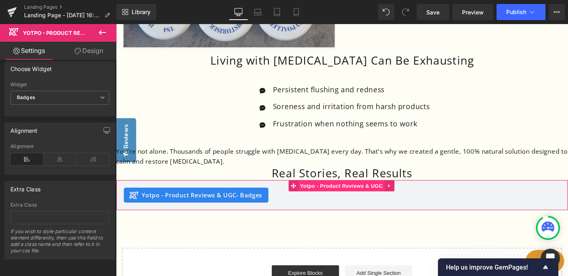
click at [384, 200] on span "Yotpo - Product Reviews & UGC" at bounding box center [358, 198] width 93 height 12
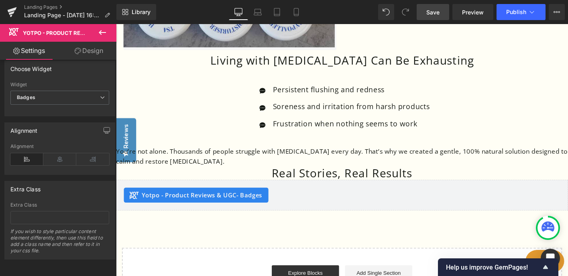
click at [432, 12] on span "Save" at bounding box center [432, 12] width 13 height 8
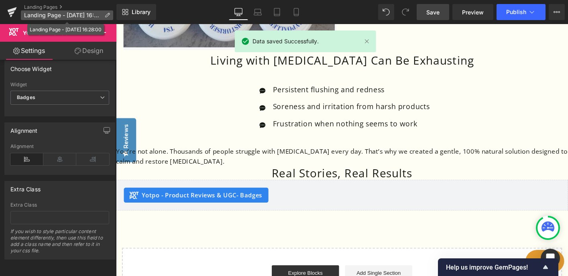
click at [108, 12] on icon at bounding box center [107, 15] width 6 height 6
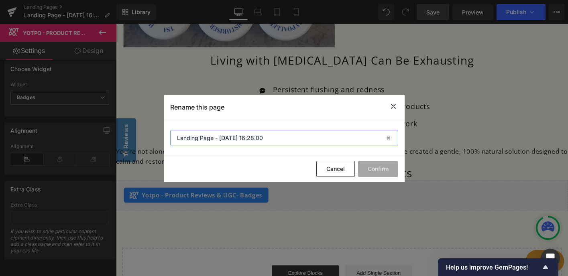
drag, startPoint x: 271, startPoint y: 138, endPoint x: 137, endPoint y: 129, distance: 133.6
click at [137, 129] on div "Rename this page Landing Page - [DATE] 16:28:00 Cancel Confirm" at bounding box center [284, 138] width 568 height 276
type input "Elly New [MEDICAL_DATA] page"
click at [383, 167] on button "Confirm" at bounding box center [378, 169] width 40 height 16
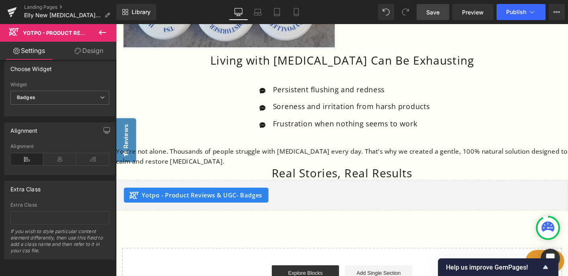
click at [430, 14] on span "Save" at bounding box center [432, 12] width 13 height 8
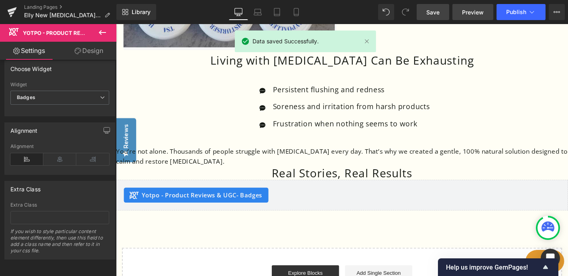
click at [469, 13] on span "Preview" at bounding box center [473, 12] width 22 height 8
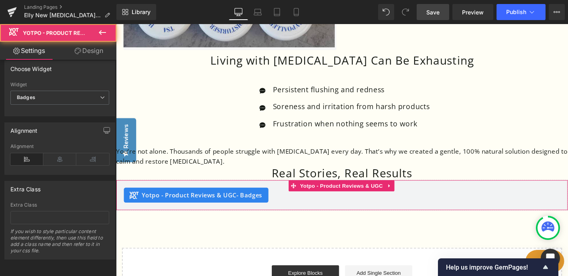
click at [240, 206] on span "Yotpo - Product Reviews & UGC - Badges" at bounding box center [209, 208] width 130 height 10
click at [230, 218] on div "Yotpo - Product Reviews & UGC - Badges Yotpo - Product Reviews & UGC" at bounding box center [359, 207] width 486 height 33
click at [218, 214] on div "Yotpo - Product Reviews & UGC - Badges" at bounding box center [201, 208] width 155 height 16
click at [218, 211] on span "Yotpo - Product Reviews & UGC - Badges" at bounding box center [209, 208] width 130 height 10
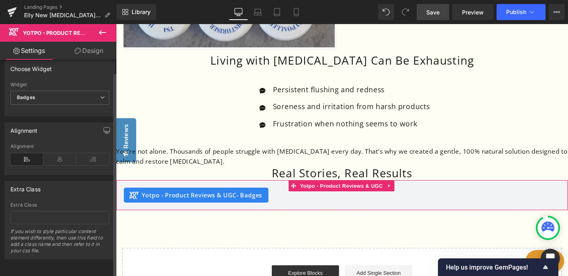
scroll to position [0, 0]
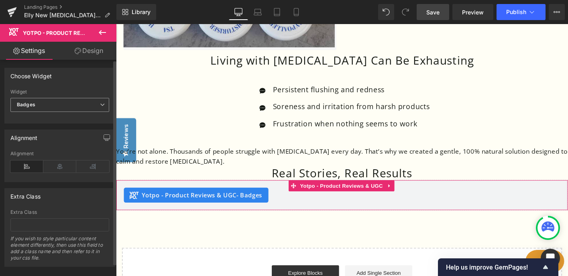
click at [95, 104] on span "Badges" at bounding box center [59, 105] width 99 height 14
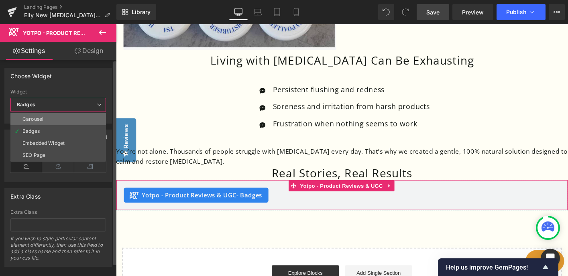
click at [76, 118] on li "Carousel" at bounding box center [58, 119] width 96 height 12
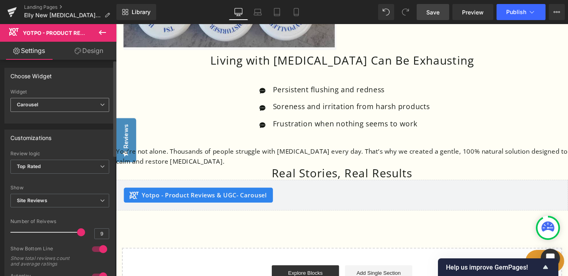
click at [89, 101] on span "Carousel" at bounding box center [59, 105] width 99 height 14
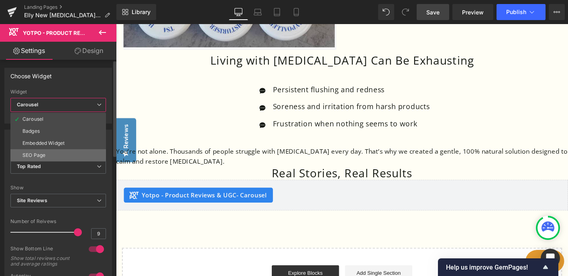
click at [65, 149] on li "SEO Page" at bounding box center [58, 155] width 96 height 12
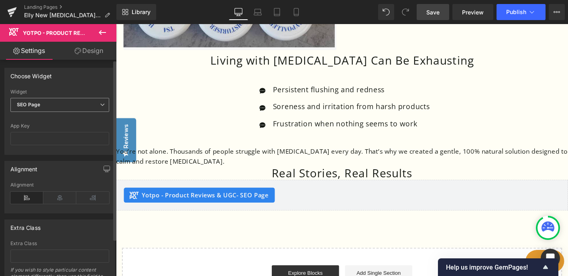
click at [78, 106] on span "SEO Page" at bounding box center [59, 105] width 99 height 14
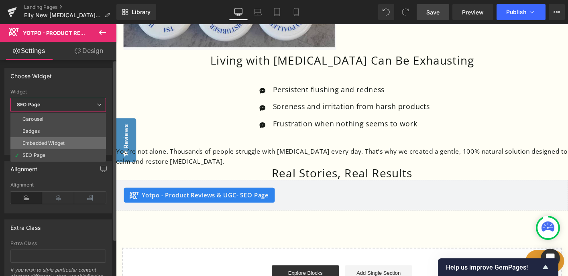
click at [66, 145] on li "Embedded Widget" at bounding box center [58, 143] width 96 height 12
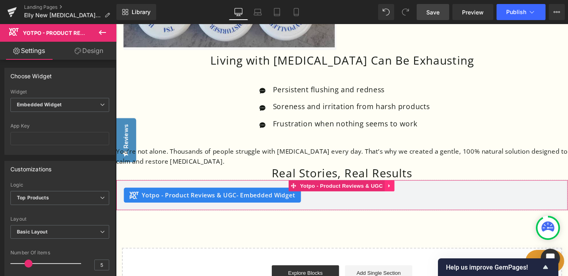
click at [411, 195] on icon at bounding box center [410, 198] width 6 height 6
click at [284, 220] on div "Yotpo - Product Reviews & UGC - Embedded Widget Yotpo - Product Reviews & UGC" at bounding box center [359, 207] width 486 height 33
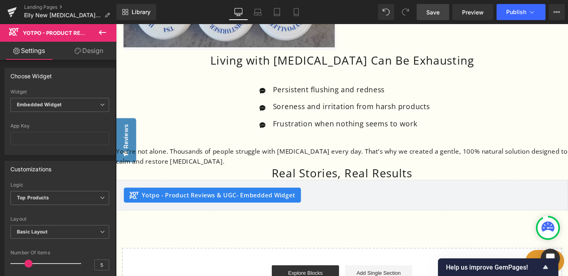
click at [434, 12] on span "Save" at bounding box center [432, 12] width 13 height 8
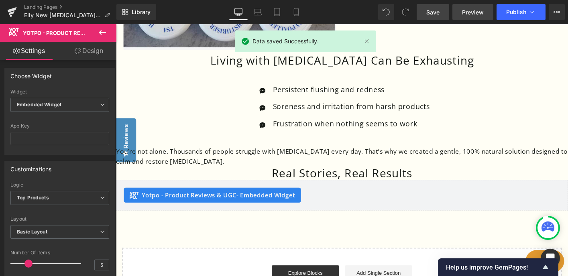
click at [474, 12] on span "Preview" at bounding box center [473, 12] width 22 height 8
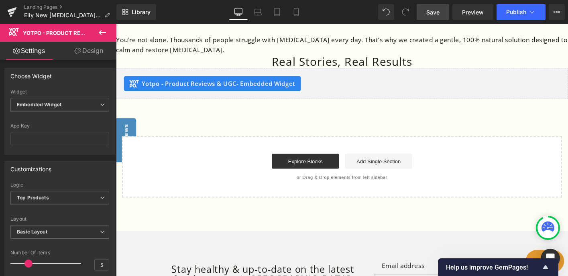
scroll to position [635, 0]
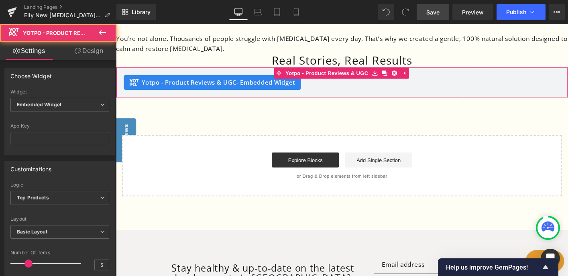
click at [271, 85] on span "- Embedded Widget" at bounding box center [277, 86] width 63 height 9
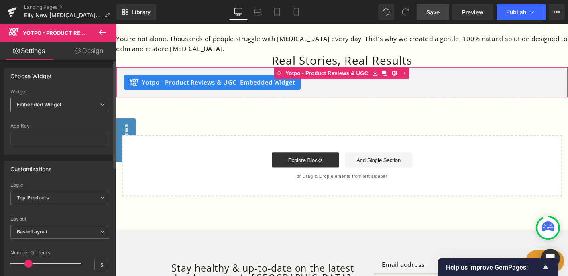
click at [100, 104] on icon at bounding box center [102, 104] width 5 height 5
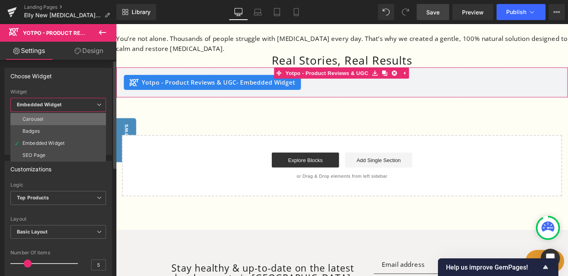
click at [79, 120] on li "Carousel" at bounding box center [58, 119] width 96 height 12
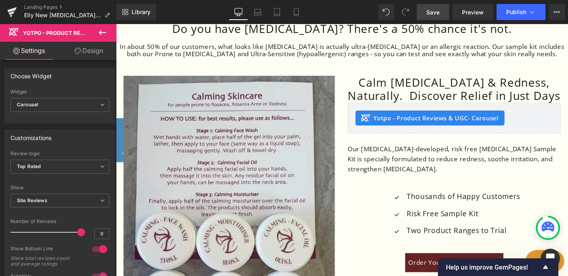
scroll to position [223, 0]
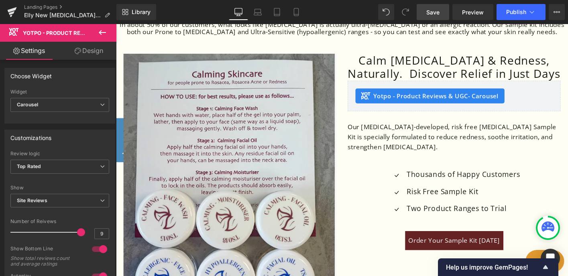
click at [437, 11] on span "Save" at bounding box center [432, 12] width 13 height 8
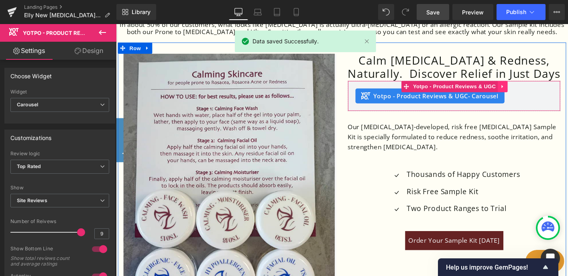
click at [532, 91] on icon at bounding box center [532, 91] width 6 height 6
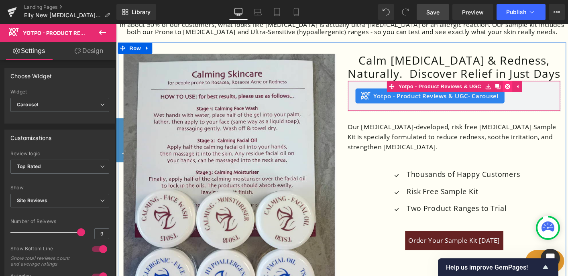
click at [536, 91] on icon at bounding box center [537, 91] width 6 height 6
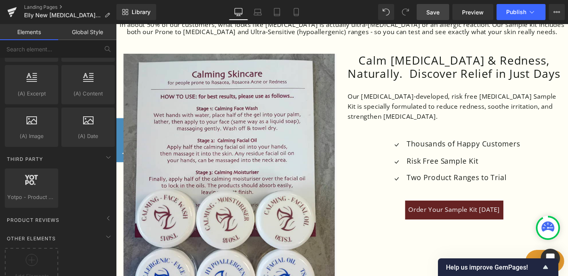
scroll to position [1553, 0]
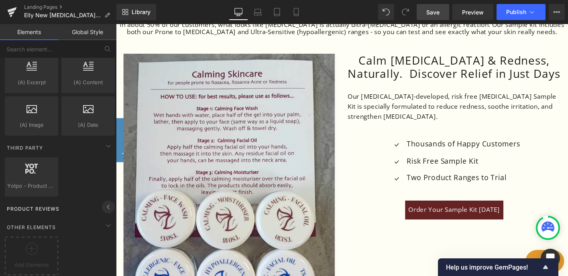
click at [104, 202] on icon at bounding box center [109, 207] width 10 height 10
click at [35, 246] on icon at bounding box center [32, 249] width 12 height 12
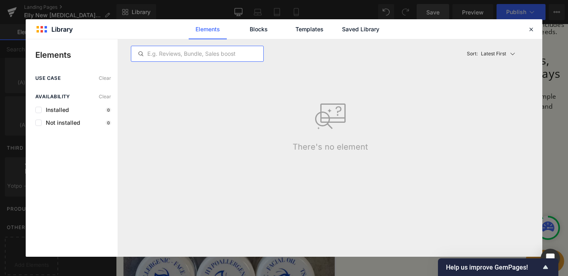
click at [174, 55] on input "text" at bounding box center [197, 54] width 132 height 10
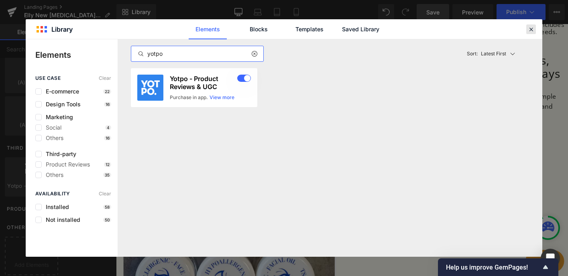
type input "yotpo"
click at [529, 27] on icon at bounding box center [530, 29] width 7 height 7
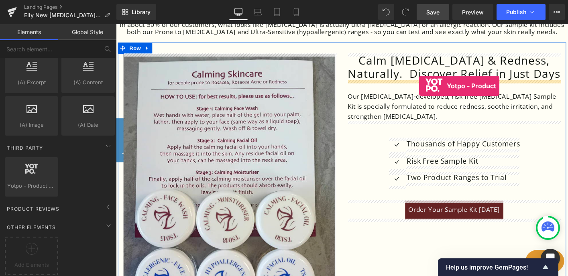
drag, startPoint x: 147, startPoint y: 193, endPoint x: 440, endPoint y: 91, distance: 310.5
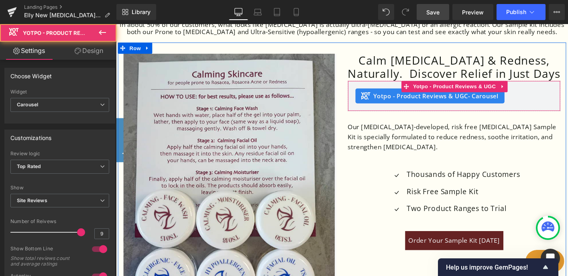
click at [411, 101] on span "Yotpo - Product Reviews & UGC - Carousel" at bounding box center [460, 101] width 134 height 10
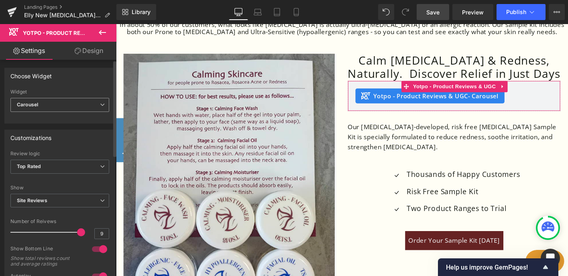
click at [55, 102] on span "Carousel" at bounding box center [59, 105] width 99 height 14
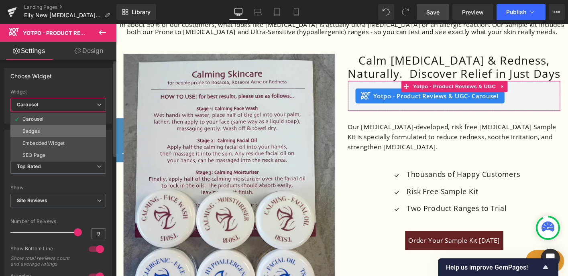
click at [55, 136] on li "Badges" at bounding box center [58, 131] width 96 height 12
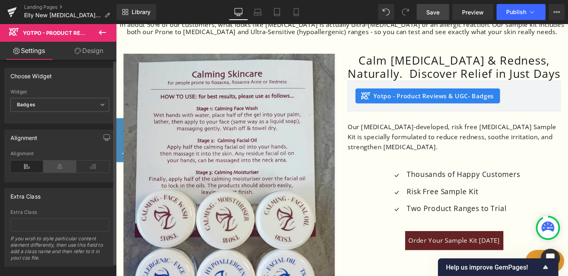
click at [54, 169] on icon at bounding box center [59, 167] width 33 height 12
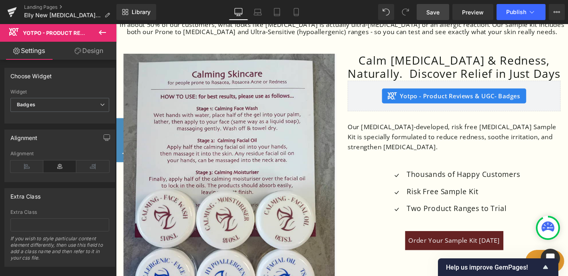
click at [429, 9] on span "Save" at bounding box center [432, 12] width 13 height 8
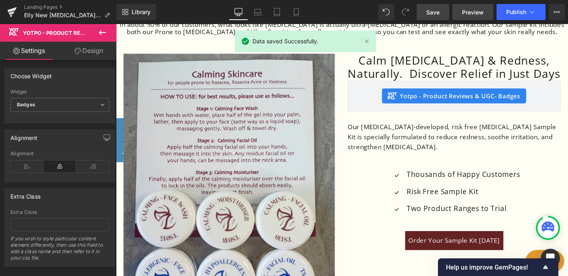
click at [467, 15] on span "Preview" at bounding box center [473, 12] width 22 height 8
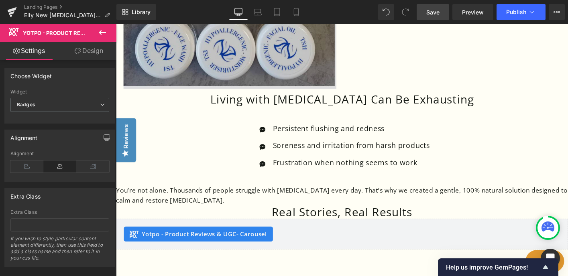
scroll to position [473, 0]
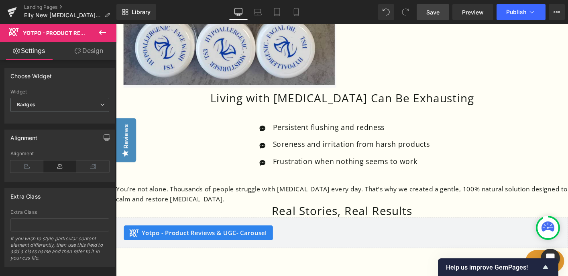
click at [116, 24] on div "45px" at bounding box center [116, 24] width 0 height 0
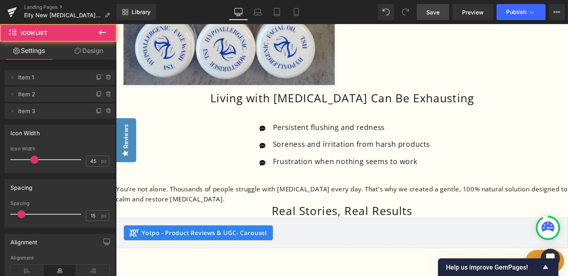
click at [408, 101] on h1 "Living with [MEDICAL_DATA] Can Be Exhausting" at bounding box center [359, 103] width 486 height 14
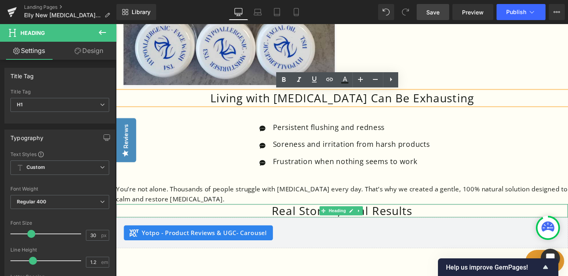
click at [395, 226] on h1 "Real Stories, Real Results" at bounding box center [359, 225] width 486 height 14
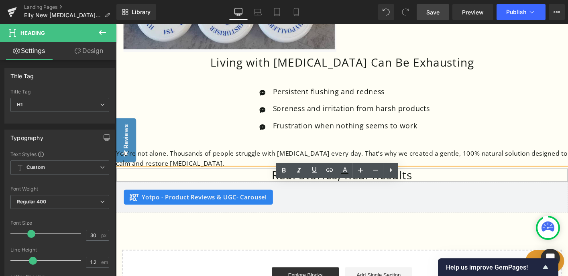
scroll to position [512, 0]
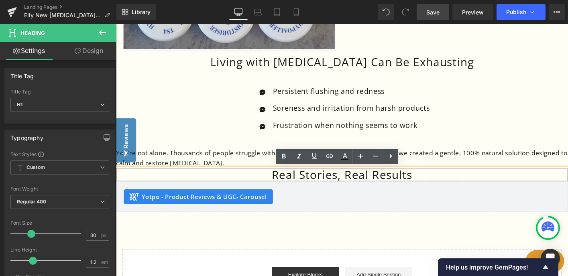
click at [421, 191] on h1 "Real Stories, Real Results" at bounding box center [359, 186] width 486 height 14
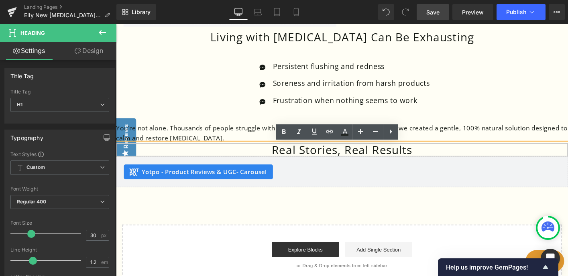
scroll to position [515, 0]
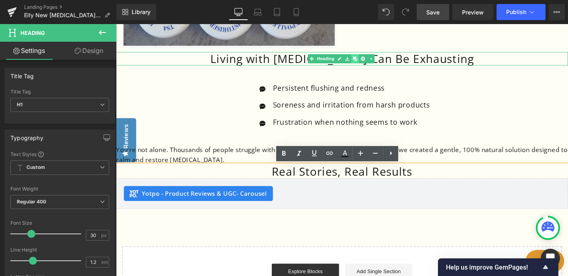
click at [373, 61] on icon at bounding box center [373, 61] width 4 height 4
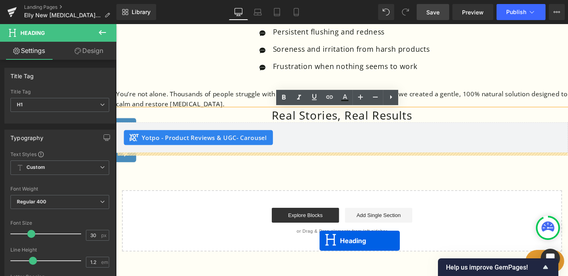
scroll to position [619, 0]
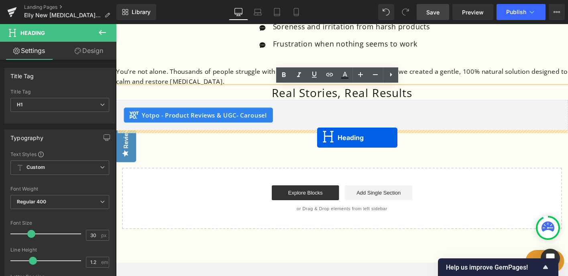
drag, startPoint x: 338, startPoint y: 77, endPoint x: 332, endPoint y: 146, distance: 69.7
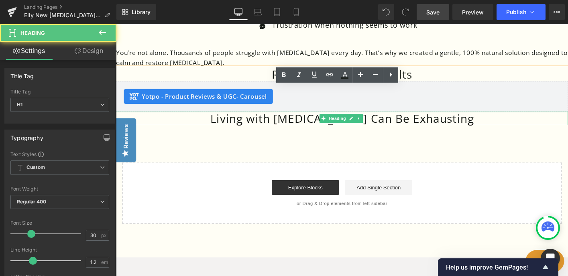
click at [329, 133] on h1 "Living with [MEDICAL_DATA] Can Be Exhausting" at bounding box center [359, 125] width 486 height 14
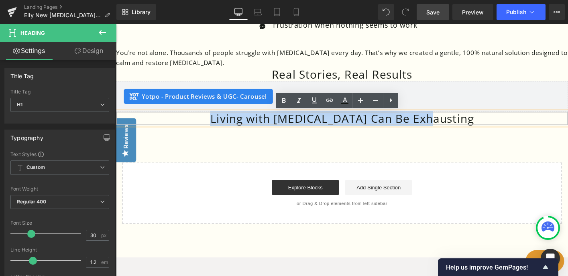
drag, startPoint x: 486, startPoint y: 128, endPoint x: 241, endPoint y: 130, distance: 245.3
click at [241, 130] on h1 "Living with [MEDICAL_DATA] Can Be Exhausting" at bounding box center [359, 125] width 486 height 14
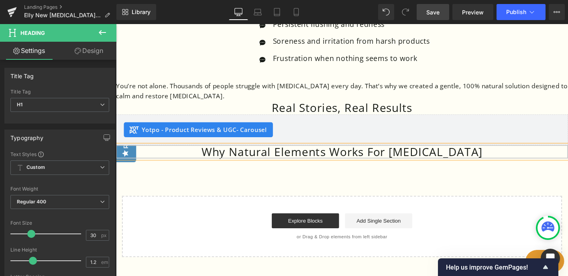
scroll to position [584, 0]
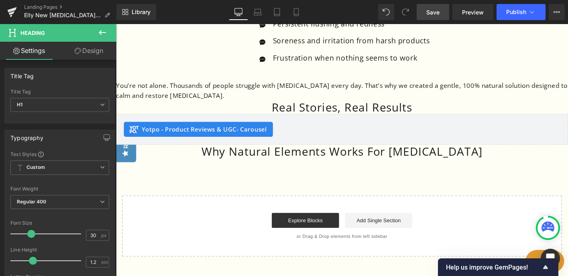
click at [103, 32] on icon at bounding box center [102, 32] width 7 height 5
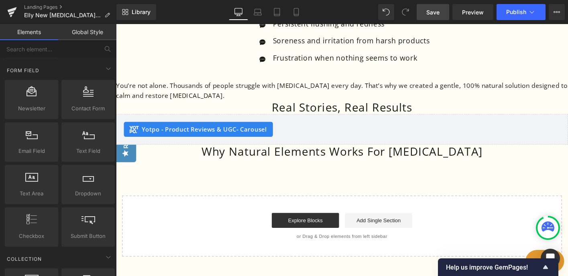
scroll to position [1142, 0]
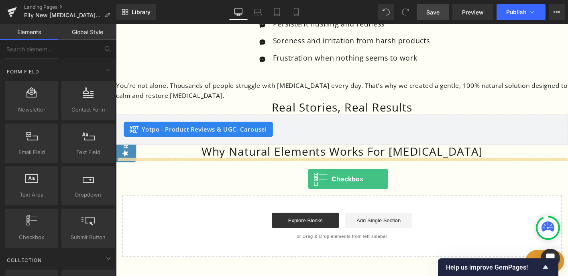
drag, startPoint x: 148, startPoint y: 248, endPoint x: 322, endPoint y: 190, distance: 183.7
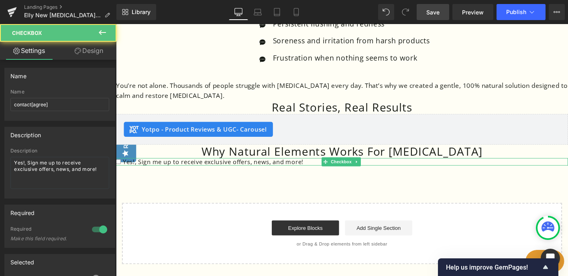
click at [288, 173] on span "Yes!, Sign me up to receive exclusive offers, news, and more!" at bounding box center [219, 172] width 196 height 9
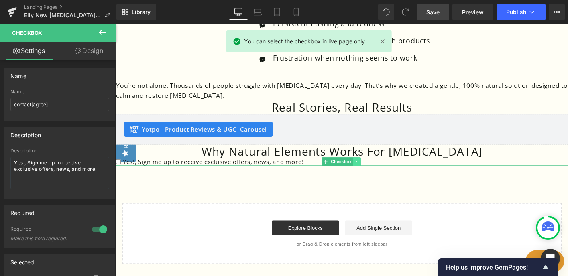
click at [374, 171] on icon at bounding box center [374, 172] width 1 height 3
click at [379, 170] on icon at bounding box center [379, 172] width 4 height 4
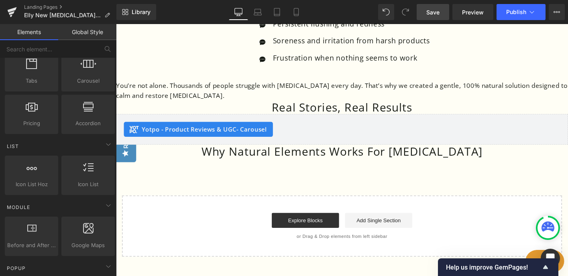
scroll to position [273, 0]
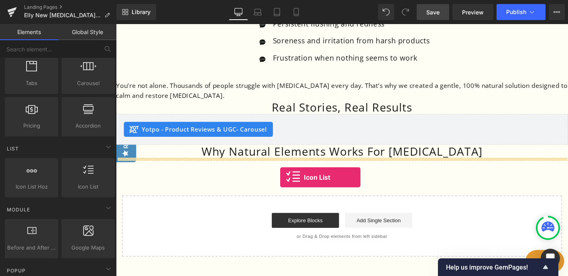
drag, startPoint x: 198, startPoint y: 199, endPoint x: 293, endPoint y: 189, distance: 94.9
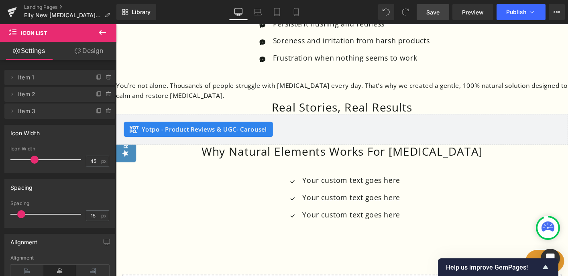
click at [104, 33] on icon at bounding box center [102, 32] width 7 height 5
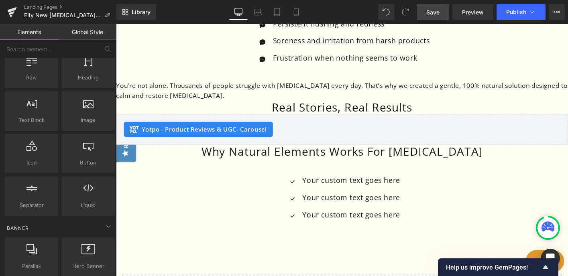
scroll to position [29, 0]
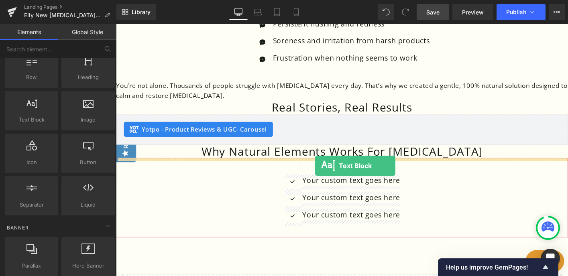
drag, startPoint x: 153, startPoint y: 132, endPoint x: 330, endPoint y: 176, distance: 182.5
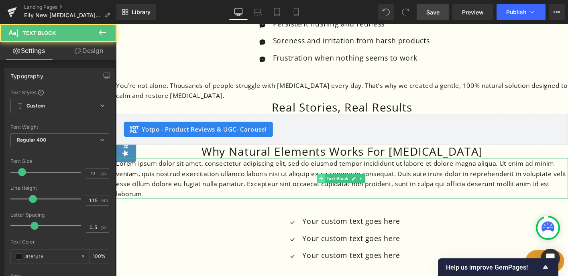
click at [332, 189] on span at bounding box center [336, 190] width 8 height 10
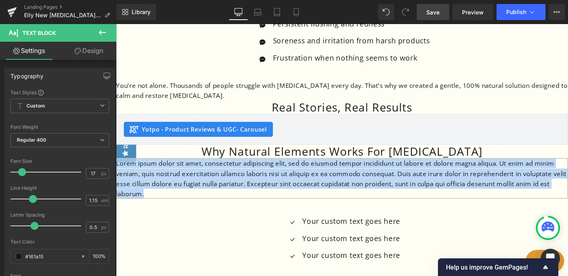
drag, startPoint x: 166, startPoint y: 206, endPoint x: 89, endPoint y: 167, distance: 86.7
paste div
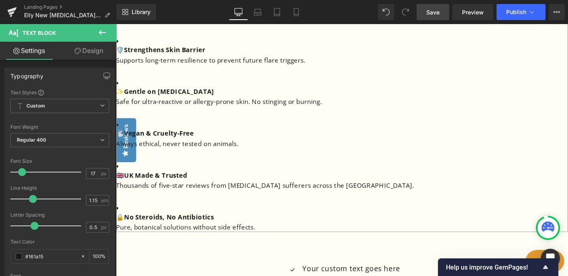
scroll to position [854, 0]
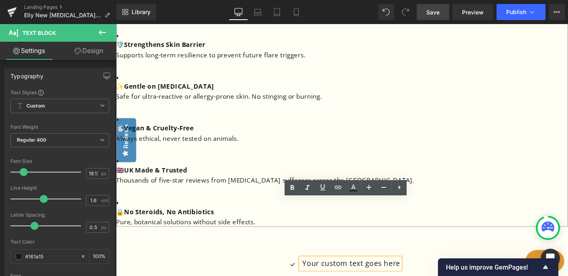
click at [425, 220] on p "🔒 No Steroids, No Antibiotics Pure, botanical solutions without side effects." at bounding box center [359, 231] width 486 height 22
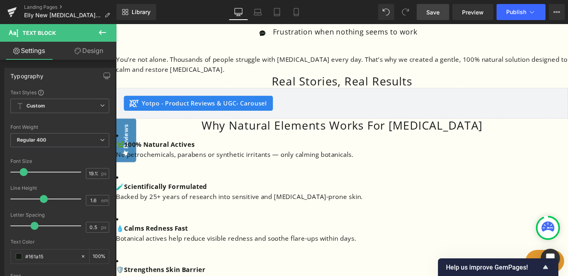
scroll to position [624, 0]
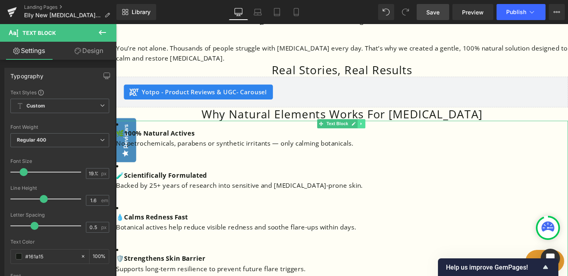
click at [380, 131] on icon at bounding box center [379, 131] width 4 height 5
click at [382, 132] on icon at bounding box center [383, 131] width 4 height 4
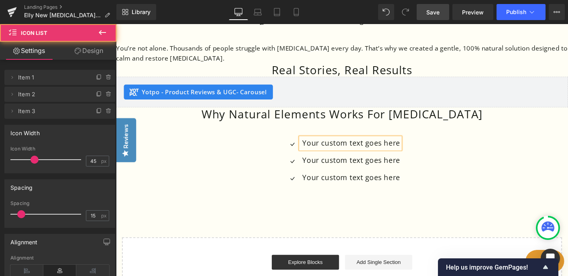
click at [393, 130] on div "Icon Your custom text goes here Text Block Icon Your custom text goes here Text…" at bounding box center [359, 170] width 486 height 85
click at [375, 172] on div "Your custom text goes here Text Block" at bounding box center [367, 171] width 107 height 12
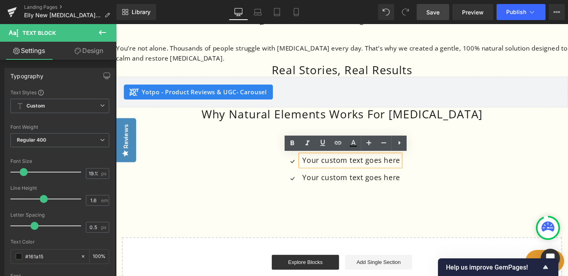
click at [270, 185] on div "Icon Your custom text goes here Text Block Icon Your custom text goes here Text…" at bounding box center [359, 173] width 486 height 55
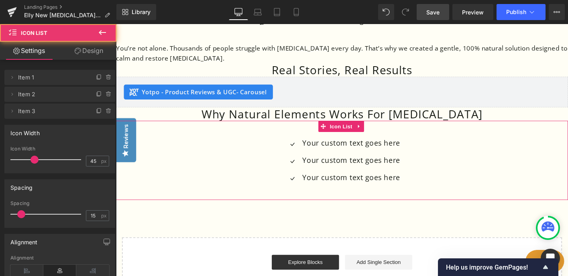
click at [260, 163] on div "Icon Your custom text goes here Text Block Icon Your custom text goes here Text…" at bounding box center [359, 173] width 486 height 55
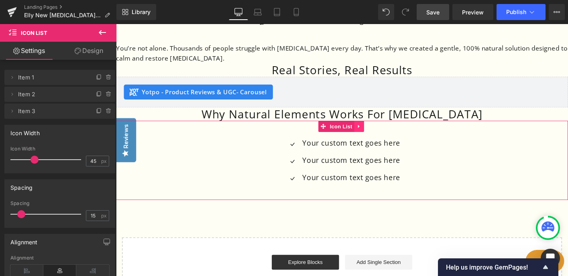
click at [378, 132] on icon at bounding box center [378, 134] width 6 height 6
click at [381, 134] on icon at bounding box center [383, 134] width 6 height 6
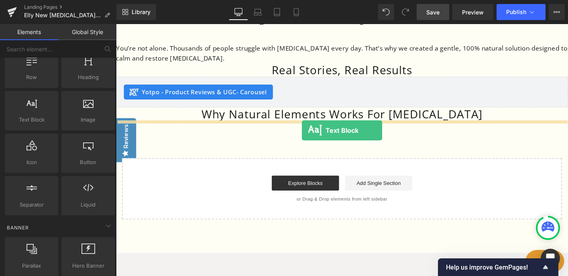
drag, startPoint x: 149, startPoint y: 148, endPoint x: 316, endPoint y: 139, distance: 167.6
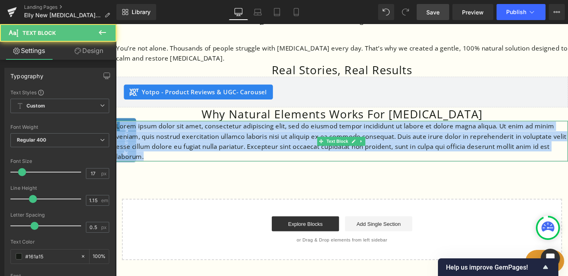
drag, startPoint x: 164, startPoint y: 167, endPoint x: 121, endPoint y: 130, distance: 56.4
click at [121, 130] on p "Lorem ipsum dolor sit amet, consectetur adipiscing elit, sed do eiusmod tempor …" at bounding box center [359, 150] width 486 height 44
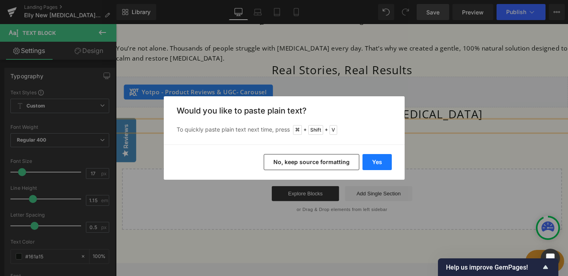
click at [378, 161] on button "Yes" at bounding box center [376, 162] width 29 height 16
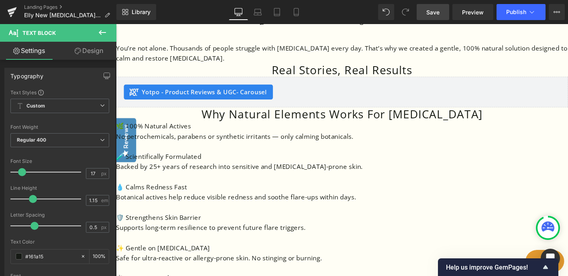
click at [434, 11] on span "Save" at bounding box center [432, 12] width 13 height 8
